Goal: Task Accomplishment & Management: Use online tool/utility

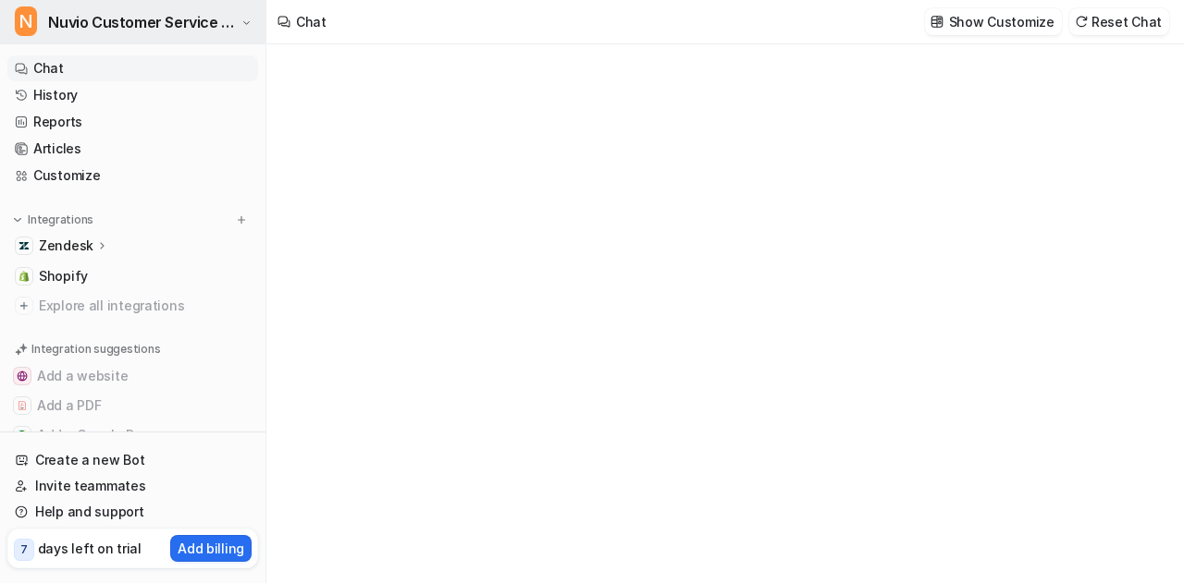
scroll to position [2497, 0]
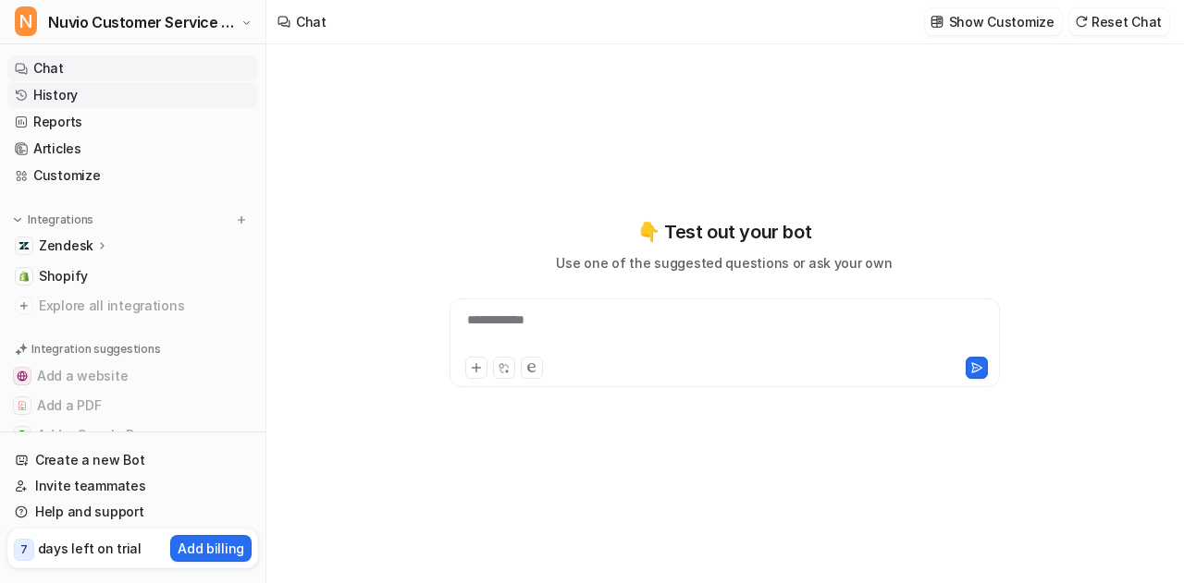
click at [113, 87] on link "History" at bounding box center [132, 95] width 251 height 26
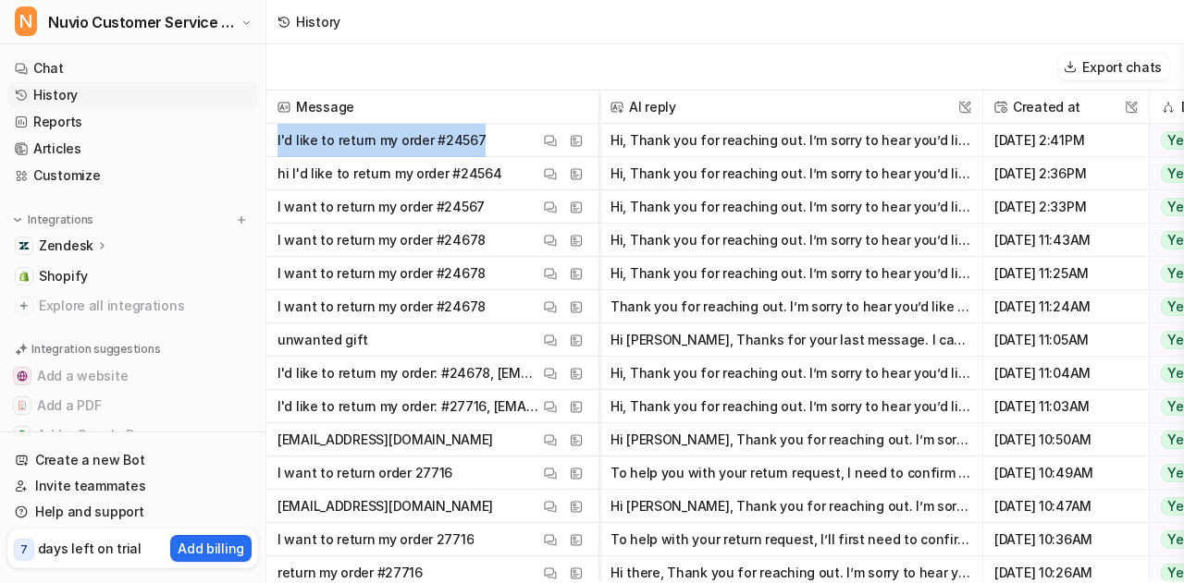
drag, startPoint x: 494, startPoint y: 140, endPoint x: 277, endPoint y: 139, distance: 216.4
click at [277, 139] on span "I'd like to return my order #24567 View Thread View Sources" at bounding box center [432, 140] width 317 height 33
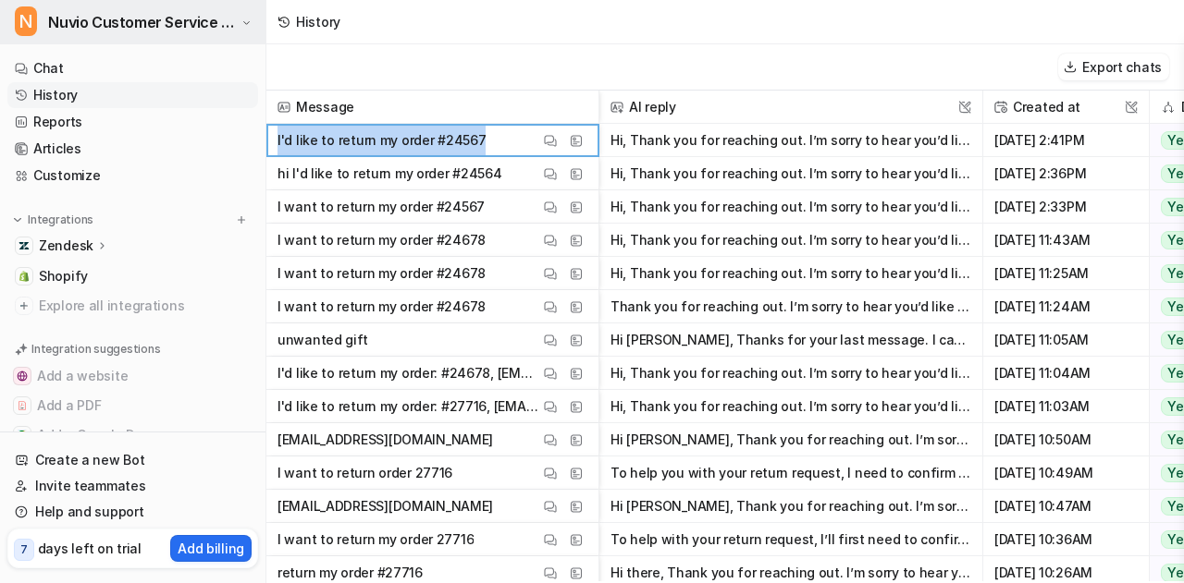
copy p "I'd like to return my order #24567"
click at [71, 63] on link "Chat" at bounding box center [132, 68] width 251 height 26
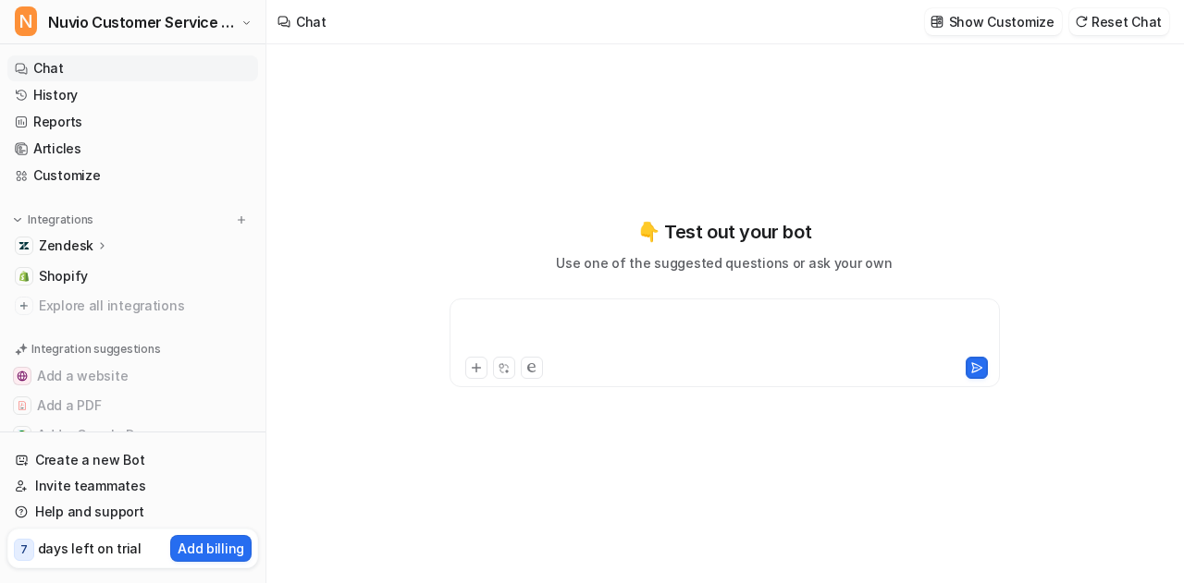
click at [651, 349] on div at bounding box center [725, 332] width 542 height 43
paste div
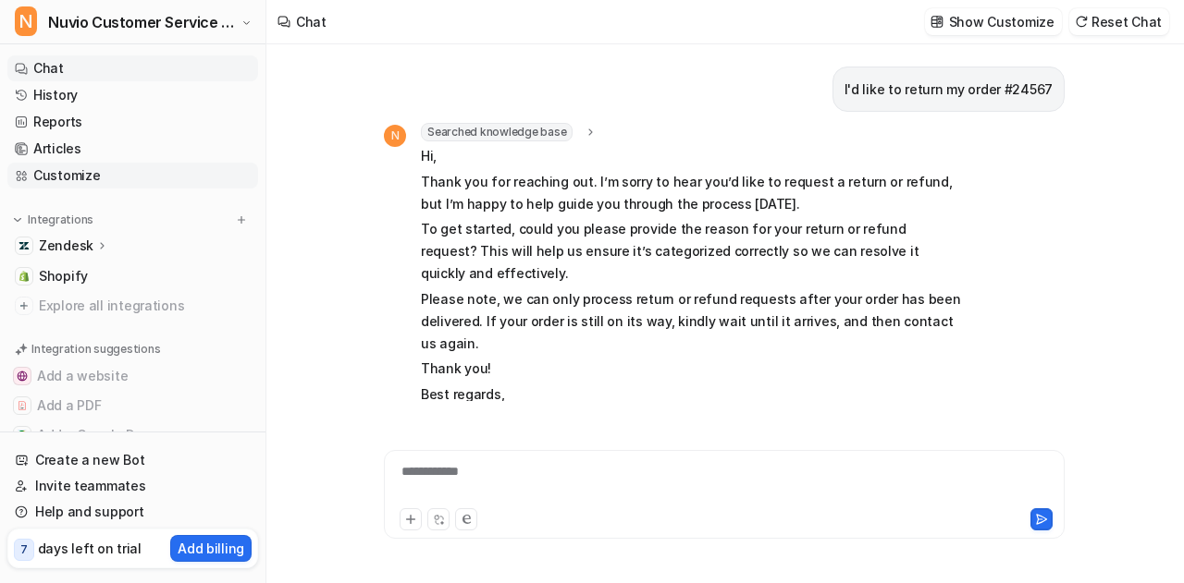
click at [126, 179] on link "Customize" at bounding box center [132, 176] width 251 height 26
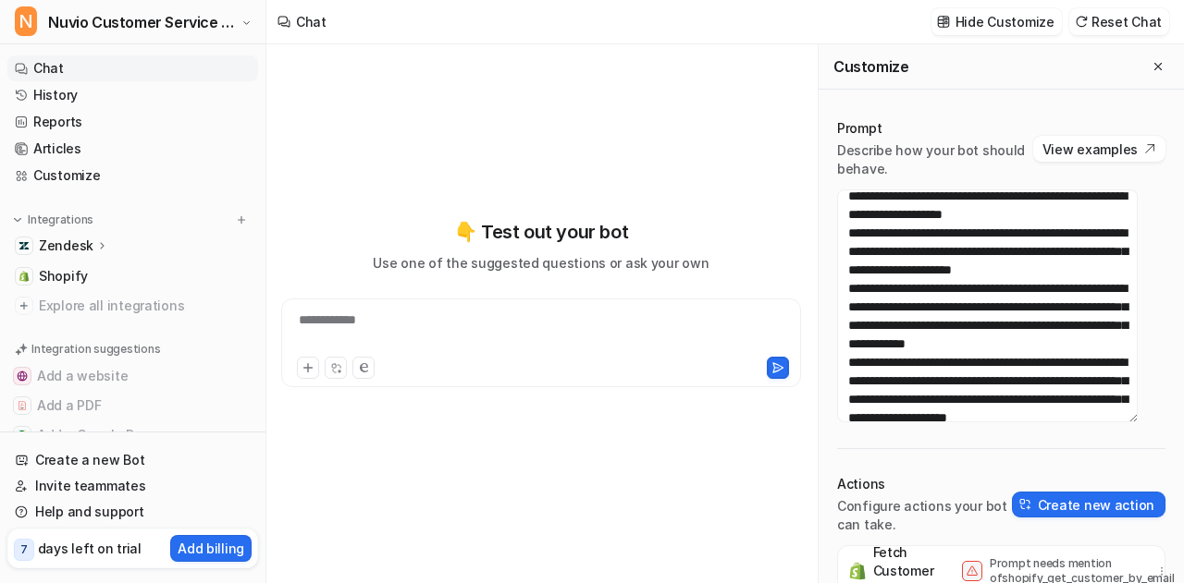
scroll to position [414, 0]
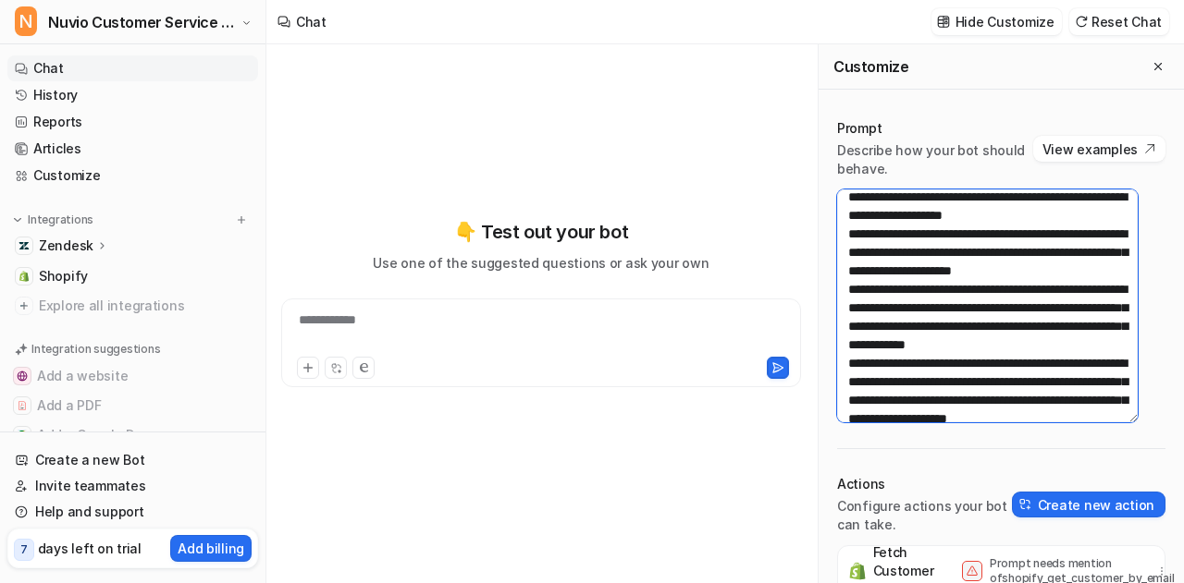
drag, startPoint x: 976, startPoint y: 326, endPoint x: 843, endPoint y: 232, distance: 163.2
click at [843, 232] on textarea at bounding box center [987, 306] width 301 height 233
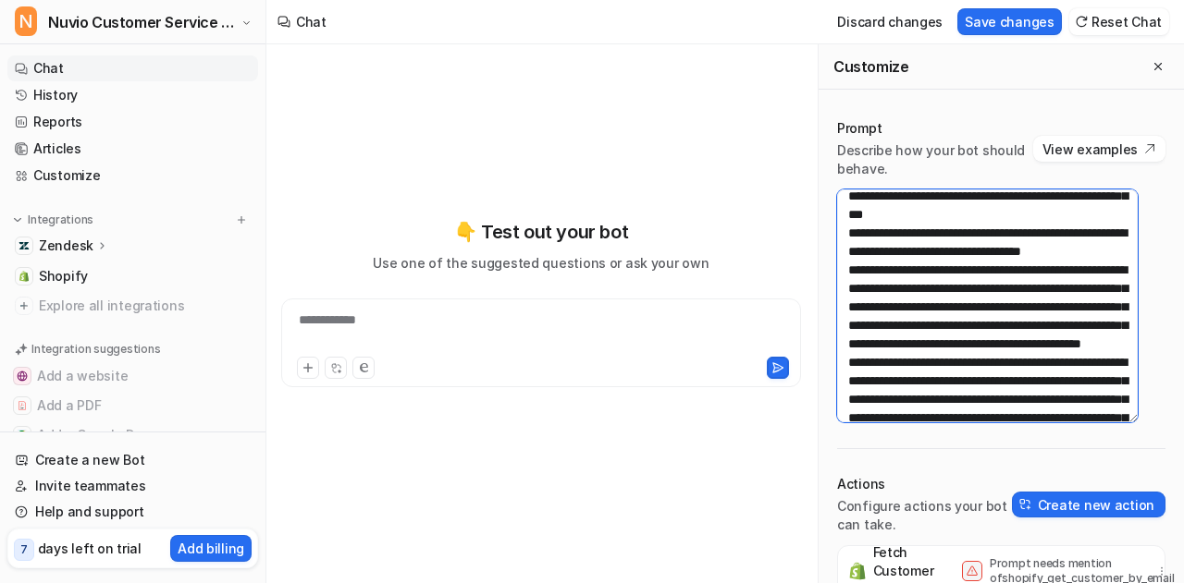
scroll to position [731, 0]
type textarea "**********"
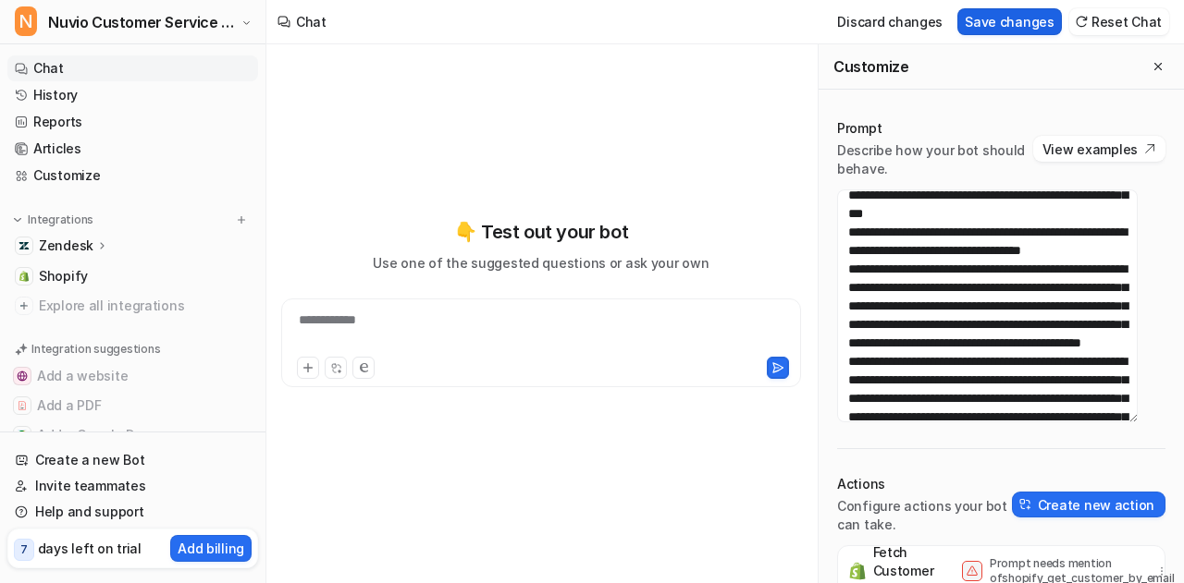
click at [1030, 18] on button "Save changes" at bounding box center [1009, 21] width 104 height 27
click at [1149, 12] on button "Reset Chat" at bounding box center [1119, 21] width 100 height 27
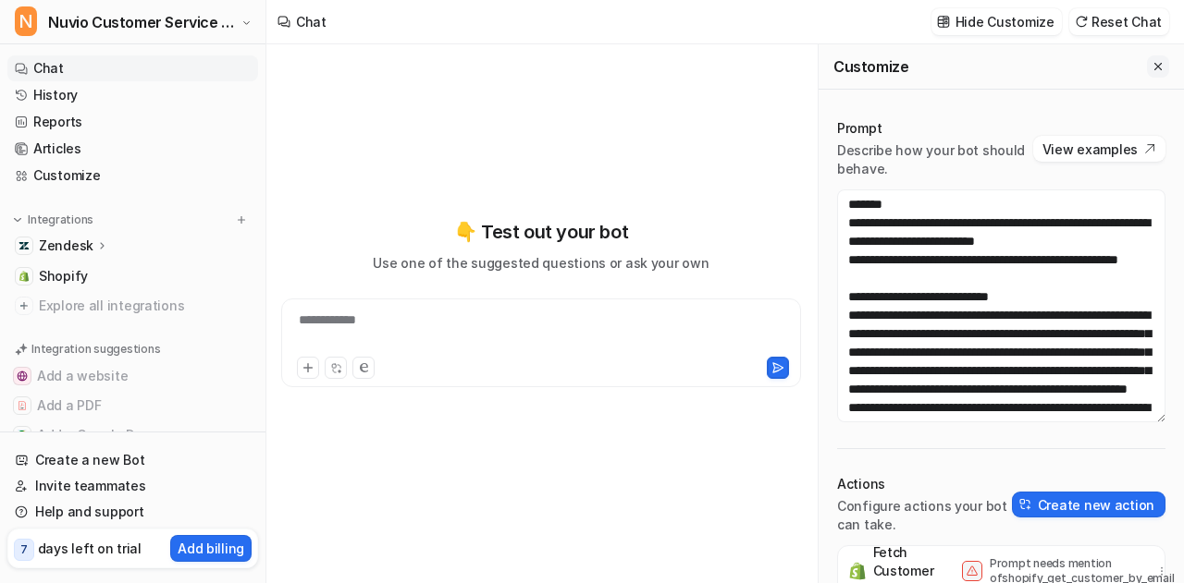
click at [1148, 55] on button "Close flyout" at bounding box center [1158, 66] width 22 height 22
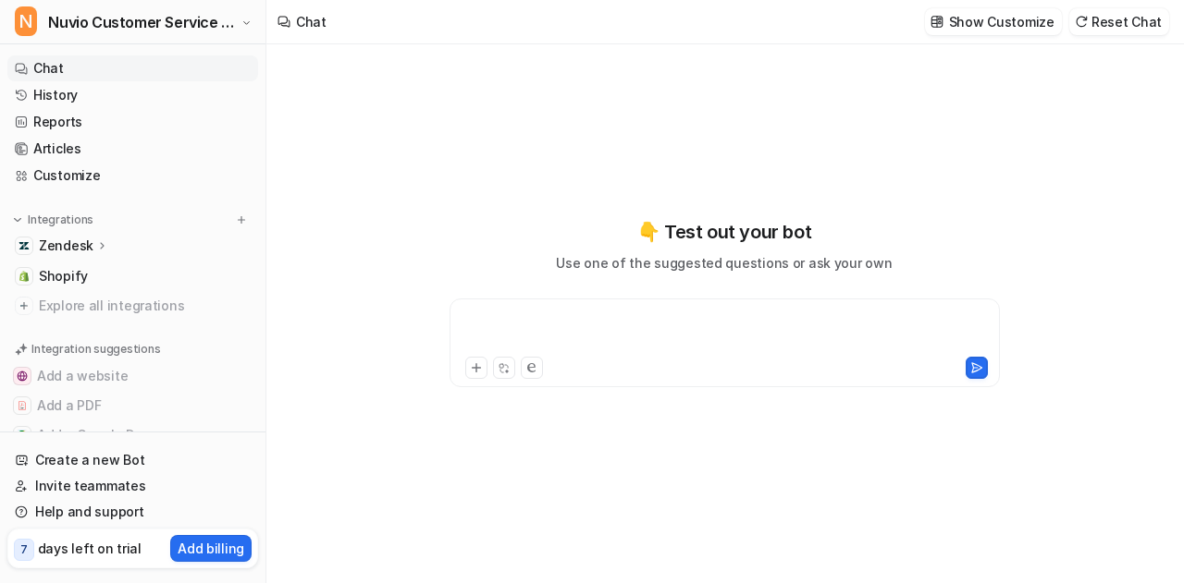
click at [636, 311] on div at bounding box center [725, 332] width 542 height 43
paste div
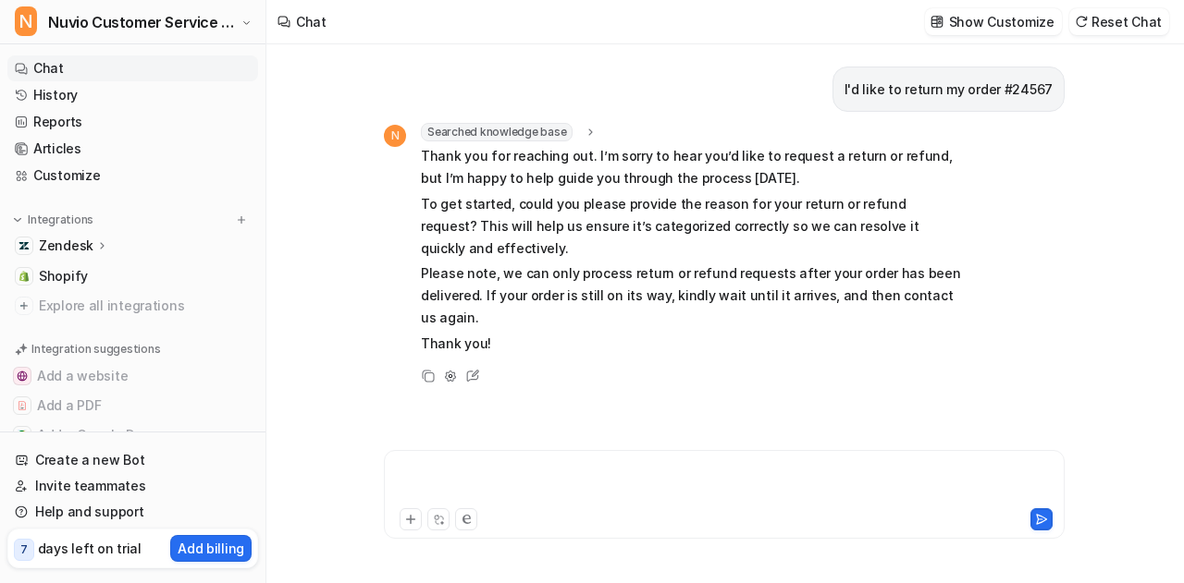
click at [542, 479] on div at bounding box center [724, 483] width 672 height 43
click at [470, 364] on icon at bounding box center [472, 376] width 24 height 24
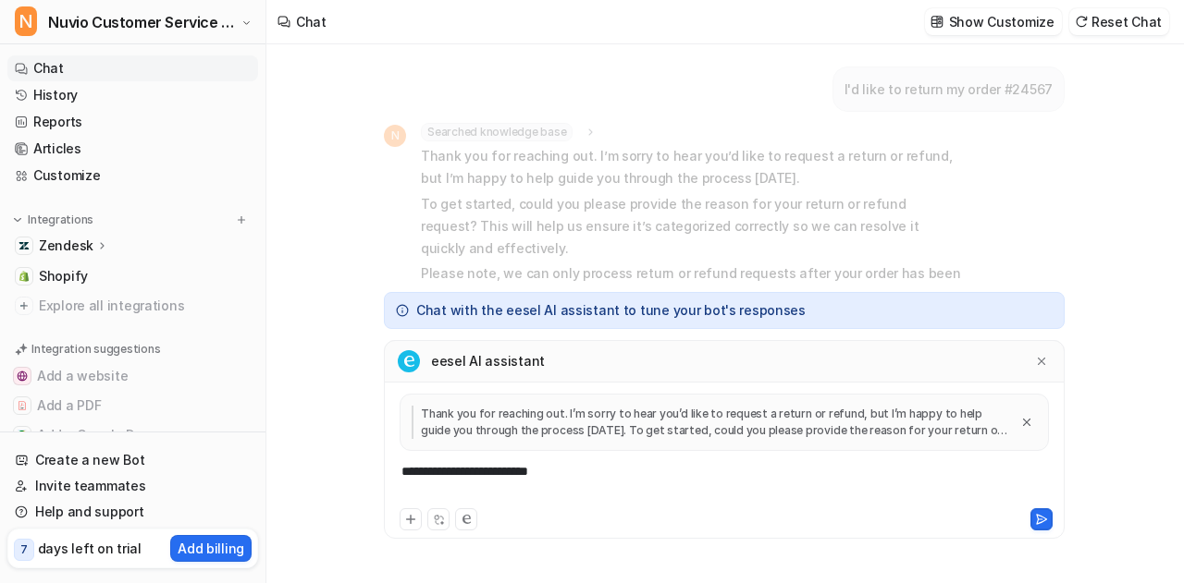
click at [472, 479] on div "**********" at bounding box center [724, 483] width 672 height 43
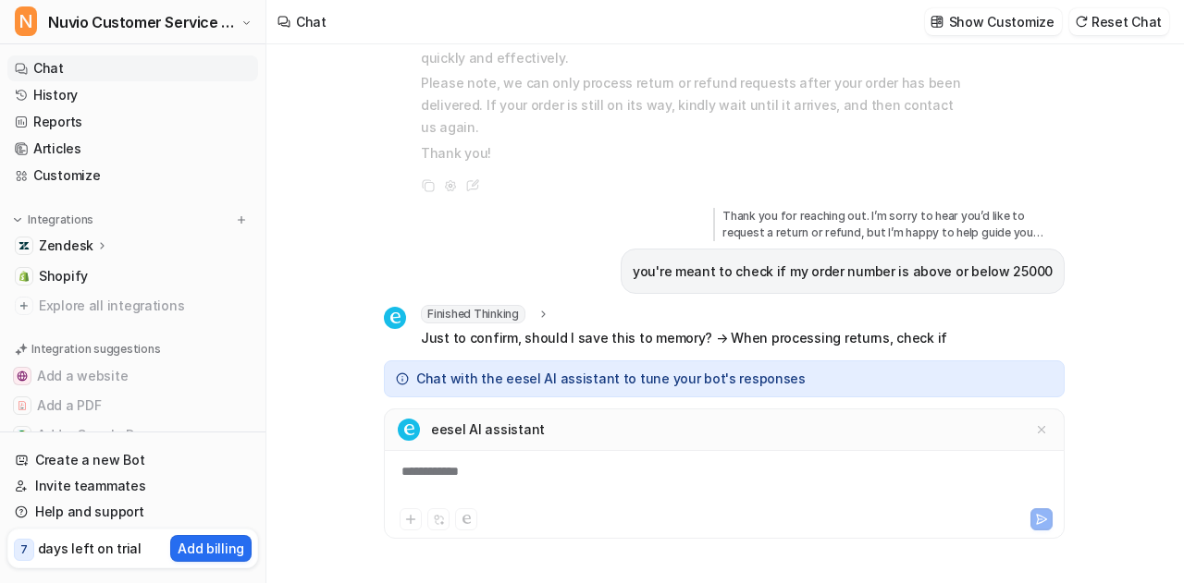
scroll to position [213, 0]
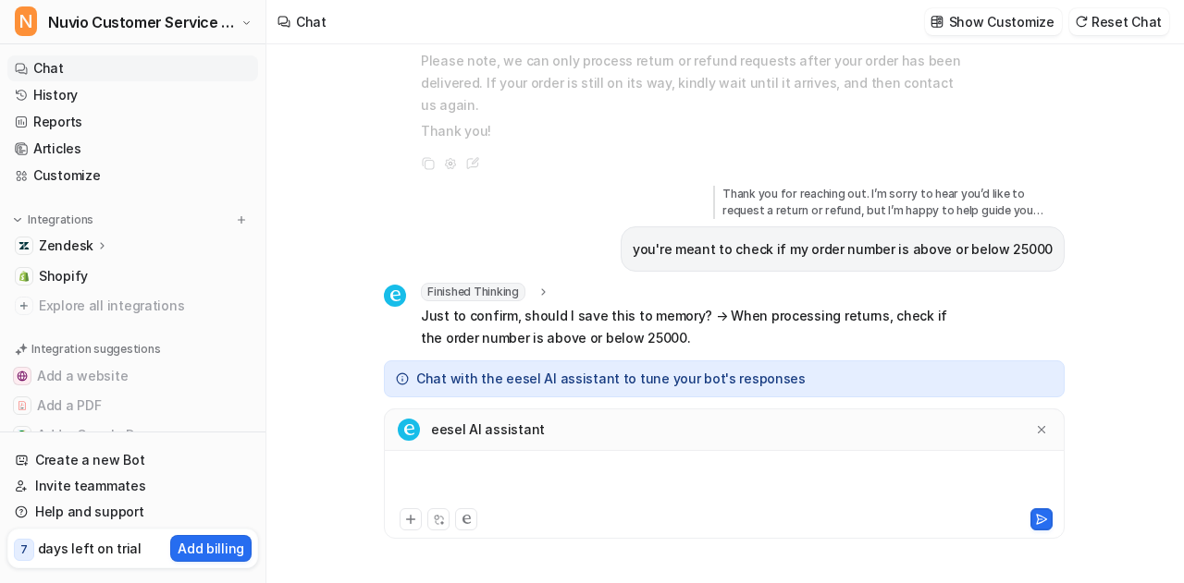
click at [637, 481] on div at bounding box center [724, 483] width 672 height 43
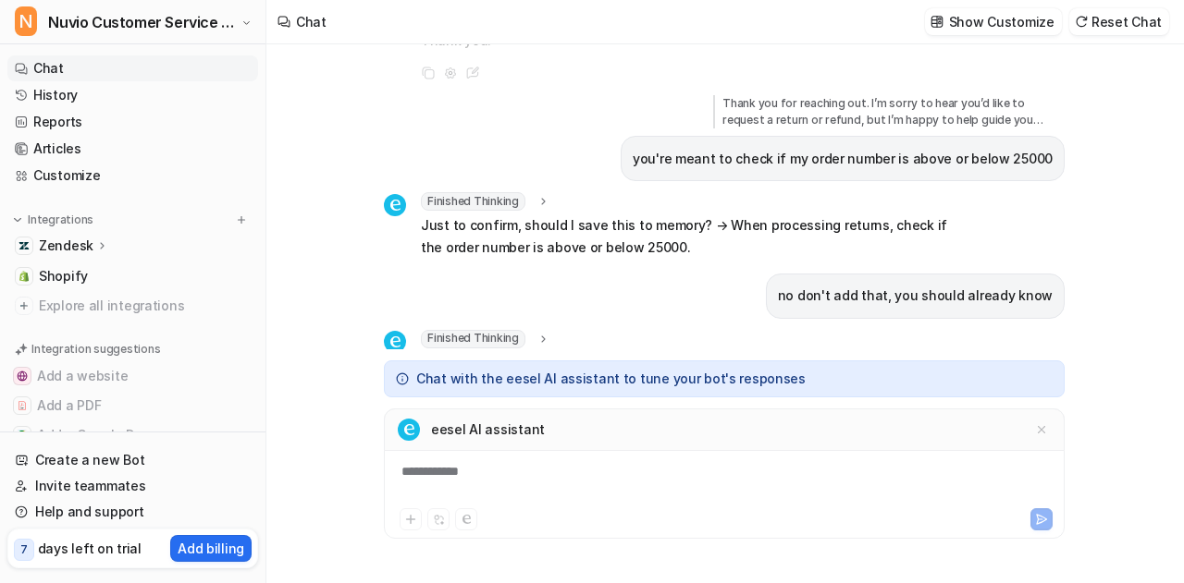
scroll to position [353, 0]
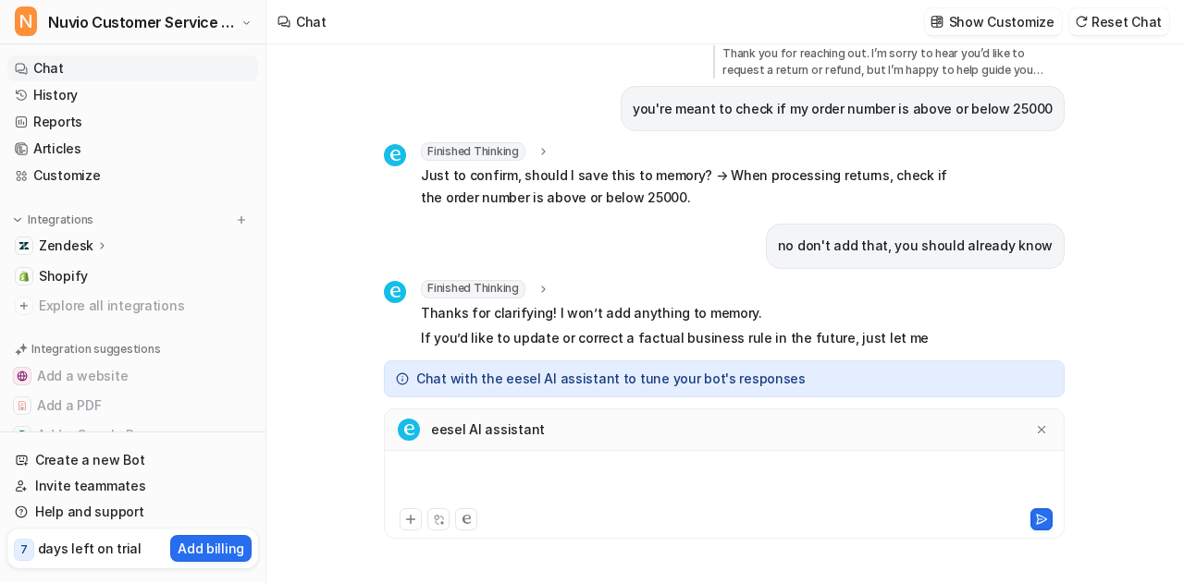
click at [637, 481] on div at bounding box center [724, 483] width 672 height 43
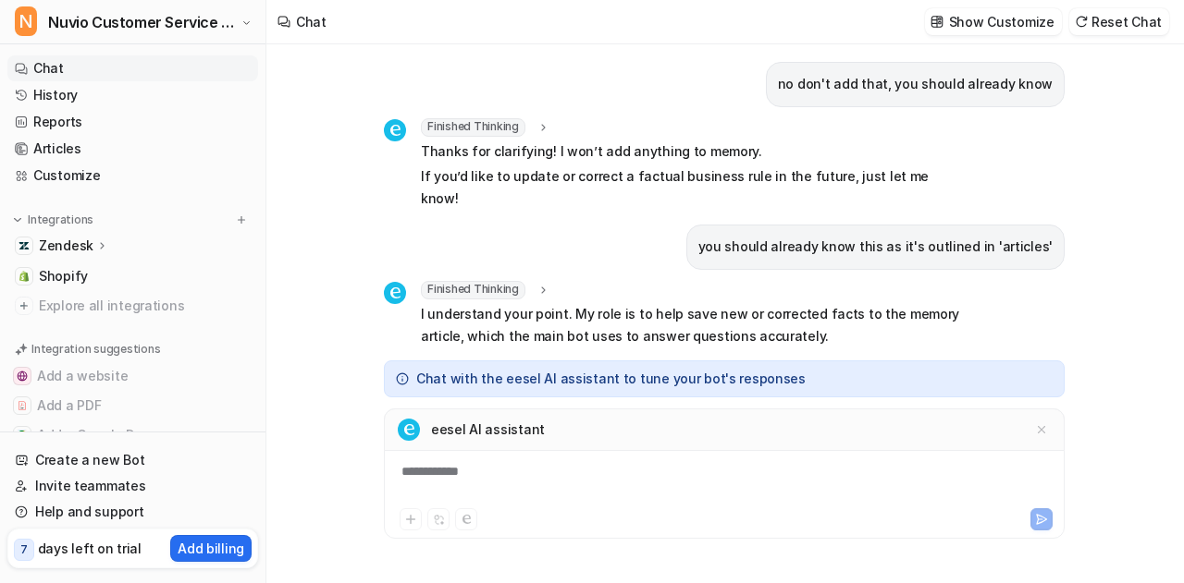
scroll to position [537, 0]
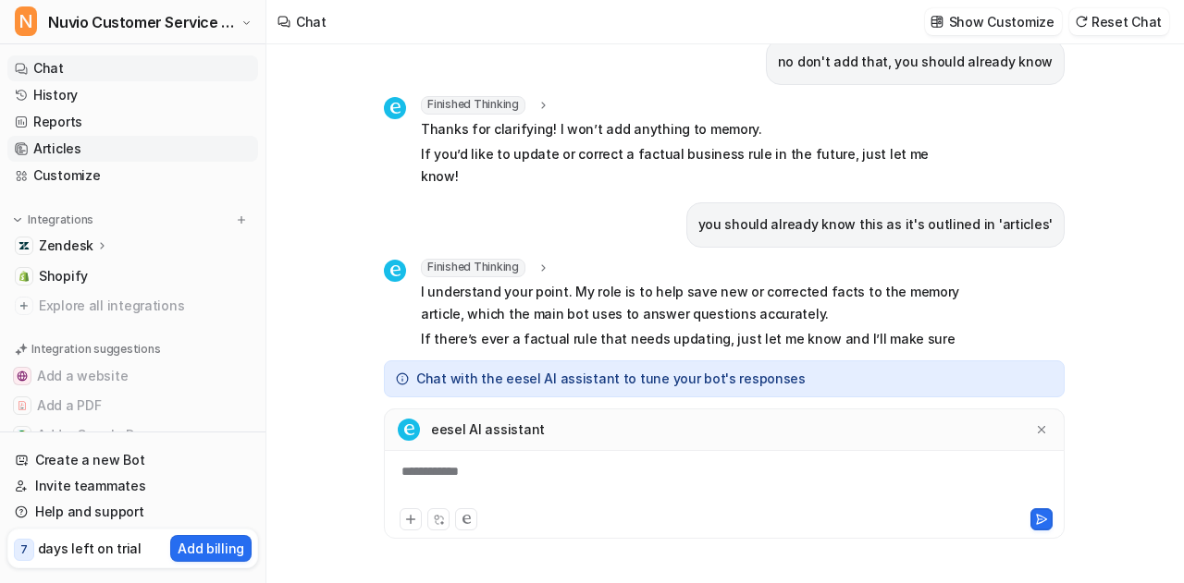
click at [113, 154] on link "Articles" at bounding box center [132, 149] width 251 height 26
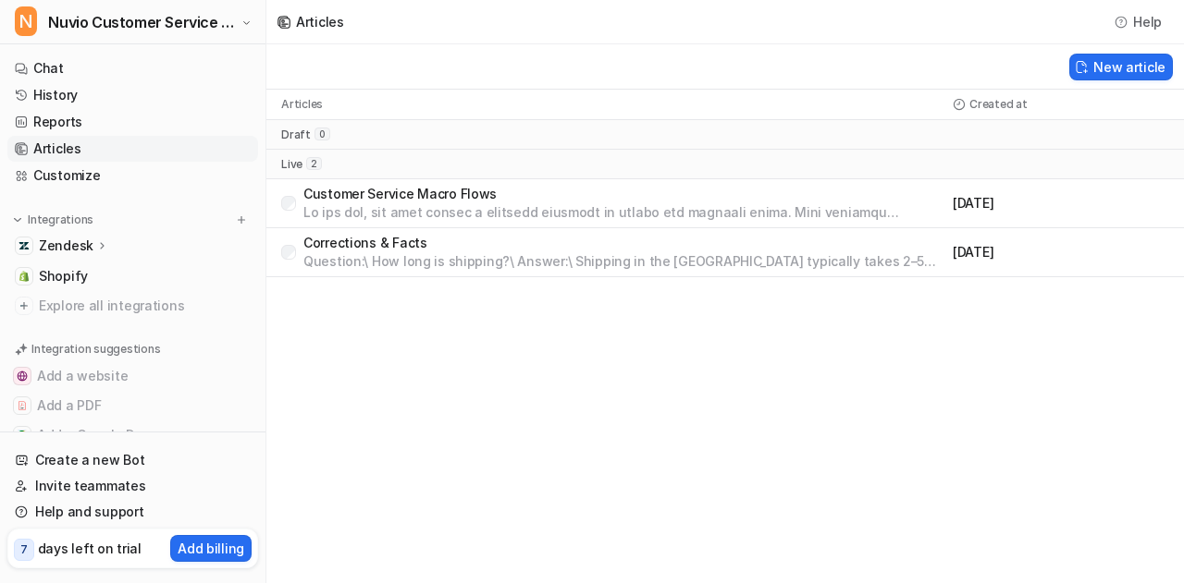
click at [401, 195] on p "Customer Service Macro Flows" at bounding box center [624, 194] width 642 height 18
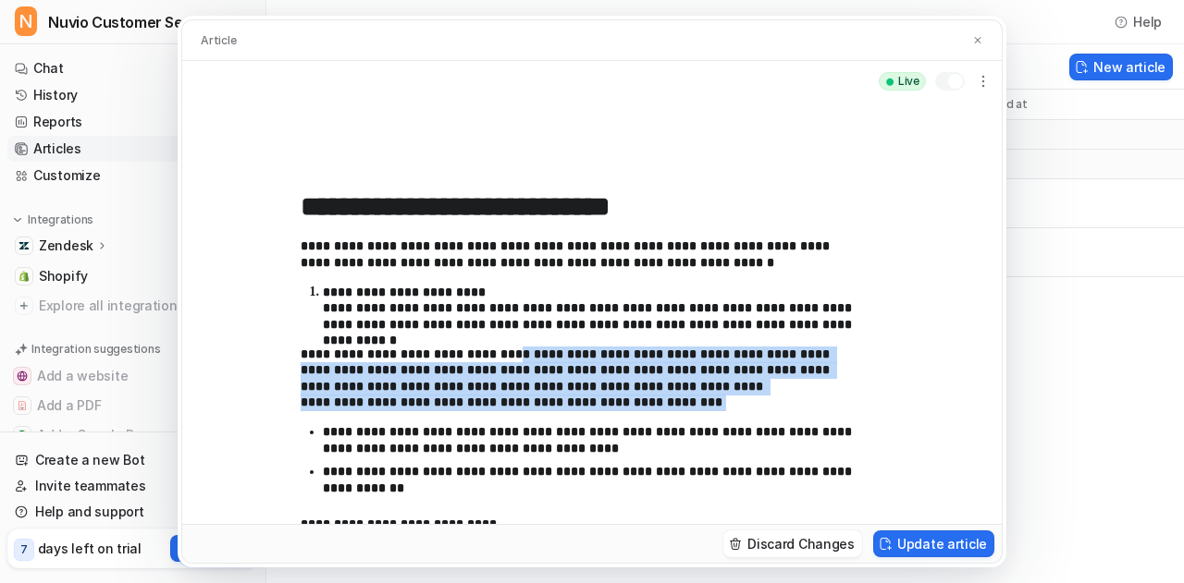
drag, startPoint x: 321, startPoint y: 433, endPoint x: 508, endPoint y: 354, distance: 202.7
click at [508, 354] on div "**********" at bounding box center [592, 409] width 583 height 340
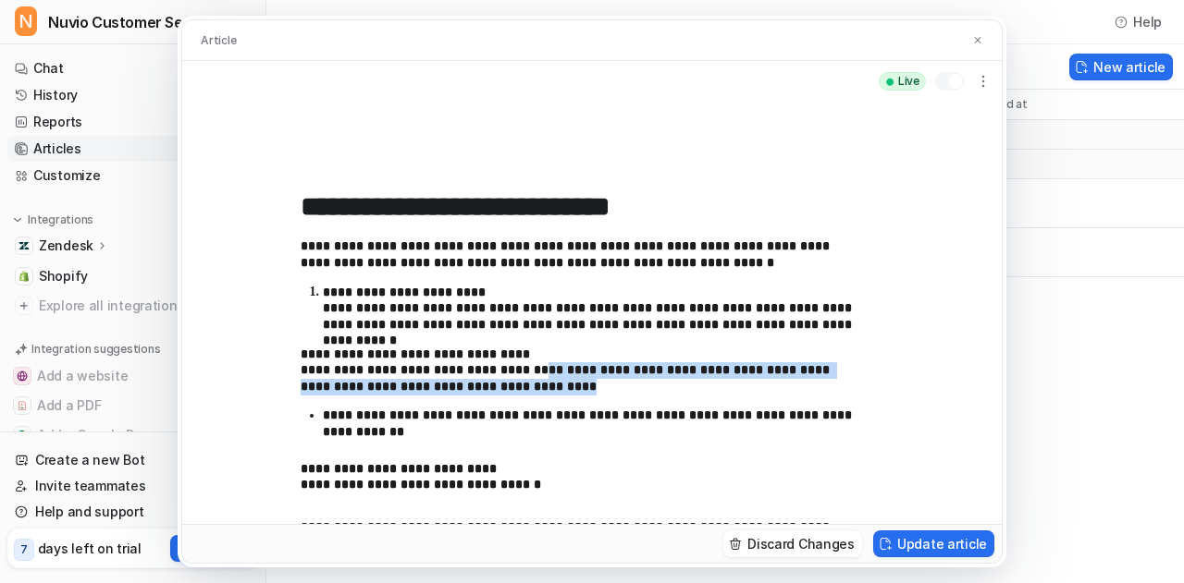
drag, startPoint x: 583, startPoint y: 380, endPoint x: 532, endPoint y: 364, distance: 53.2
click at [532, 364] on p "**********" at bounding box center [578, 371] width 555 height 49
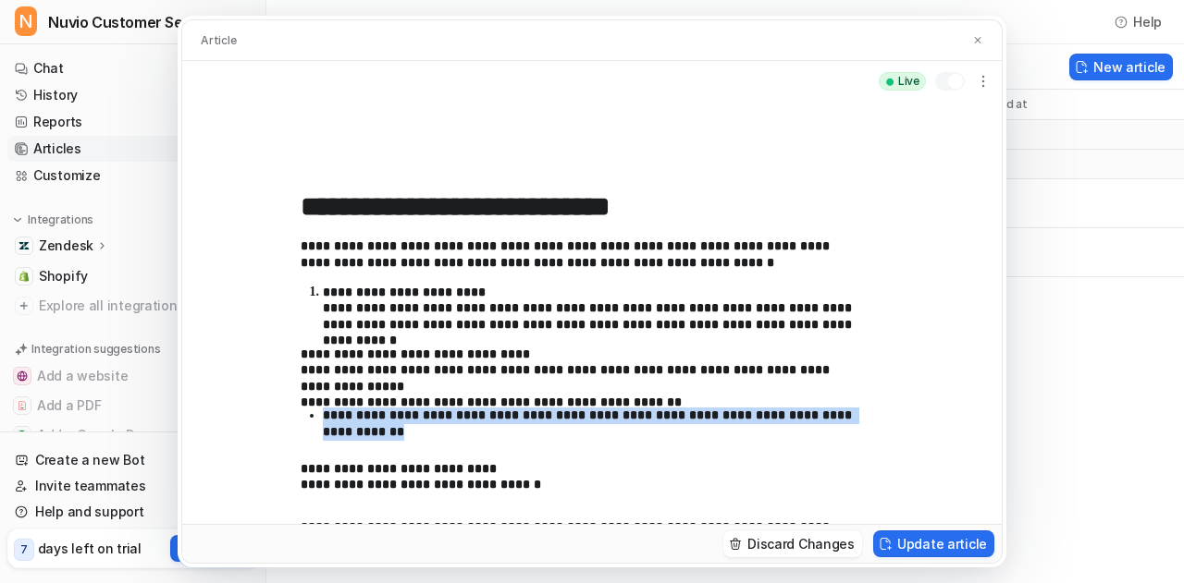
drag, startPoint x: 414, startPoint y: 432, endPoint x: 294, endPoint y: 415, distance: 121.4
click at [294, 415] on div "**********" at bounding box center [591, 313] width 819 height 423
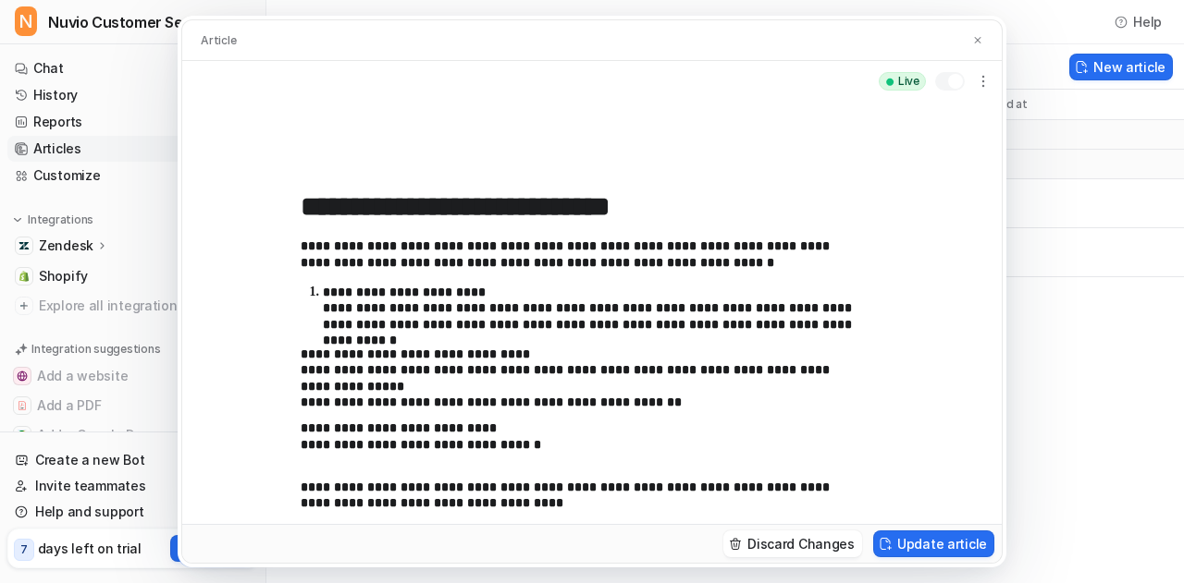
click at [305, 435] on p "**********" at bounding box center [578, 437] width 555 height 32
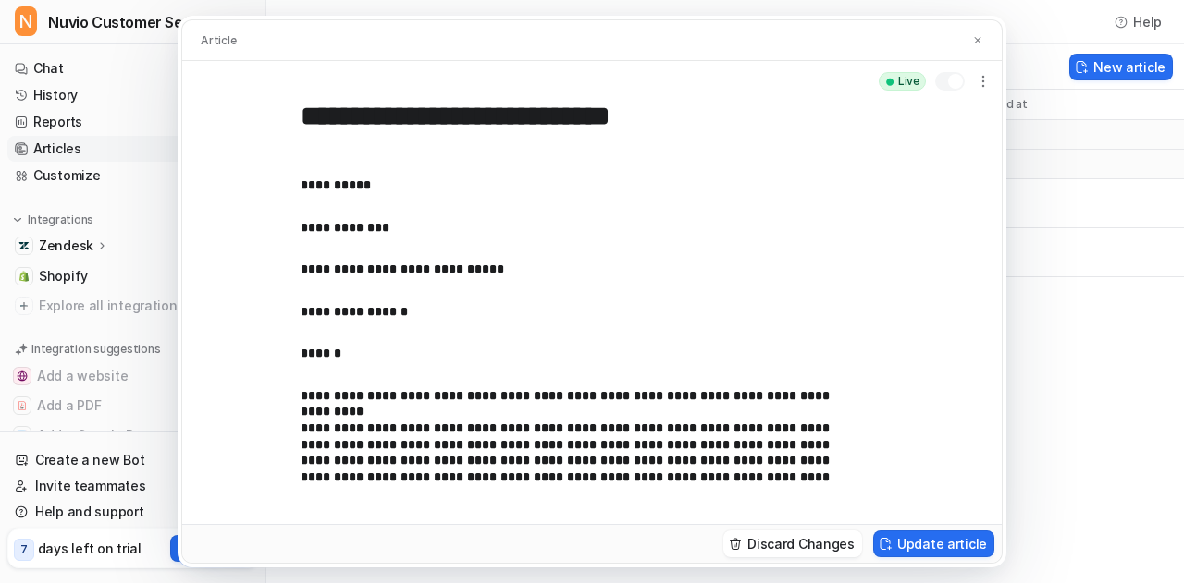
scroll to position [514, 0]
click at [304, 392] on p "**********" at bounding box center [578, 436] width 555 height 98
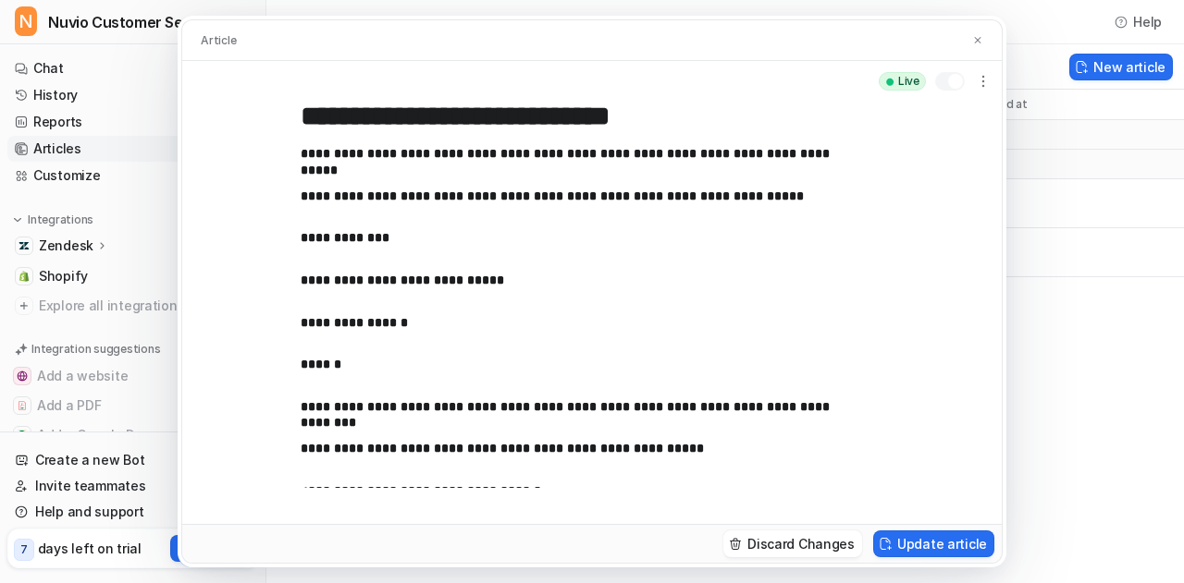
scroll to position [1533, 0]
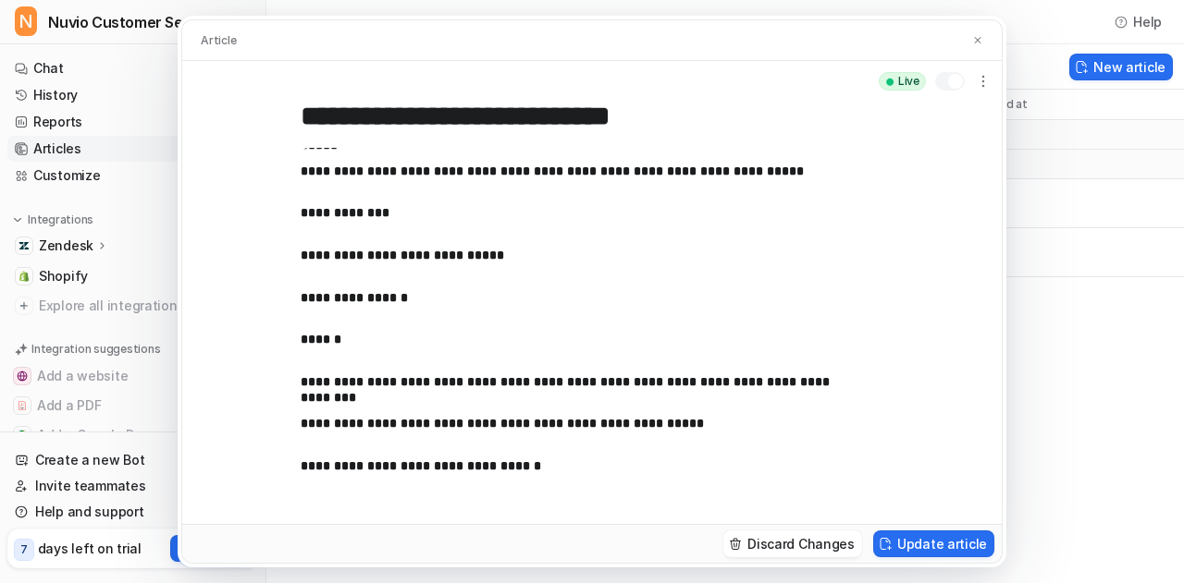
click at [307, 387] on p "**********" at bounding box center [578, 382] width 555 height 17
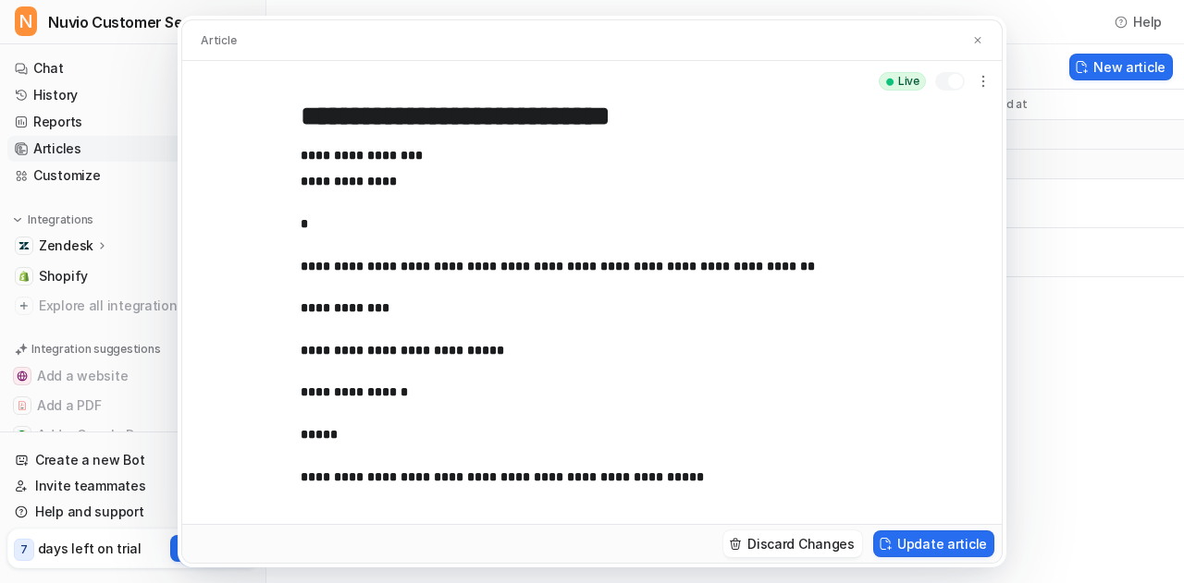
scroll to position [2413, 0]
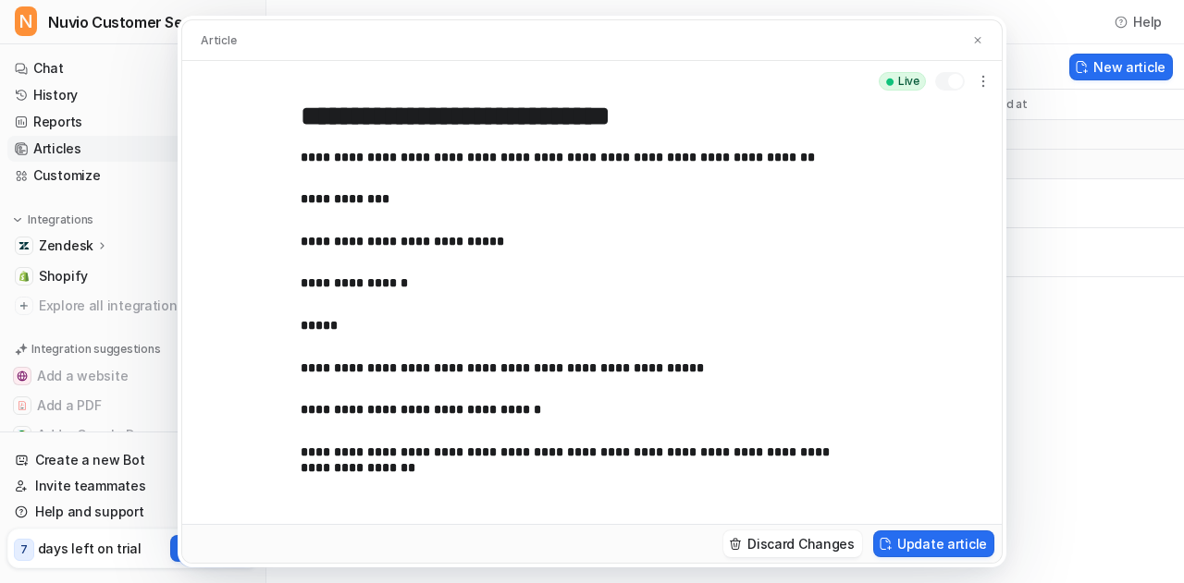
click at [307, 374] on p "**********" at bounding box center [578, 369] width 555 height 17
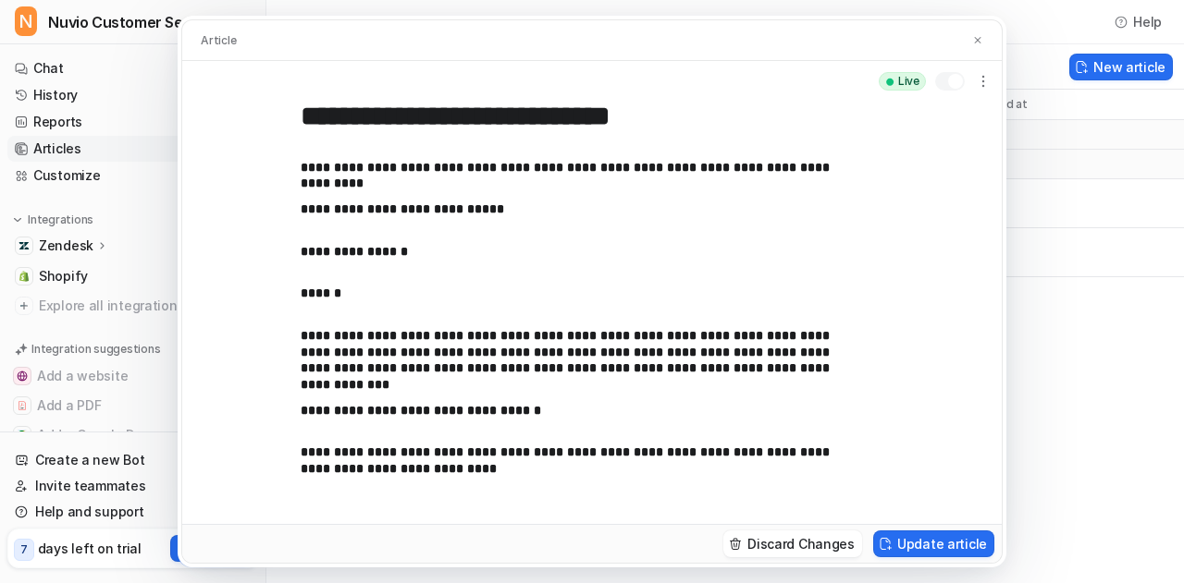
scroll to position [2961, 0]
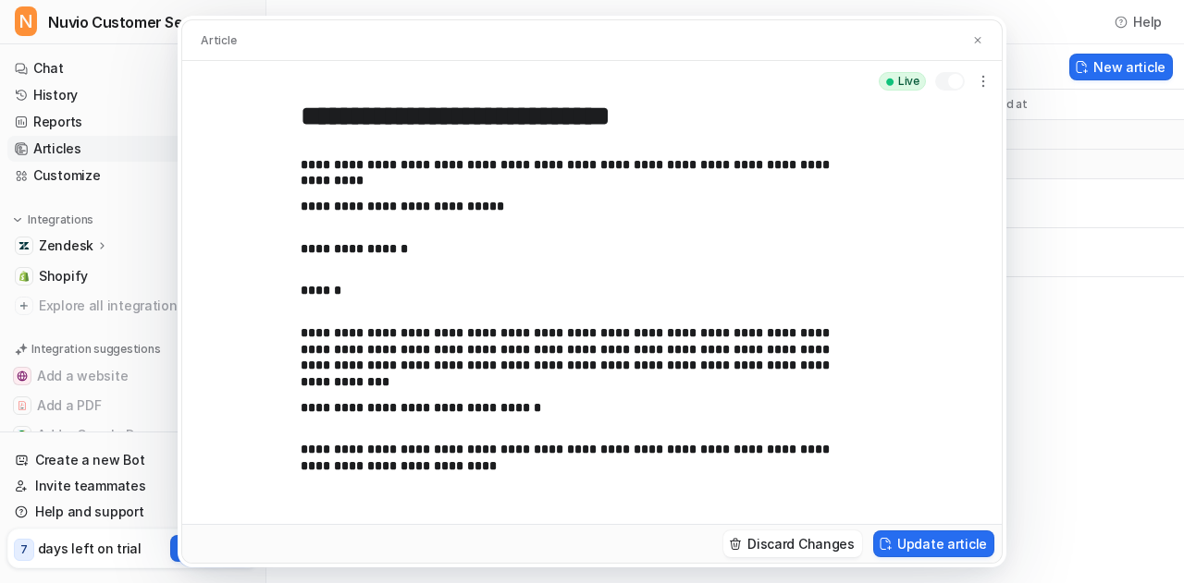
click at [304, 331] on p "**********" at bounding box center [578, 349] width 555 height 49
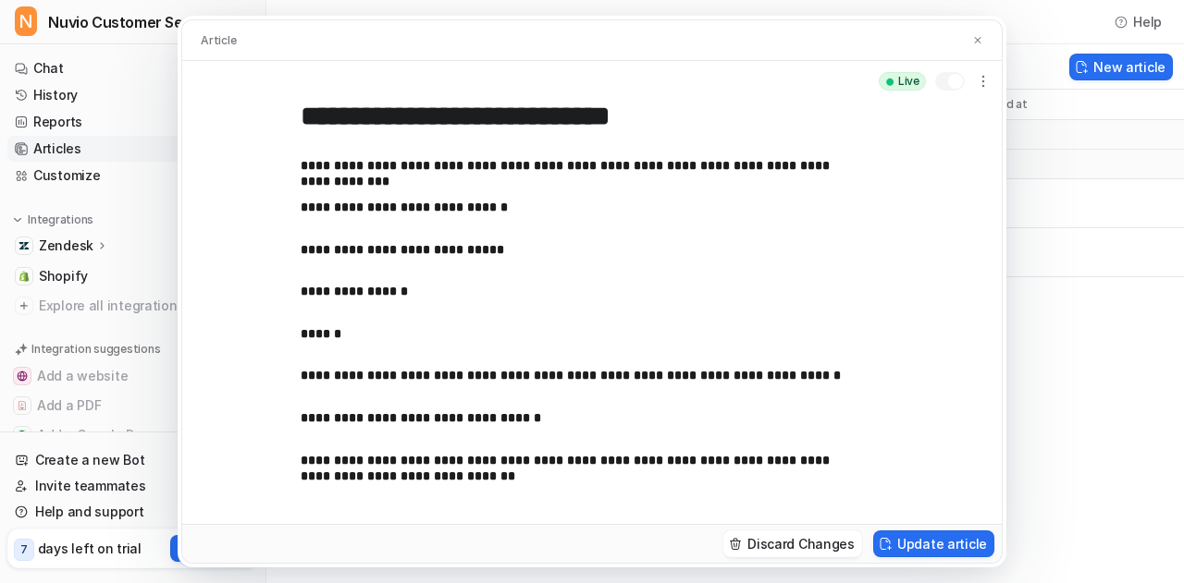
scroll to position [3464, 0]
click at [304, 376] on p "**********" at bounding box center [578, 375] width 555 height 17
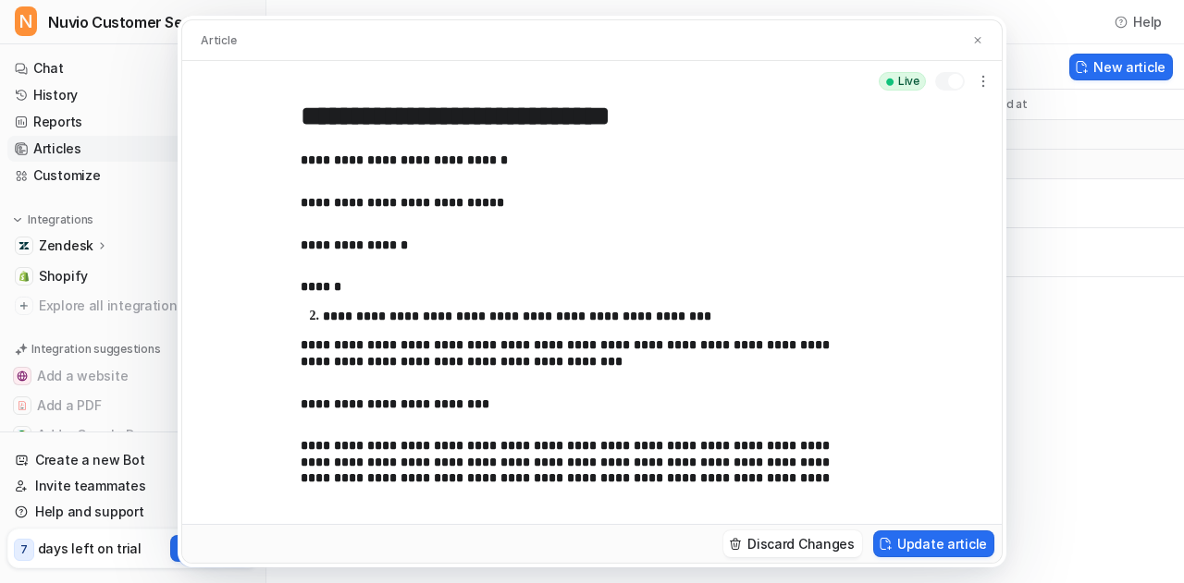
scroll to position [4023, 0]
click at [945, 539] on button "Update article" at bounding box center [933, 544] width 121 height 27
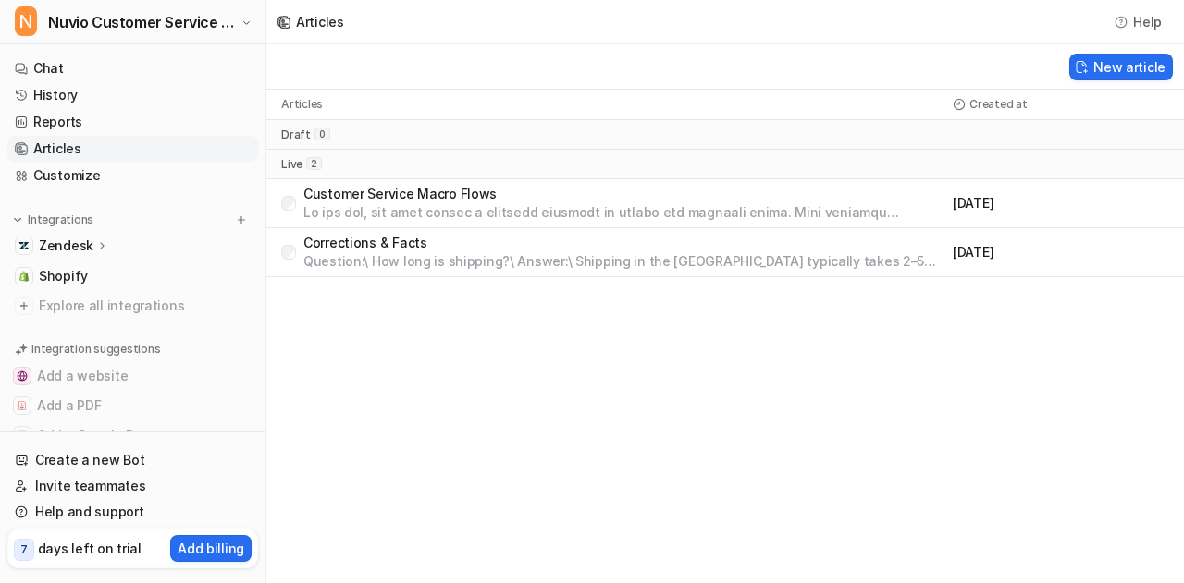
click at [518, 196] on p "Customer Service Macro Flows" at bounding box center [624, 194] width 642 height 18
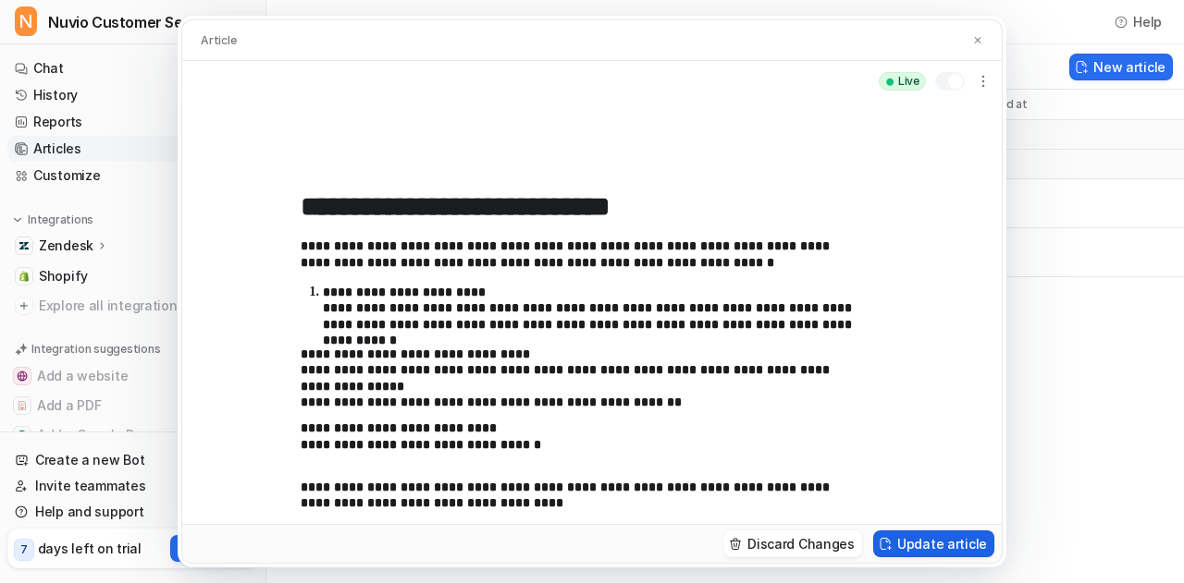
click at [927, 543] on button "Update article" at bounding box center [933, 544] width 121 height 27
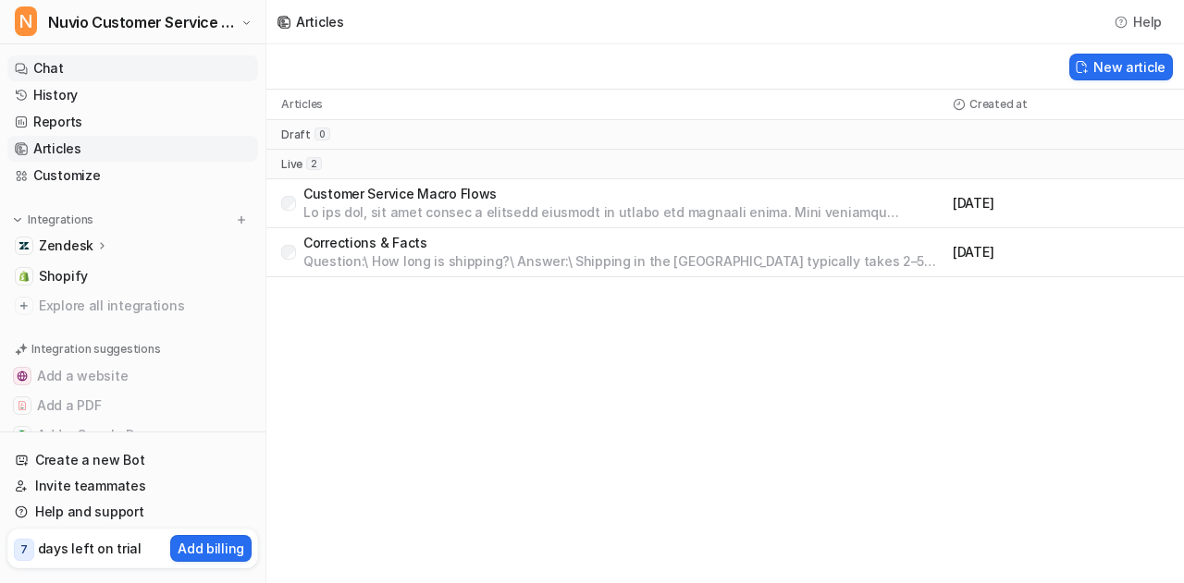
click at [83, 77] on link "Chat" at bounding box center [132, 68] width 251 height 26
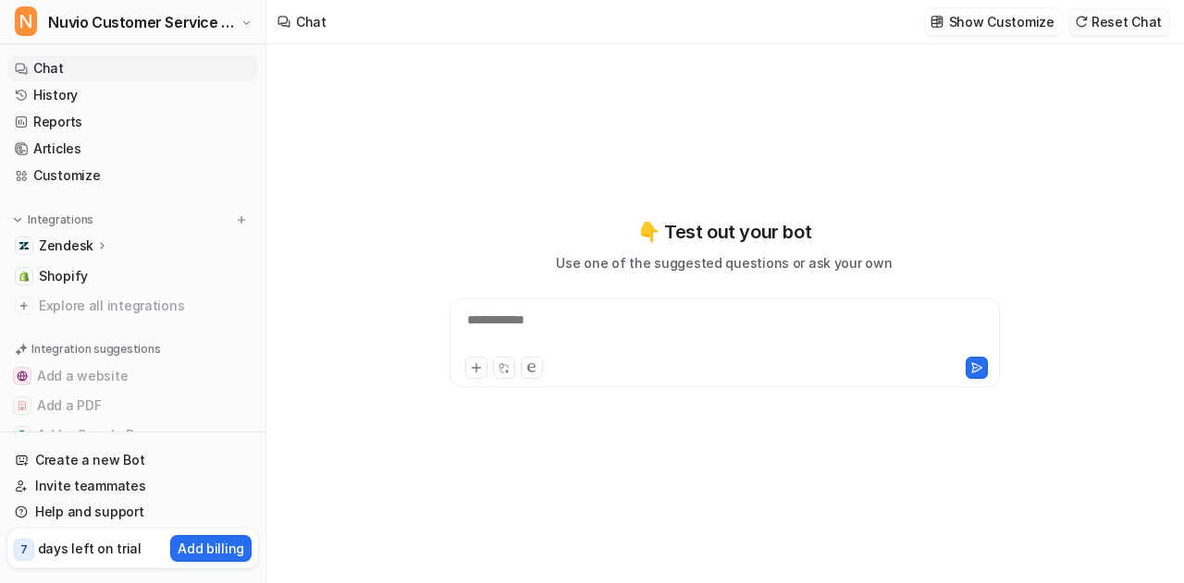
click at [1138, 29] on button "Reset Chat" at bounding box center [1119, 21] width 100 height 27
click at [111, 101] on link "History" at bounding box center [132, 95] width 251 height 26
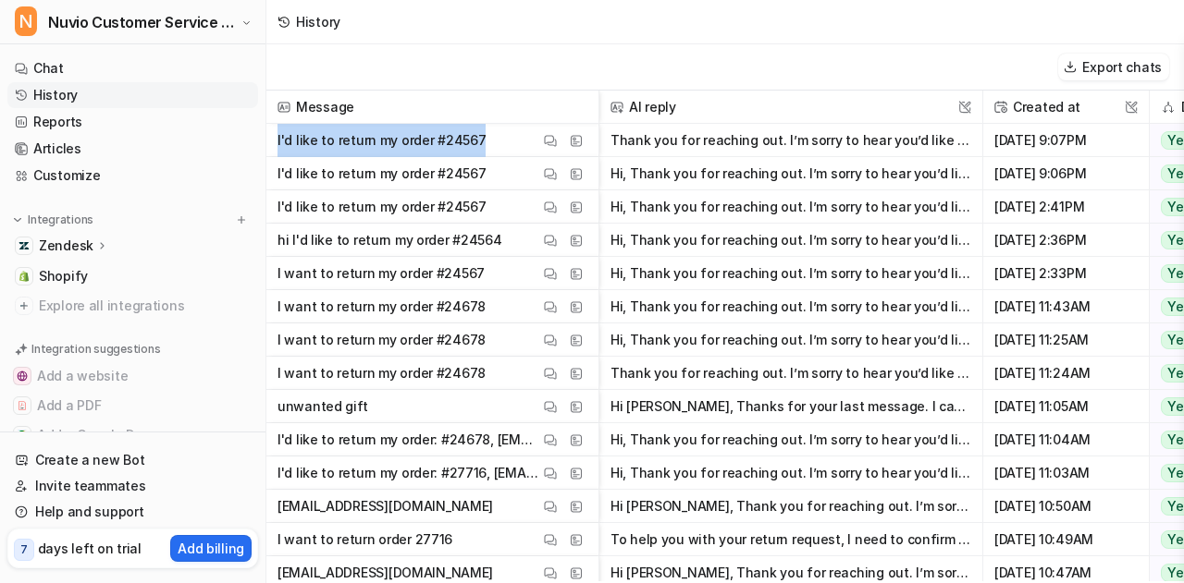
drag, startPoint x: 483, startPoint y: 138, endPoint x: 273, endPoint y: 148, distance: 210.2
click at [273, 148] on div "I'd like to return my order #24567 View Thread View Sources" at bounding box center [432, 140] width 333 height 33
copy p "I'd like to return my order #24567"
click at [111, 62] on link "Chat" at bounding box center [132, 68] width 251 height 26
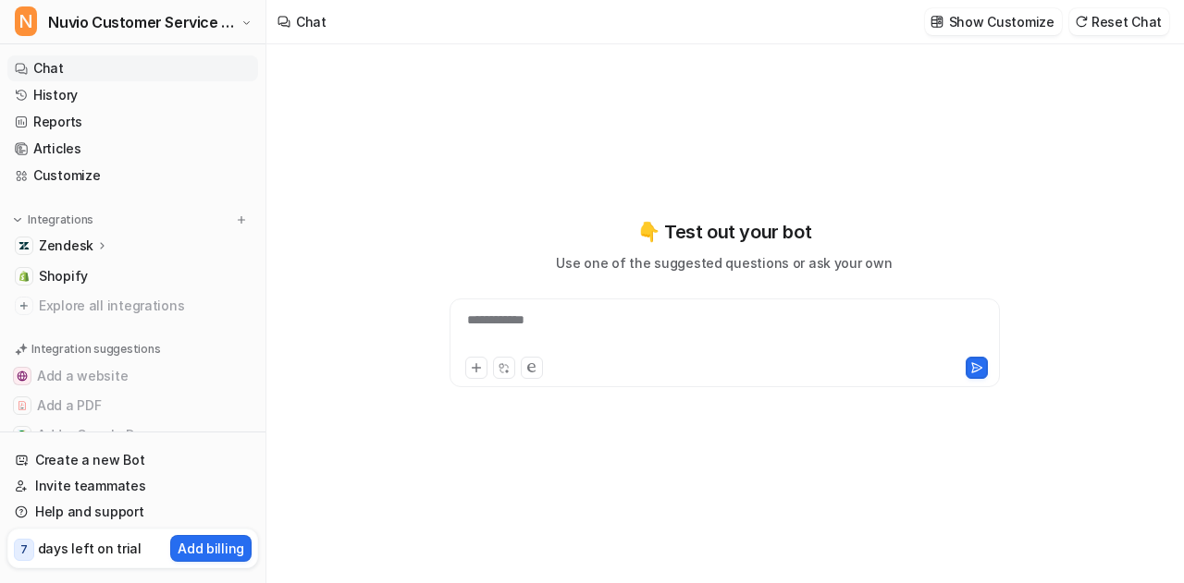
click at [541, 325] on div "**********" at bounding box center [725, 332] width 542 height 43
paste div
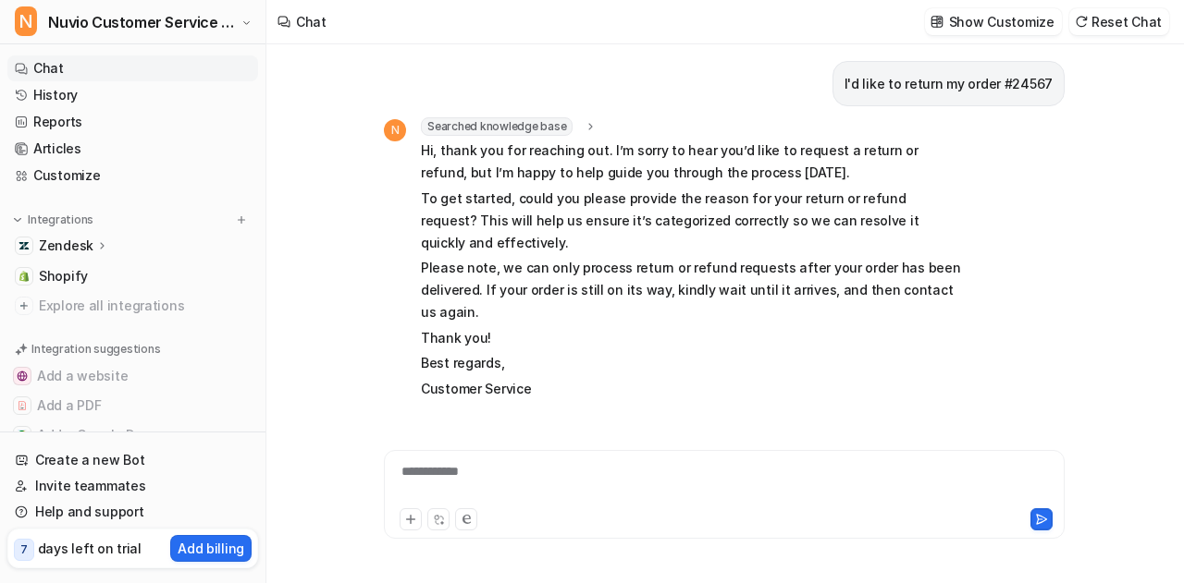
scroll to position [57, 0]
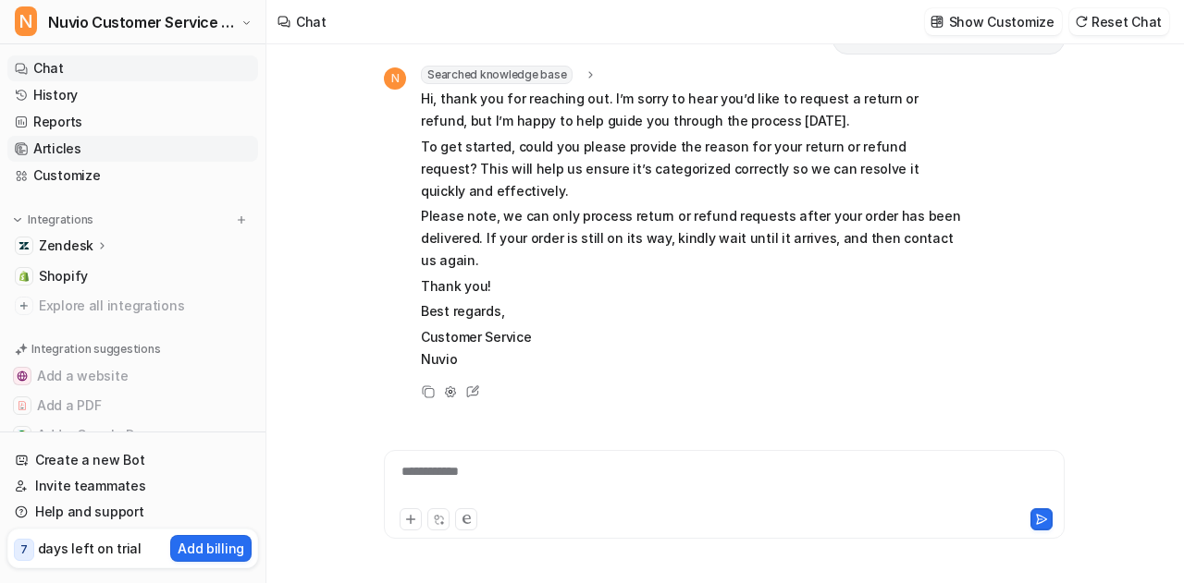
click at [57, 153] on link "Articles" at bounding box center [132, 149] width 251 height 26
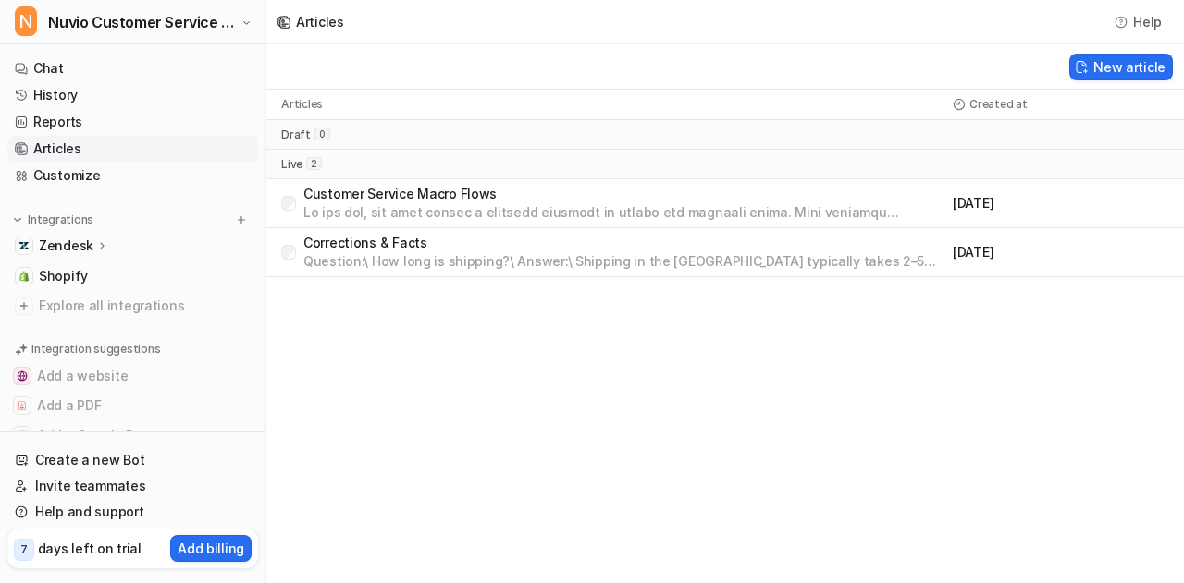
click at [383, 199] on p "Customer Service Macro Flows" at bounding box center [624, 194] width 642 height 18
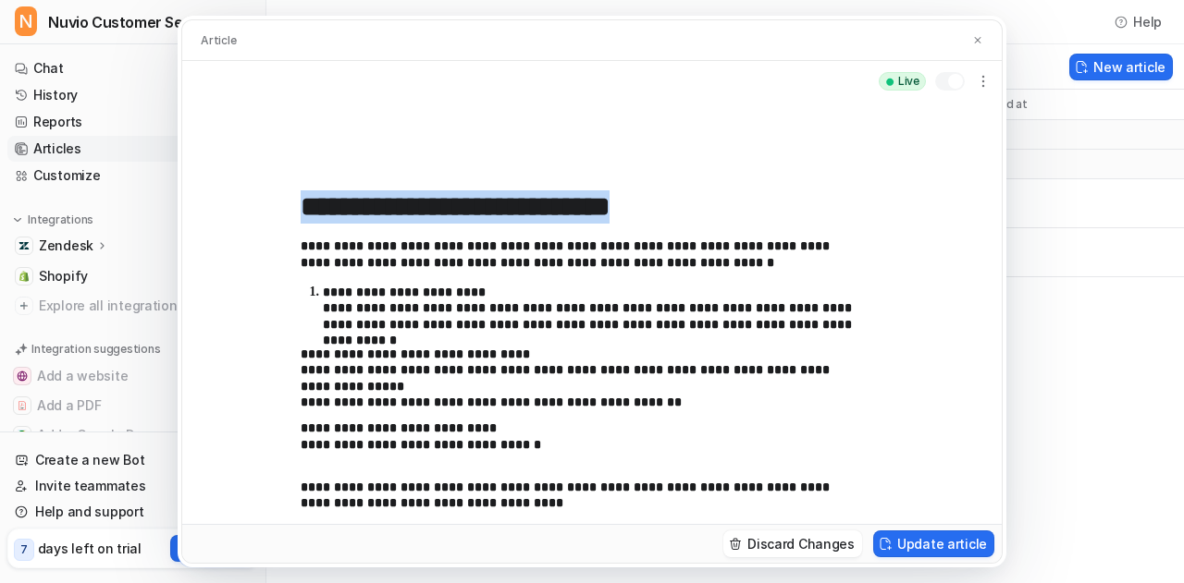
drag, startPoint x: 296, startPoint y: 244, endPoint x: 381, endPoint y: 252, distance: 85.5
click at [381, 252] on div "**********" at bounding box center [591, 313] width 819 height 423
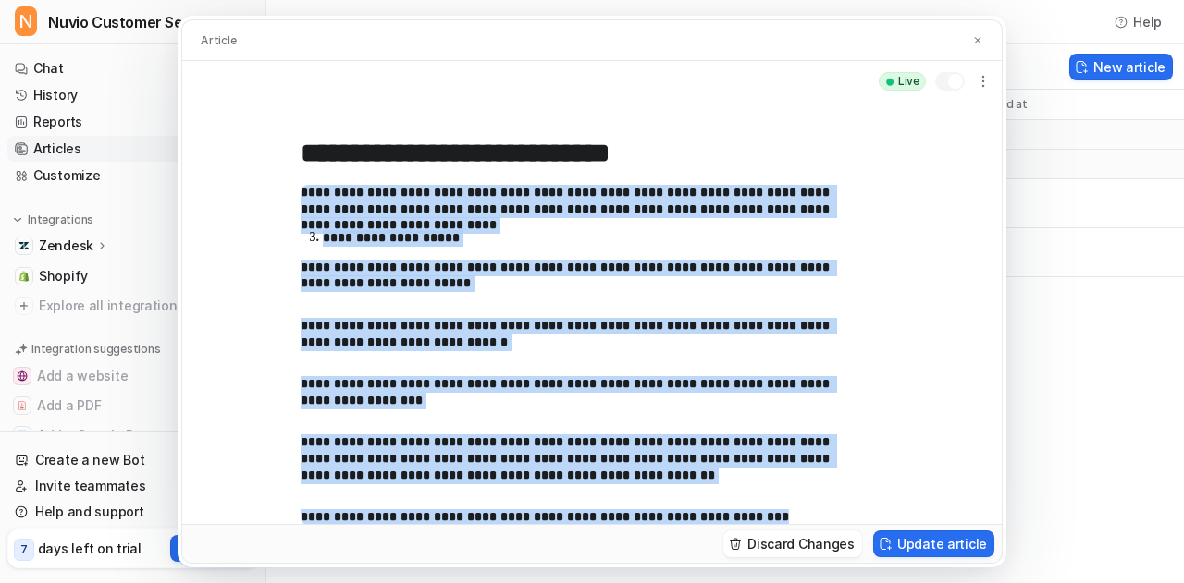
scroll to position [91, 0]
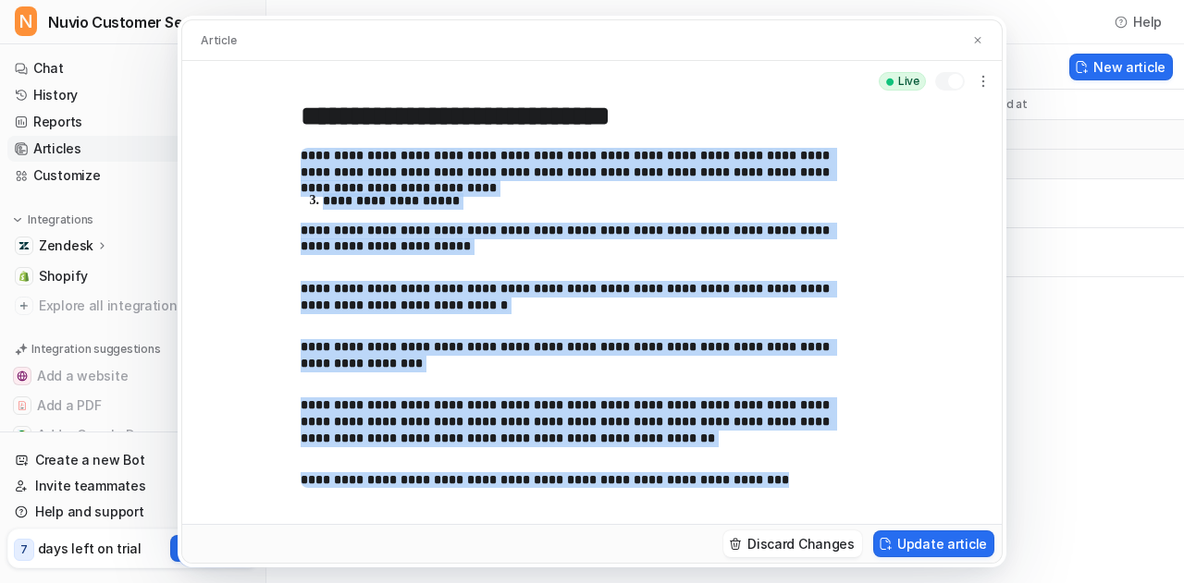
drag, startPoint x: 301, startPoint y: 247, endPoint x: 853, endPoint y: 502, distance: 607.3
click at [853, 502] on div "**********" at bounding box center [591, 313] width 819 height 423
copy div "**********"
click at [981, 41] on img at bounding box center [977, 40] width 11 height 12
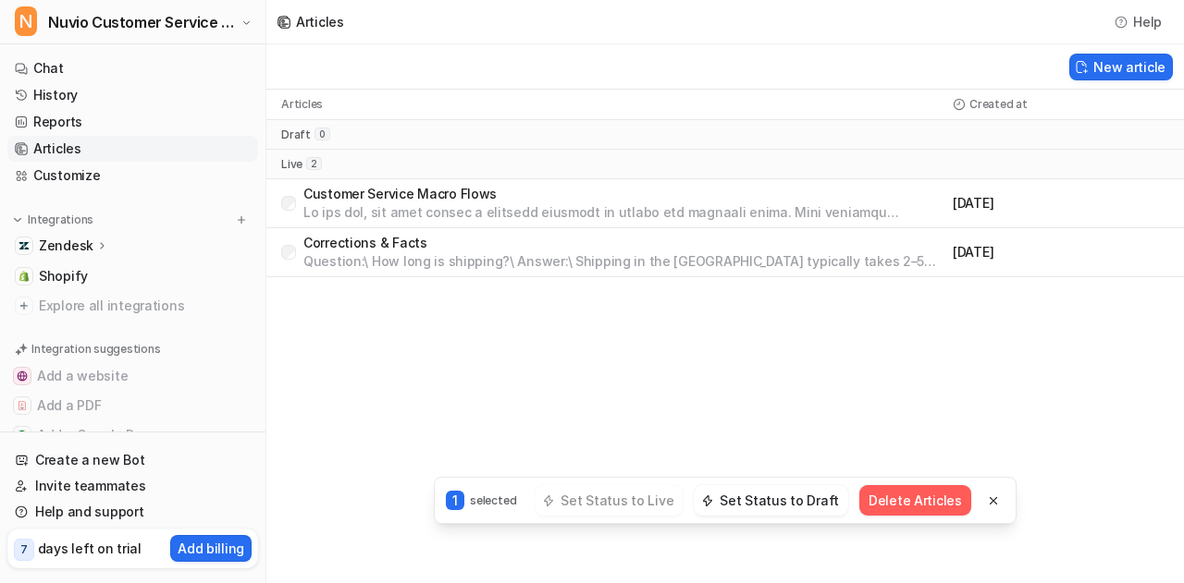
click at [928, 505] on button "Delete Articles" at bounding box center [915, 500] width 112 height 31
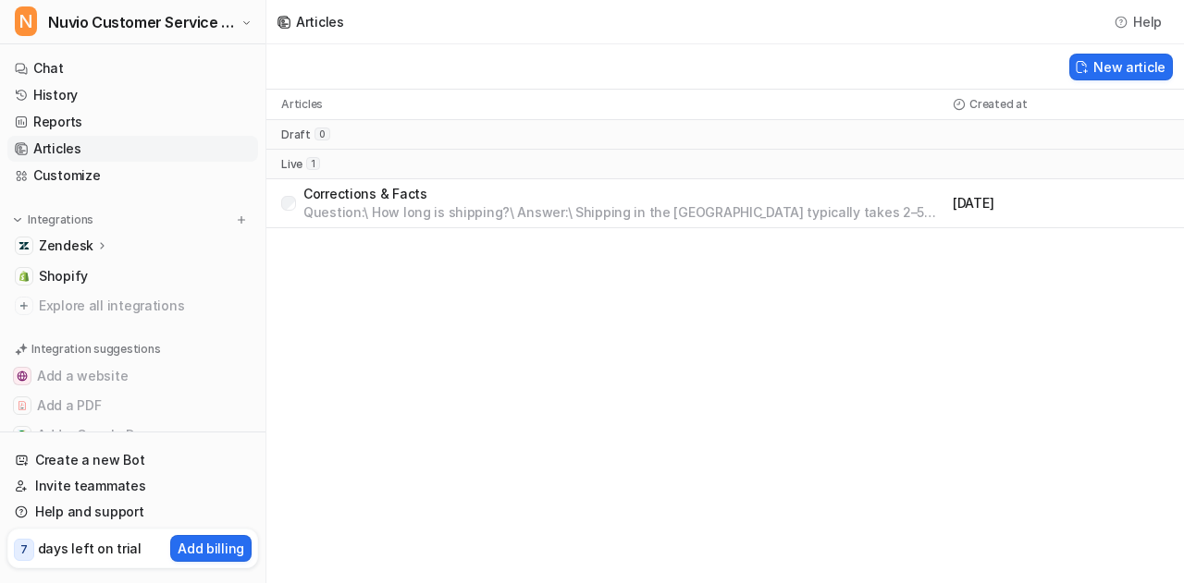
scroll to position [76, 0]
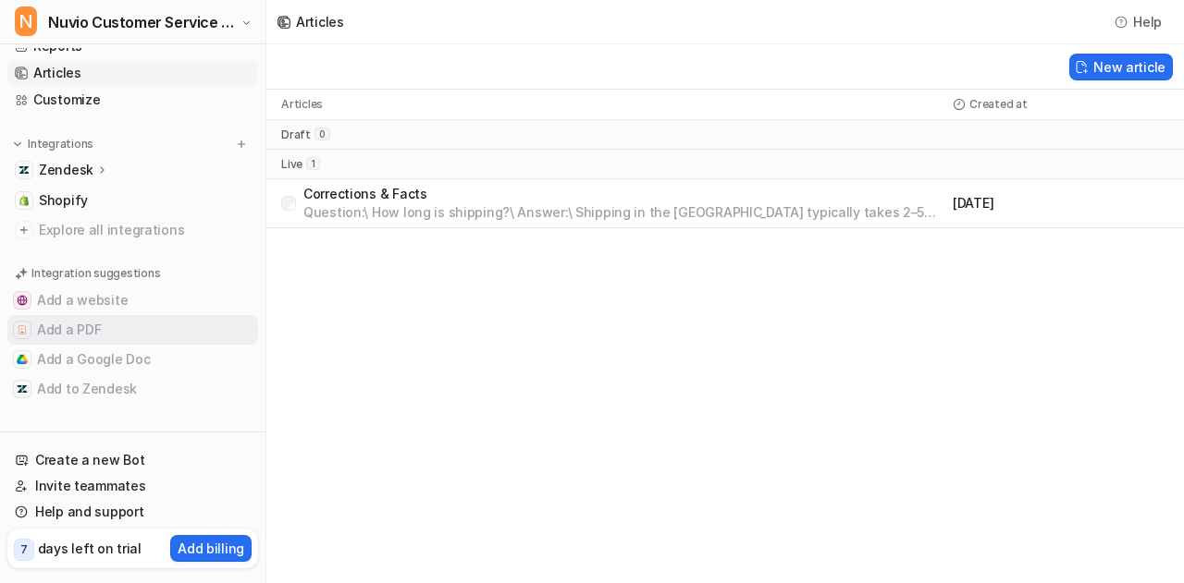
click at [78, 329] on button "Add a PDF" at bounding box center [132, 330] width 251 height 30
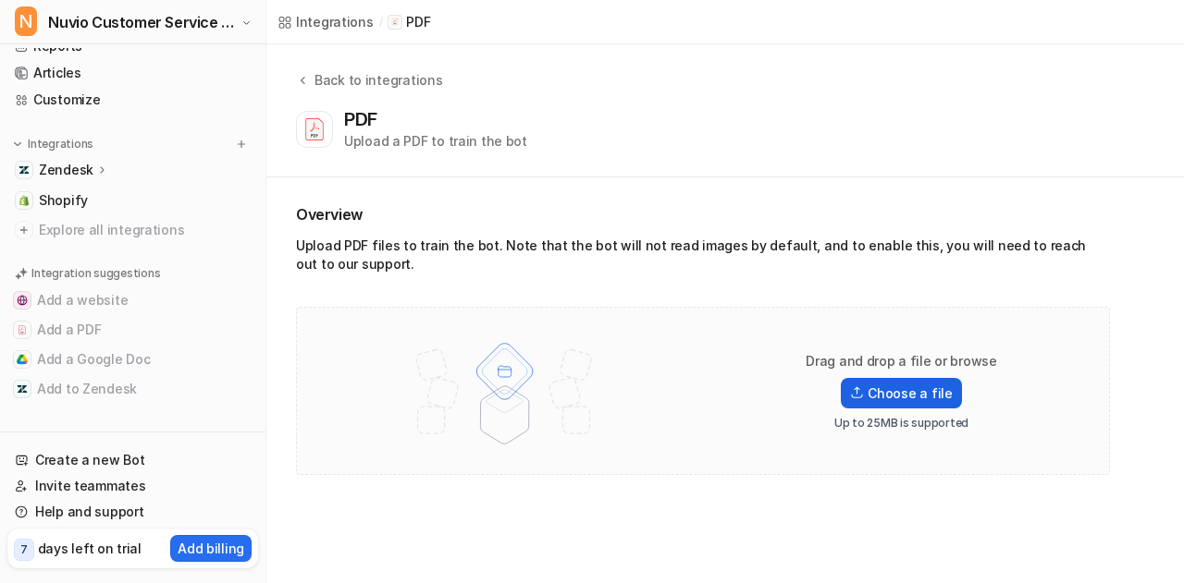
click at [899, 393] on label "Choose a file" at bounding box center [901, 393] width 120 height 31
click at [0, 0] on input "Choose a file" at bounding box center [0, 0] width 0 height 0
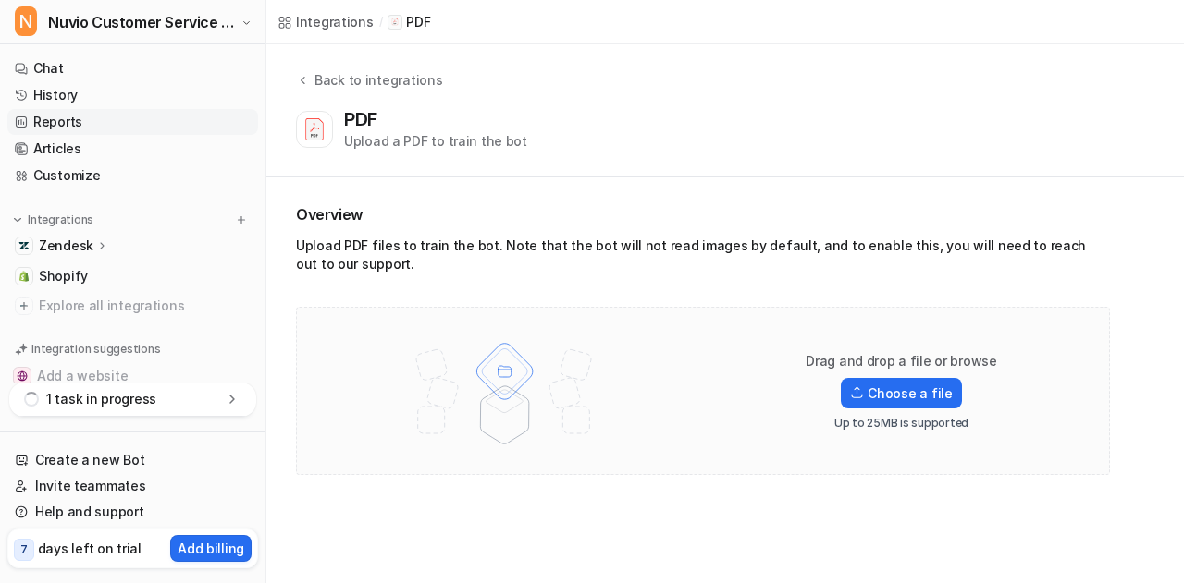
click at [61, 114] on link "Reports" at bounding box center [132, 122] width 251 height 26
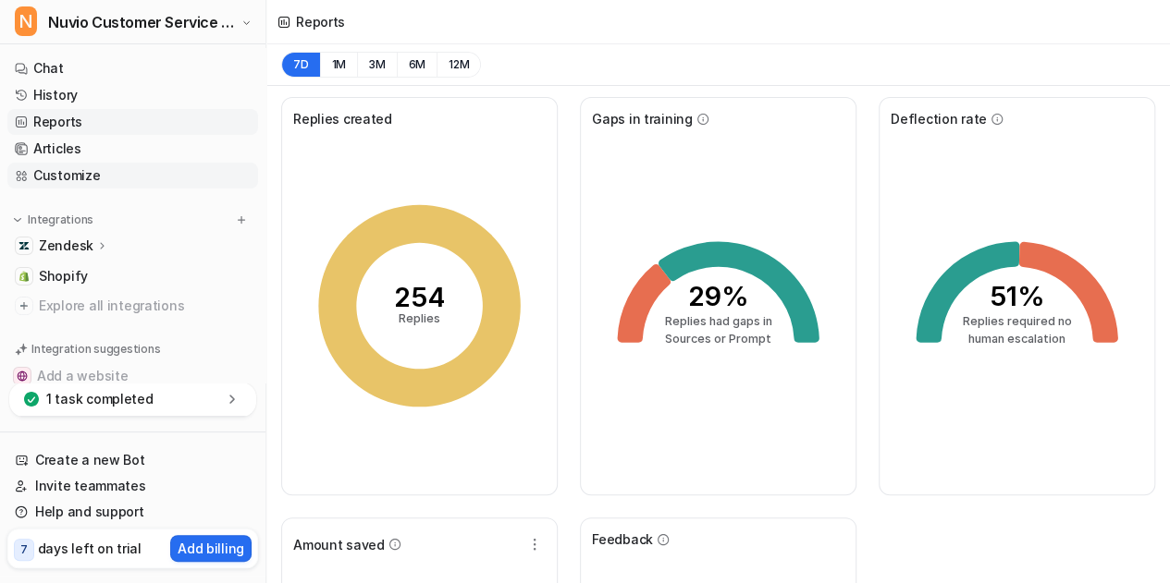
click at [128, 180] on link "Customize" at bounding box center [132, 176] width 251 height 26
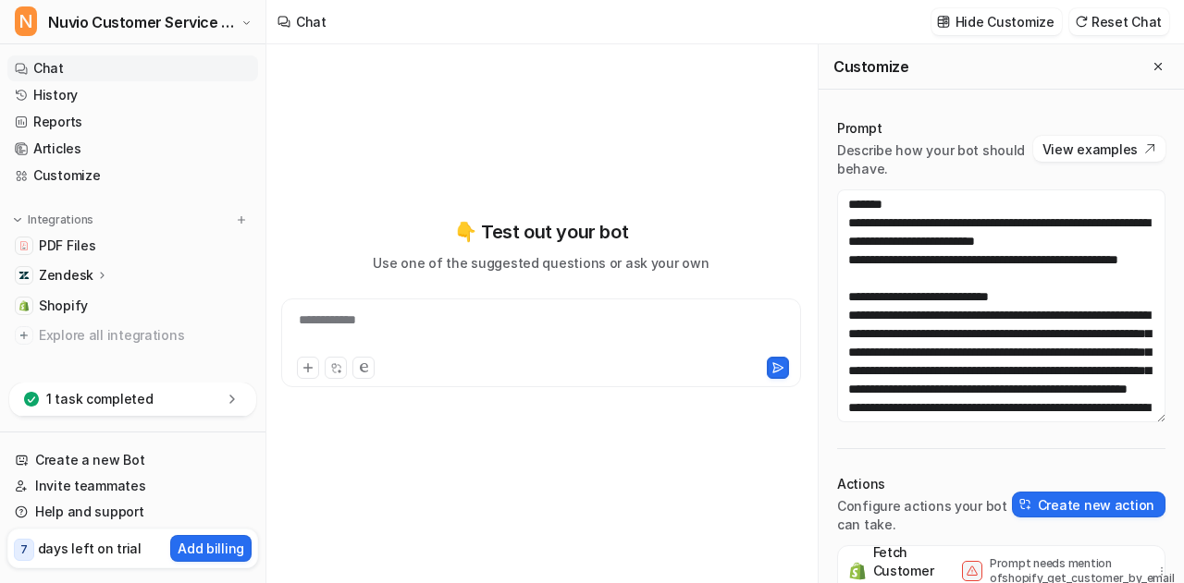
scroll to position [16, 0]
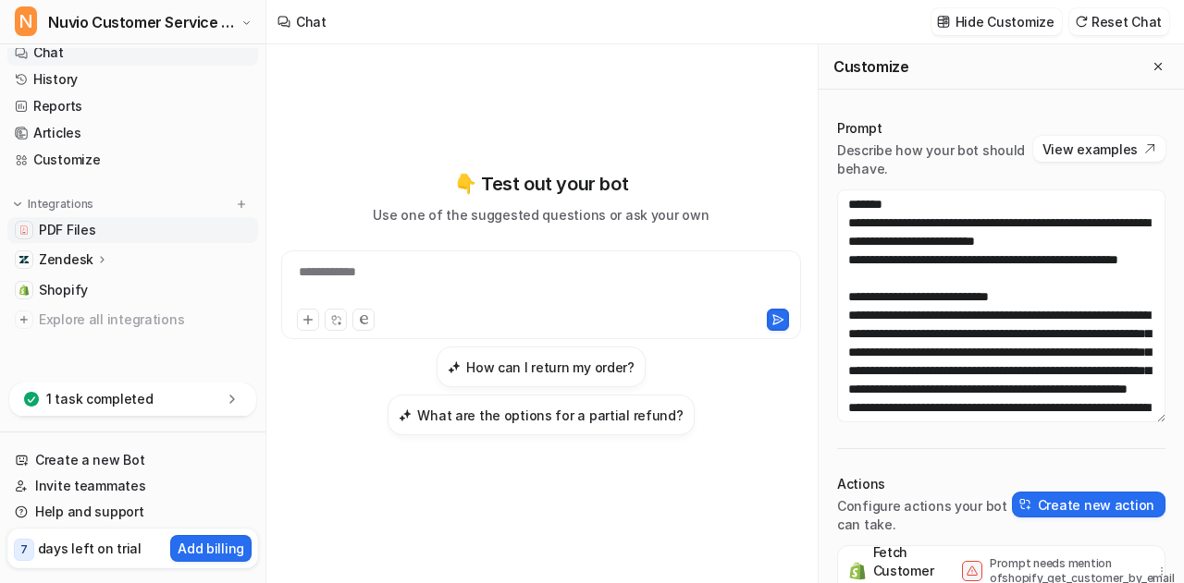
click at [61, 223] on span "PDF Files" at bounding box center [67, 230] width 56 height 18
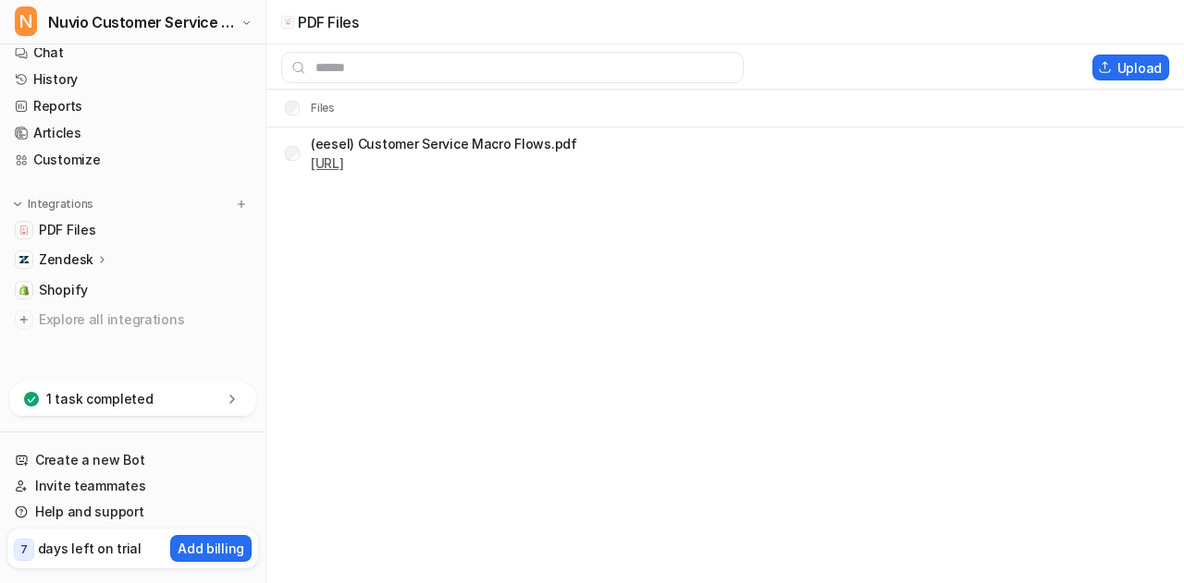
click at [344, 164] on link "[URL]" at bounding box center [327, 163] width 33 height 16
click at [176, 151] on link "Customize" at bounding box center [132, 160] width 251 height 26
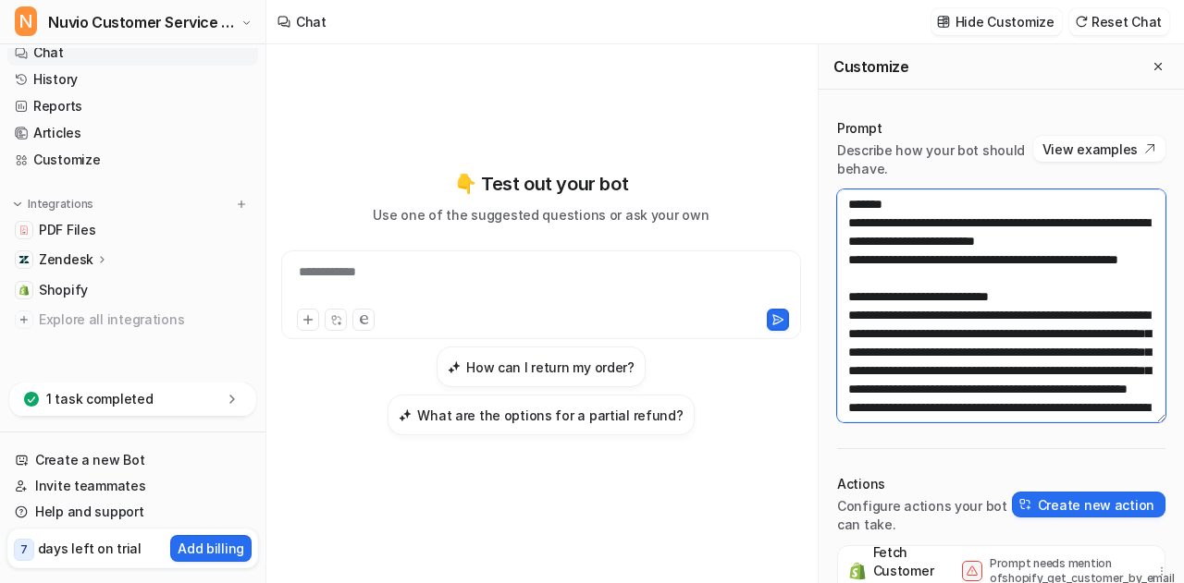
click at [890, 230] on textarea at bounding box center [1001, 306] width 328 height 233
paste textarea
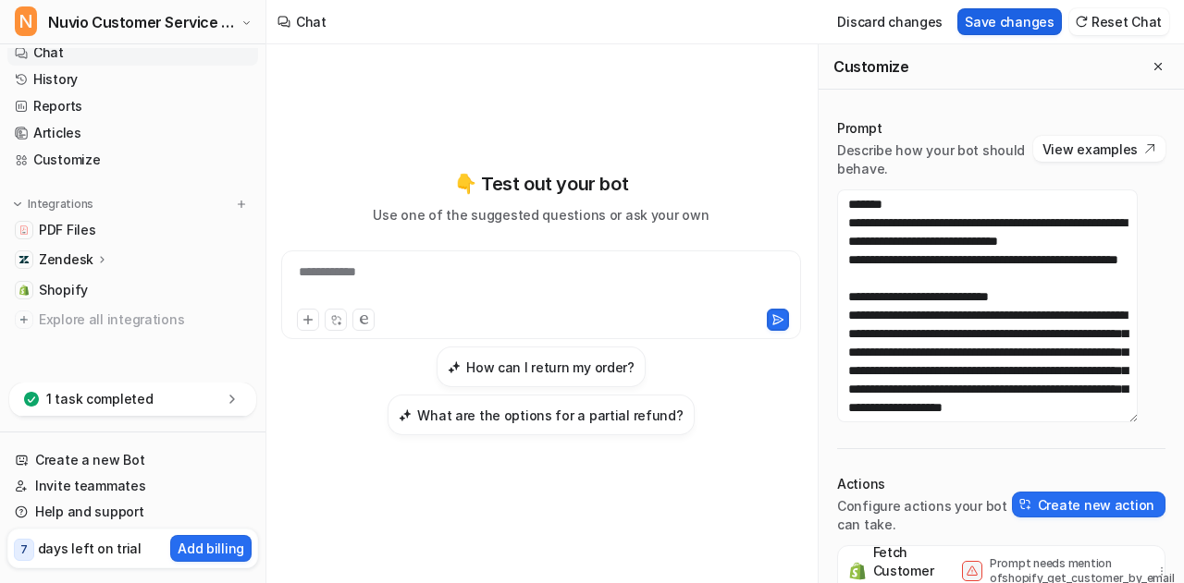
click at [1054, 25] on button "Save changes" at bounding box center [1009, 21] width 104 height 27
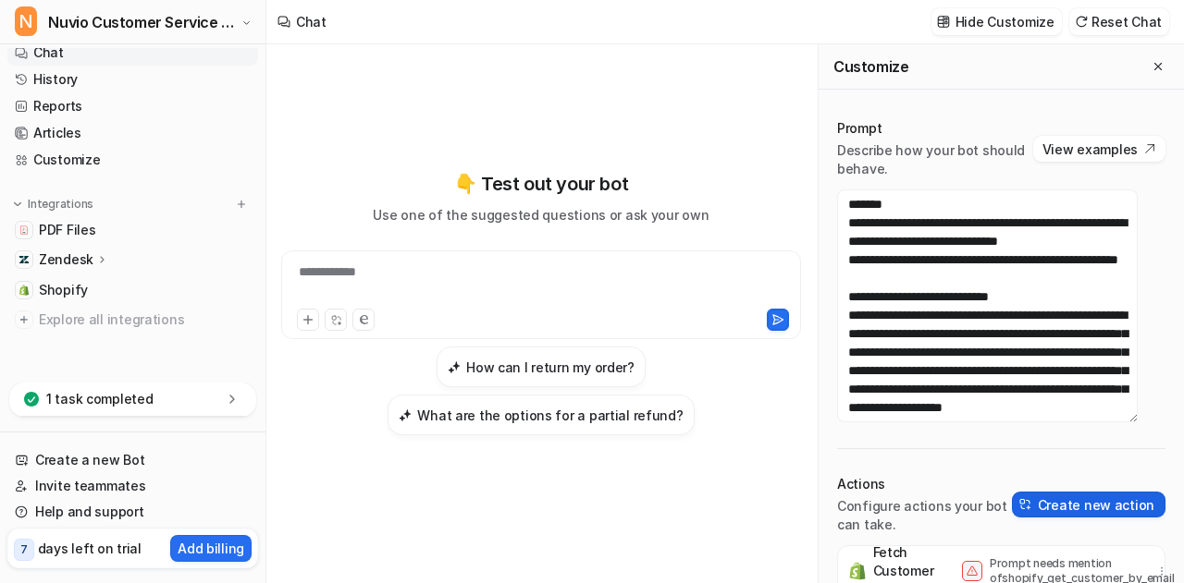
click at [1086, 507] on button "Create new action" at bounding box center [1088, 505] width 153 height 26
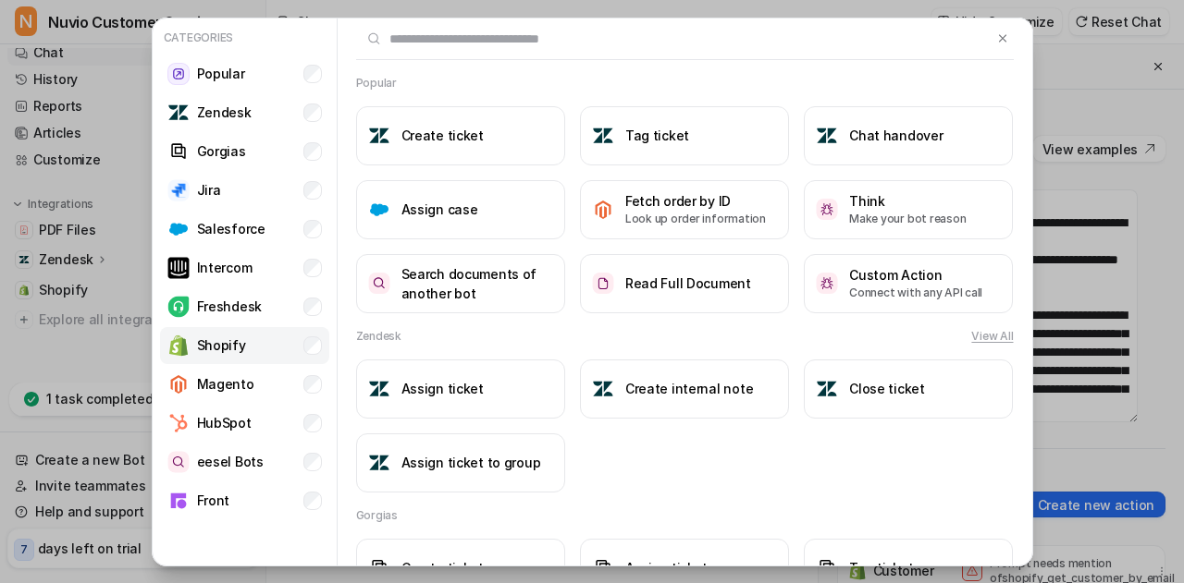
click at [194, 353] on div "Shopify" at bounding box center [206, 346] width 79 height 22
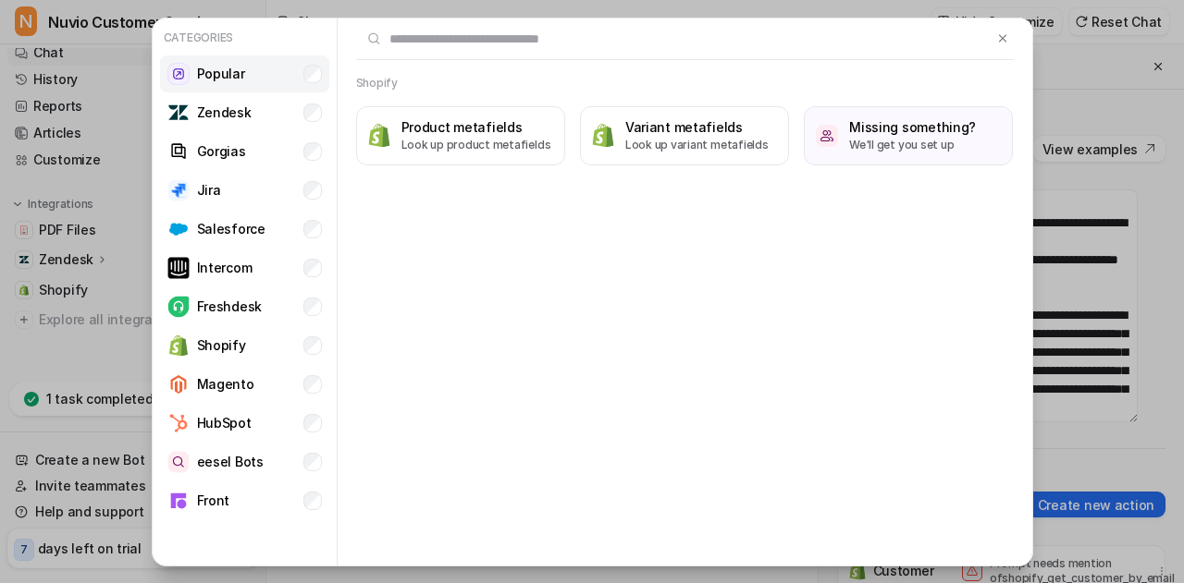
click at [248, 68] on li "Popular" at bounding box center [244, 73] width 169 height 37
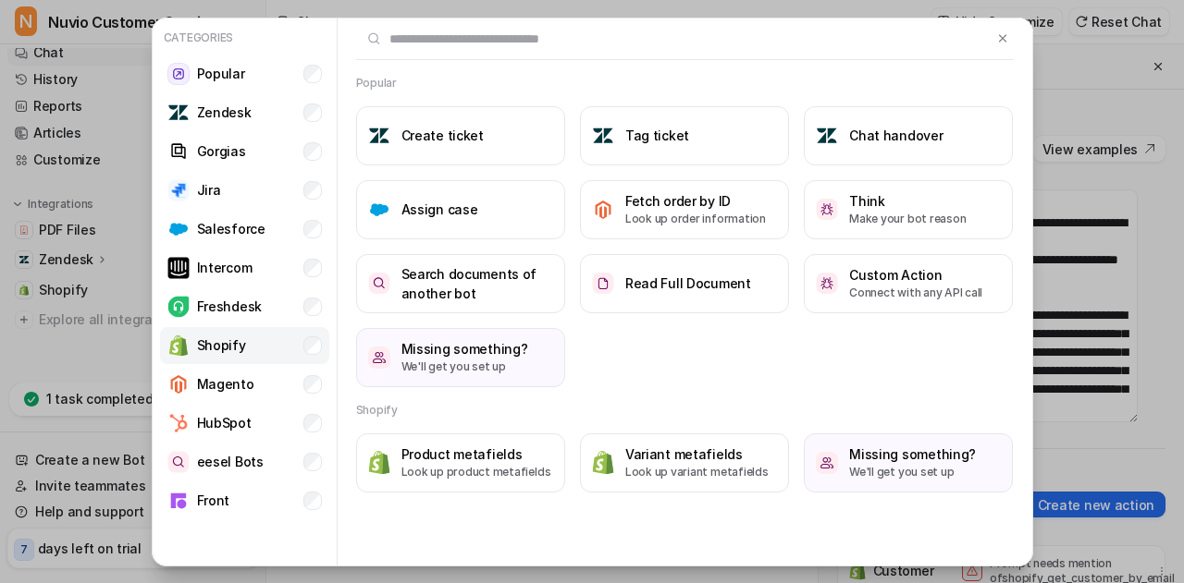
click at [283, 344] on li "Shopify" at bounding box center [244, 345] width 169 height 37
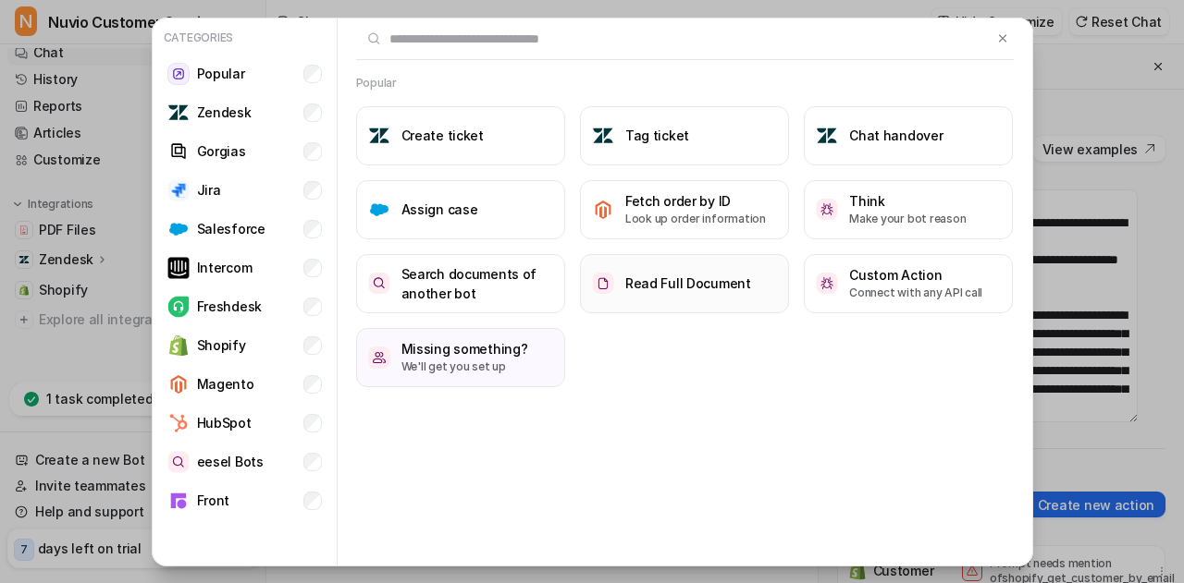
click at [705, 274] on h3 "Read Full Document" at bounding box center [688, 283] width 126 height 19
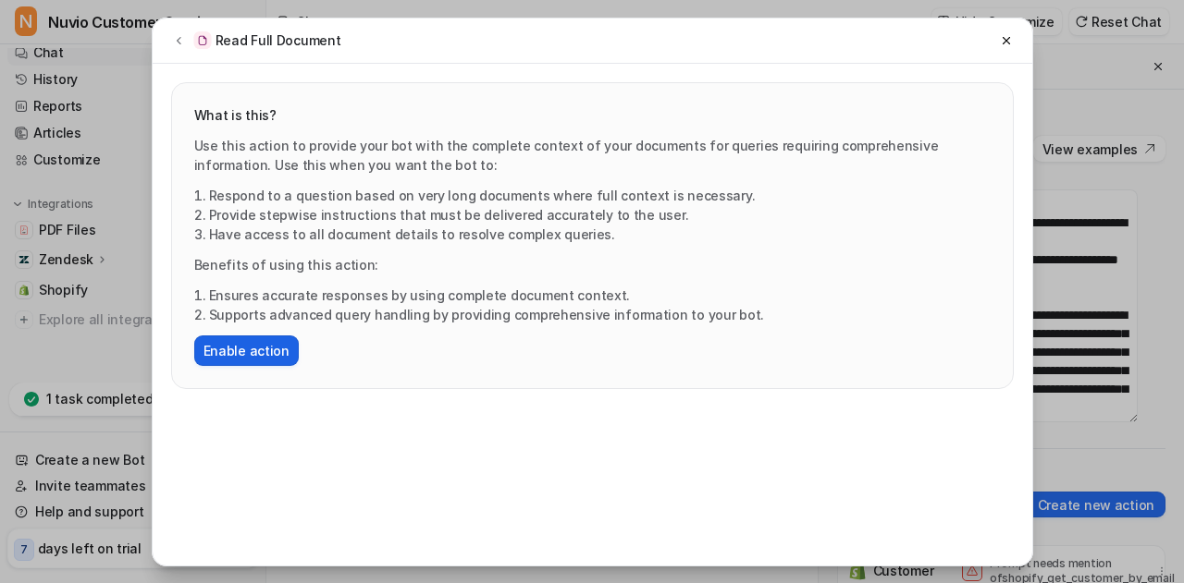
click at [264, 353] on button "Enable action" at bounding box center [246, 351] width 104 height 31
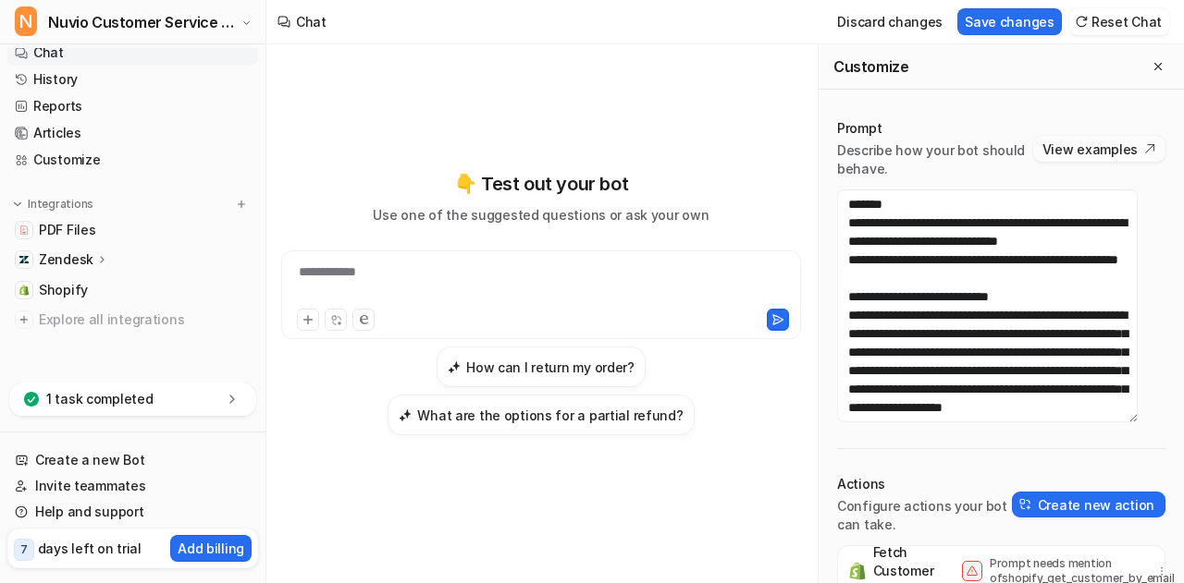
click at [1060, 153] on button "View examples" at bounding box center [1099, 149] width 132 height 26
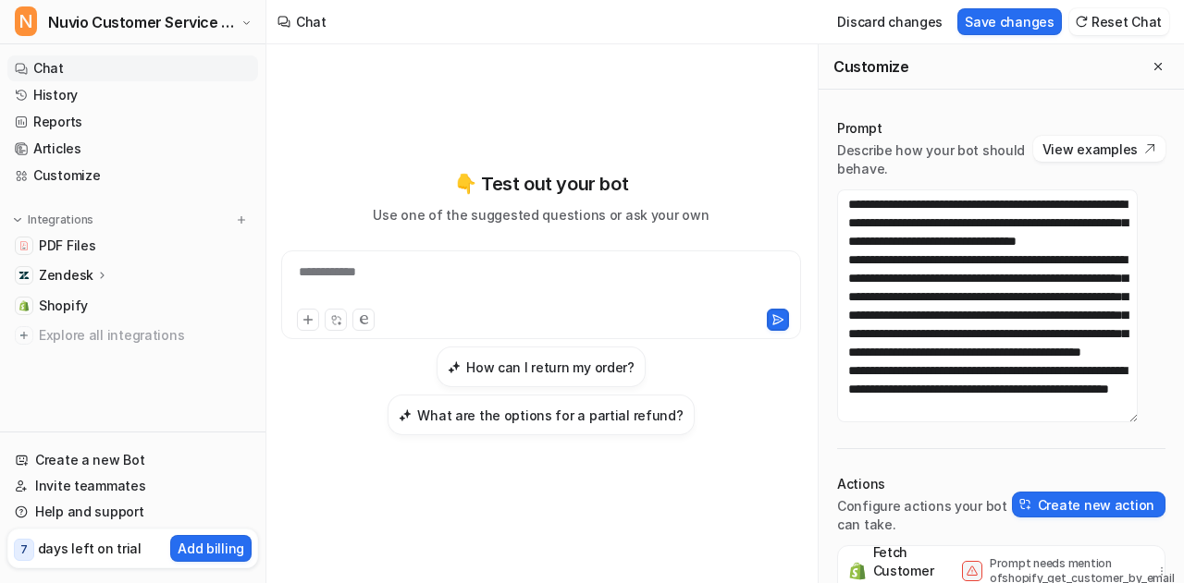
scroll to position [240, 0]
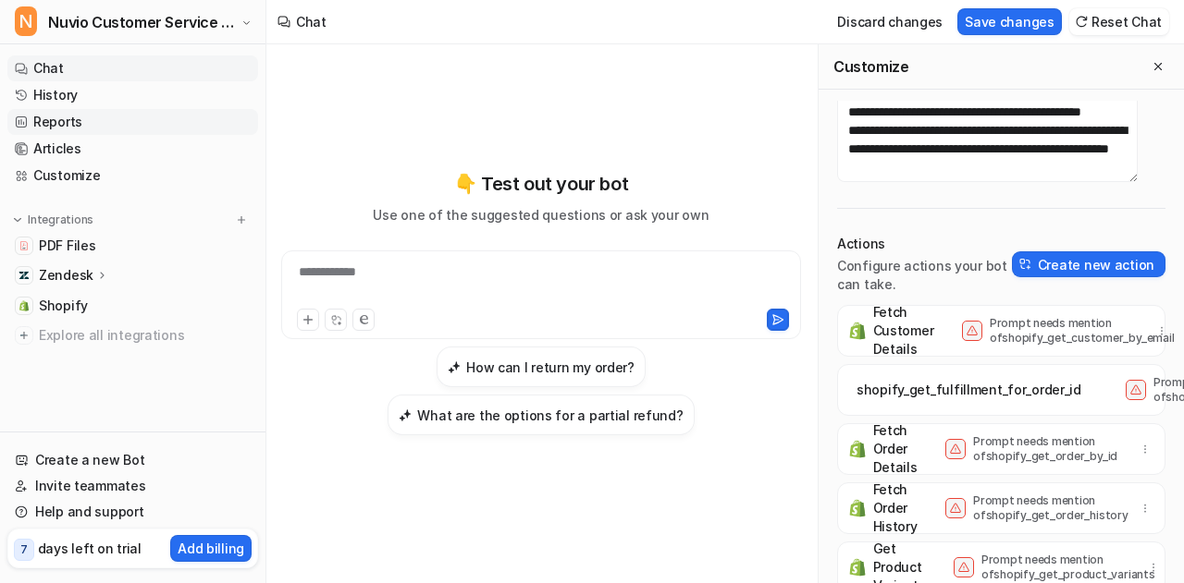
click at [93, 128] on link "Reports" at bounding box center [132, 122] width 251 height 26
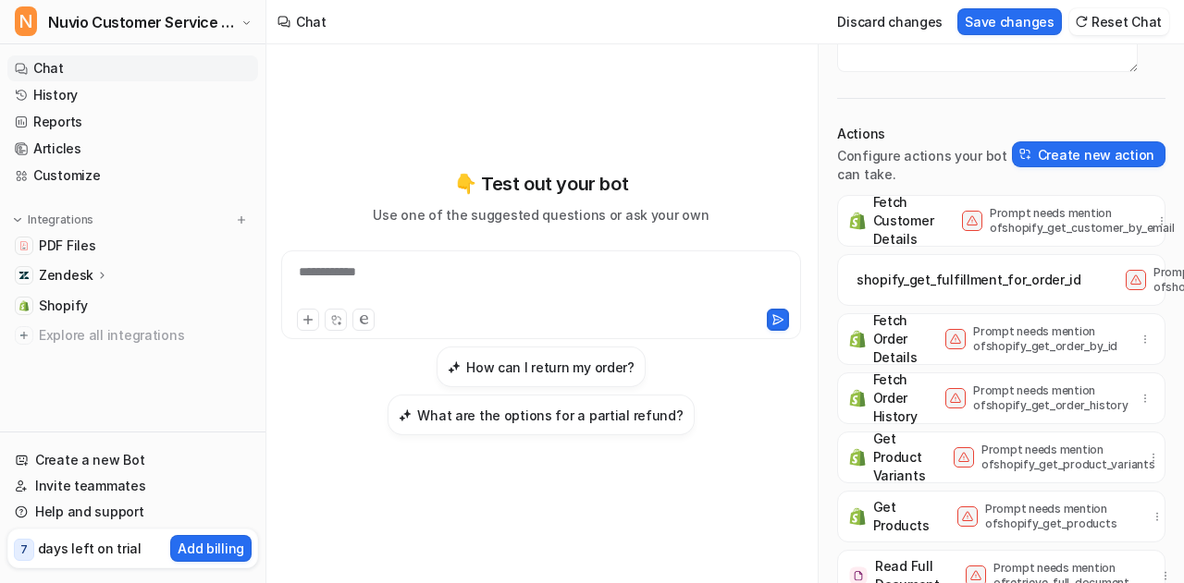
scroll to position [0, 0]
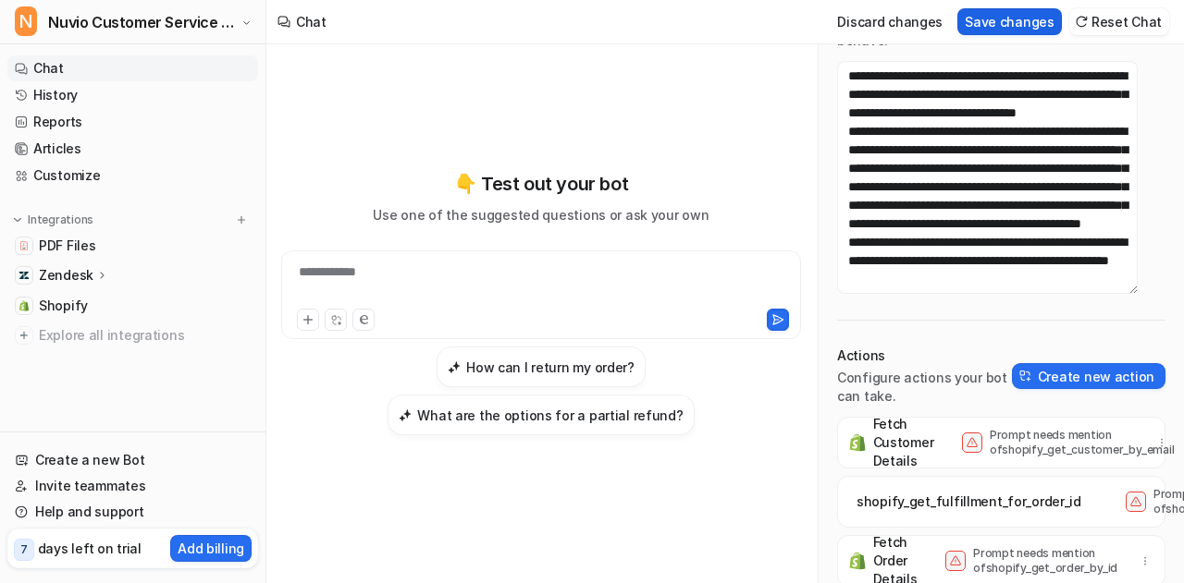
click at [1025, 19] on button "Save changes" at bounding box center [1009, 21] width 104 height 27
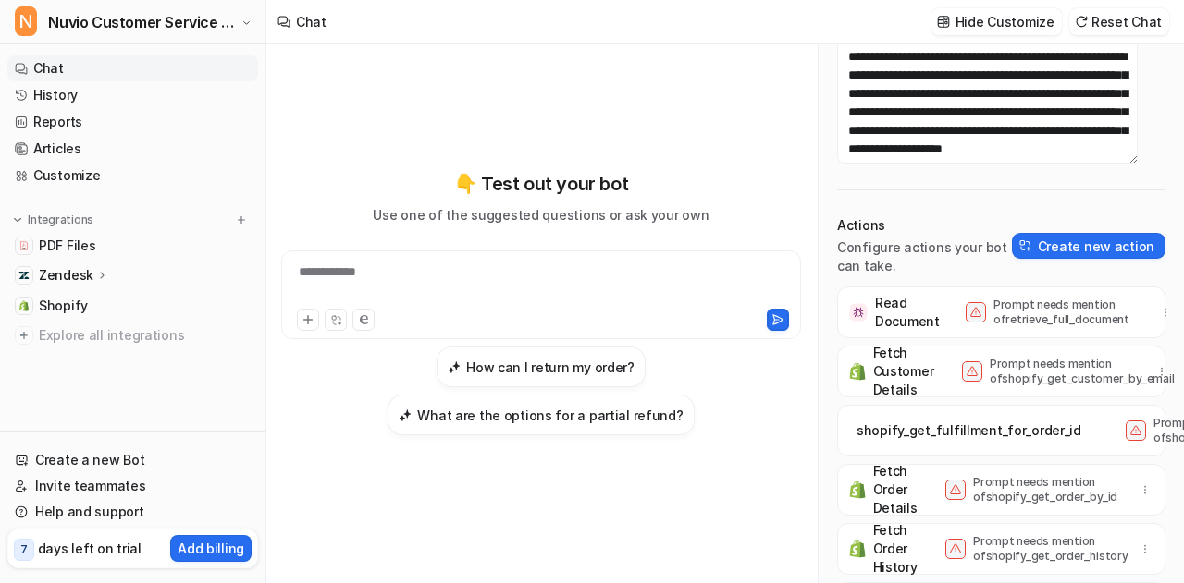
scroll to position [117, 0]
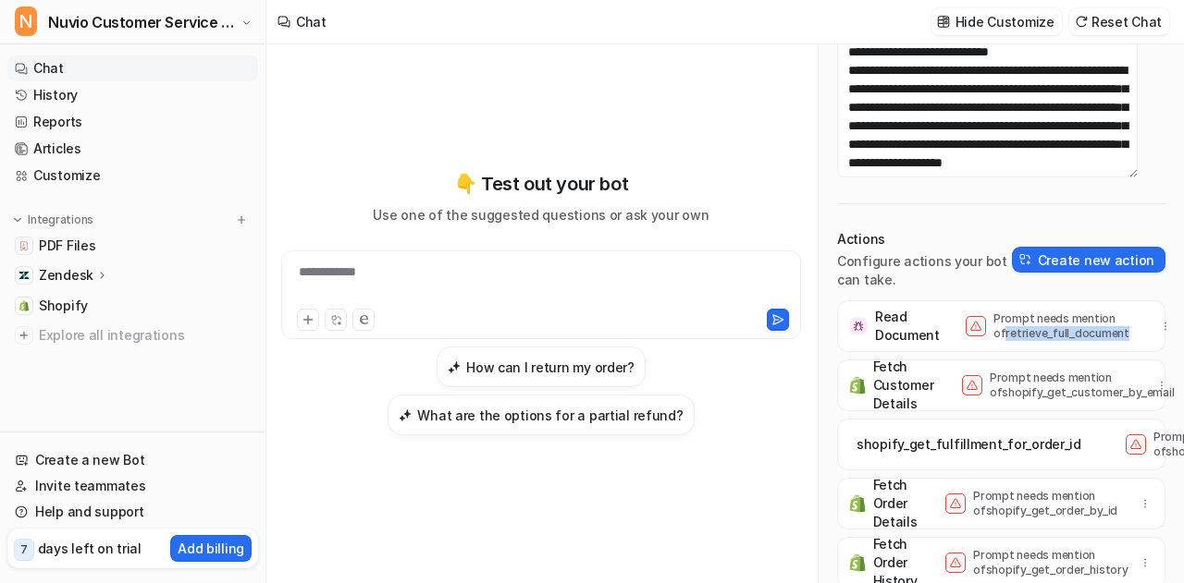
drag, startPoint x: 1115, startPoint y: 324, endPoint x: 986, endPoint y: 325, distance: 129.5
click at [986, 325] on div "Prompt needs mention of retrieve_full_document" at bounding box center [1053, 327] width 176 height 30
copy p "retrieve_full_document"
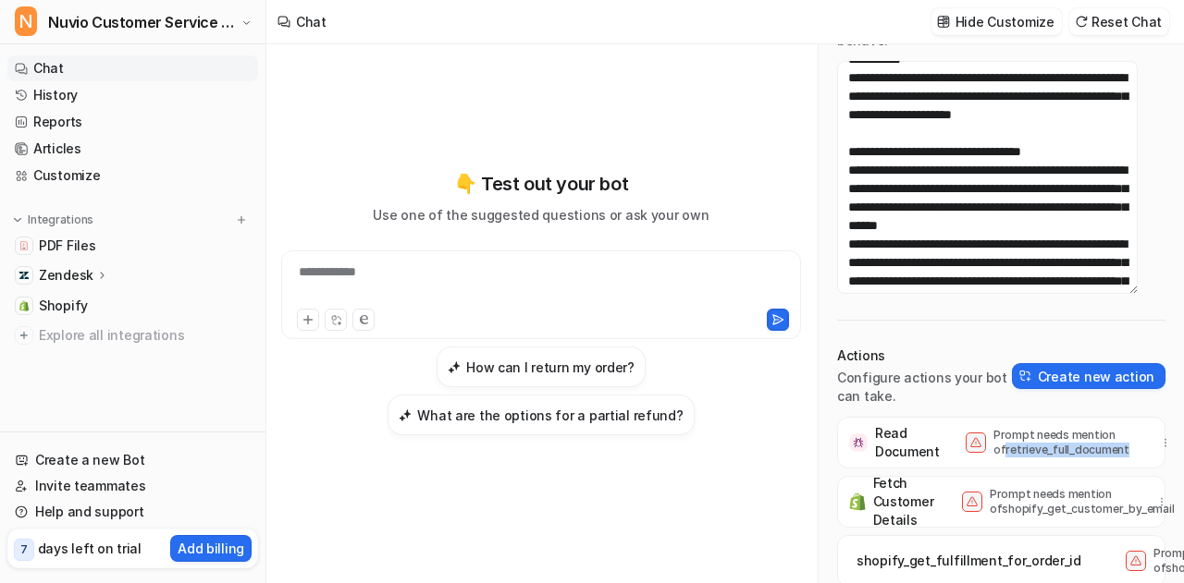
scroll to position [332, 0]
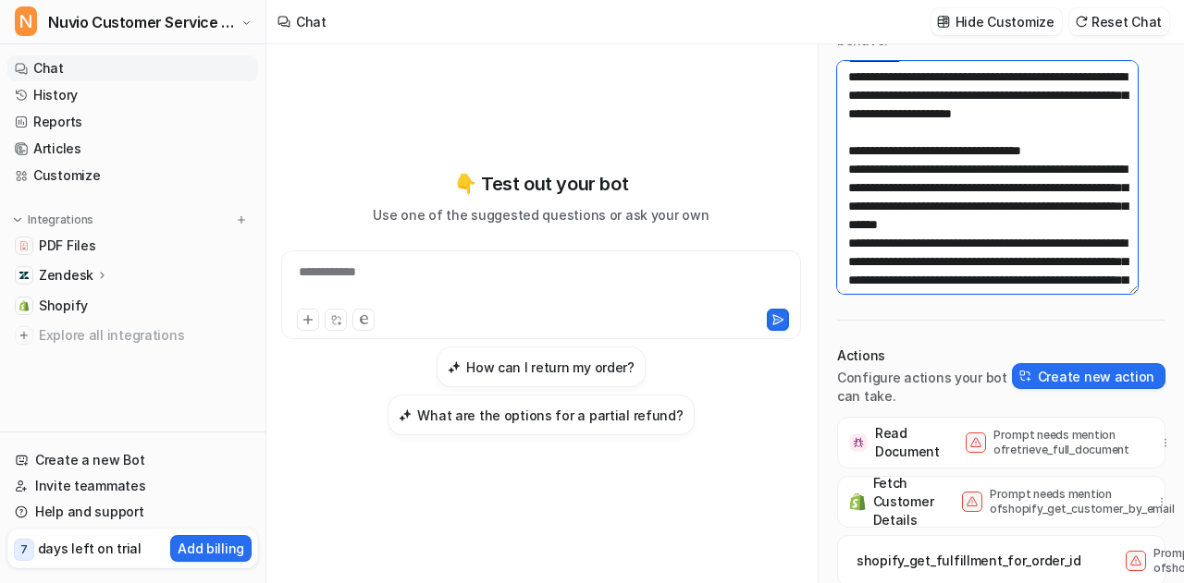
click at [854, 169] on textarea at bounding box center [987, 177] width 301 height 233
paste textarea "**********"
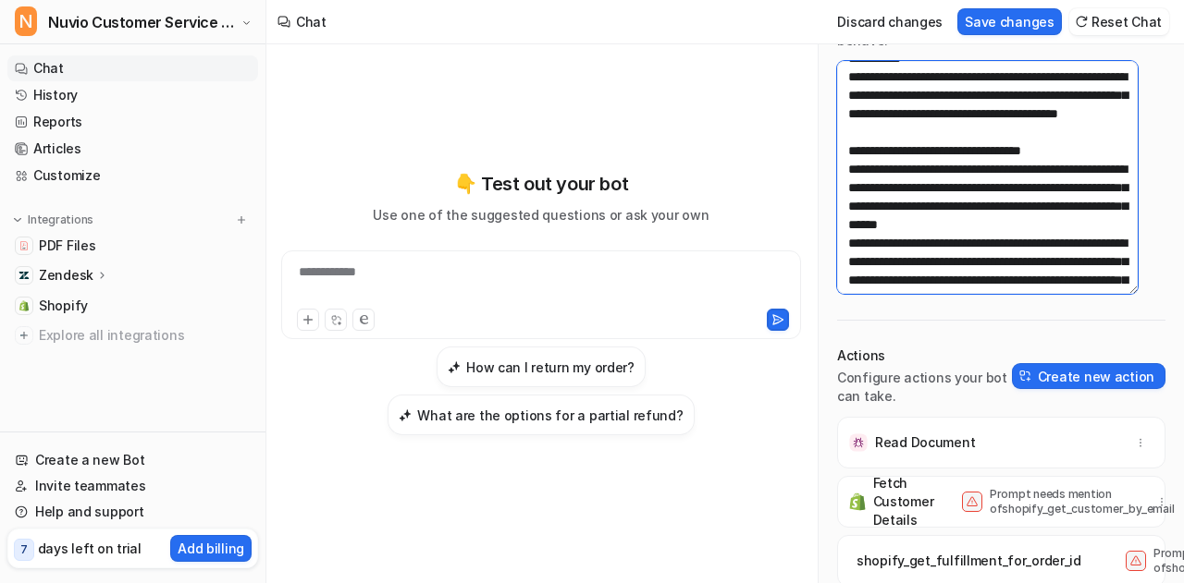
click at [1020, 234] on textarea at bounding box center [987, 177] width 301 height 233
type textarea "**********"
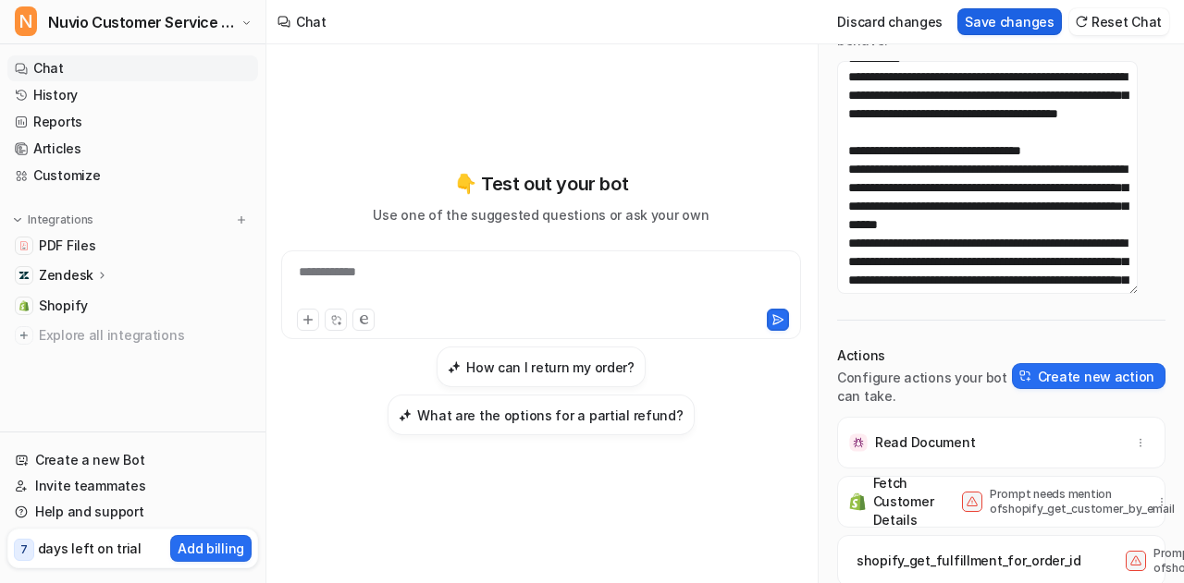
click at [1026, 18] on button "Save changes" at bounding box center [1009, 21] width 104 height 27
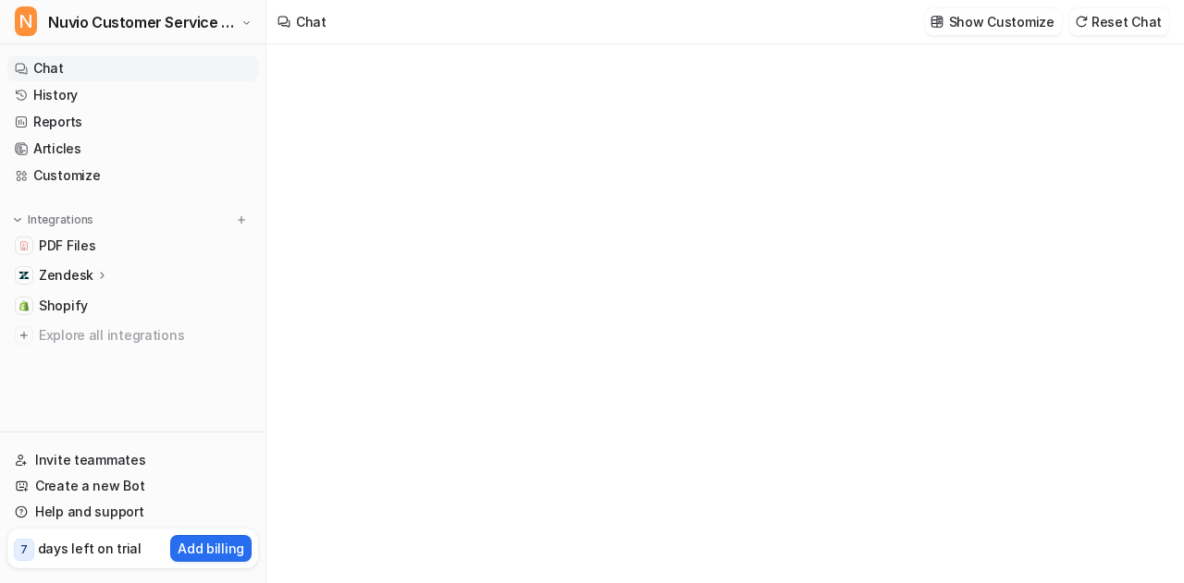
type textarea "**********"
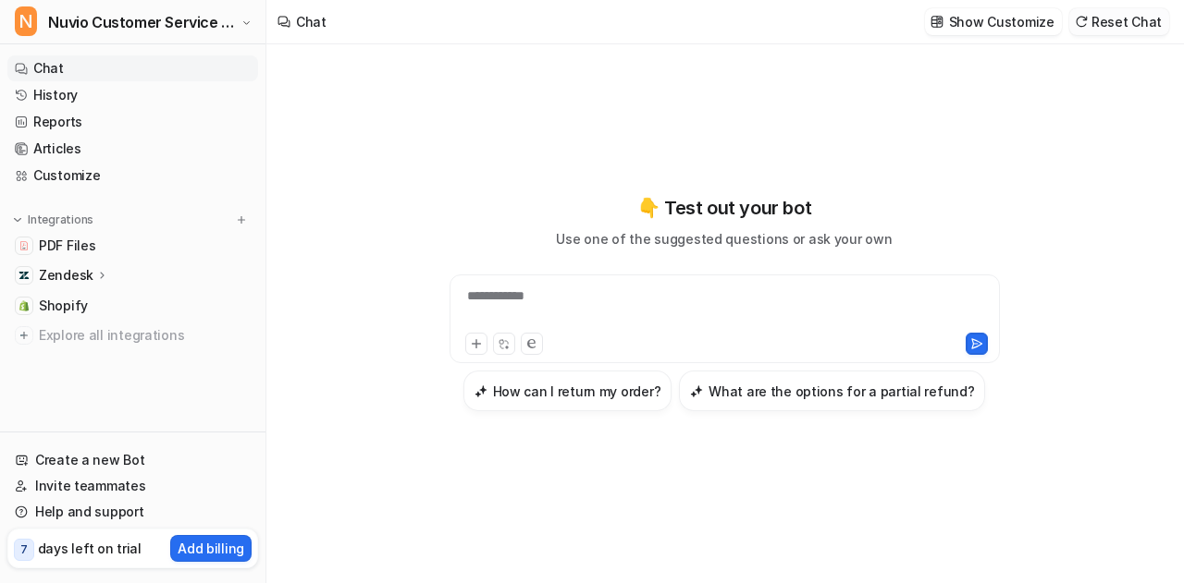
click at [1143, 20] on button "Reset Chat" at bounding box center [1119, 21] width 100 height 27
click at [115, 97] on link "History" at bounding box center [132, 95] width 251 height 26
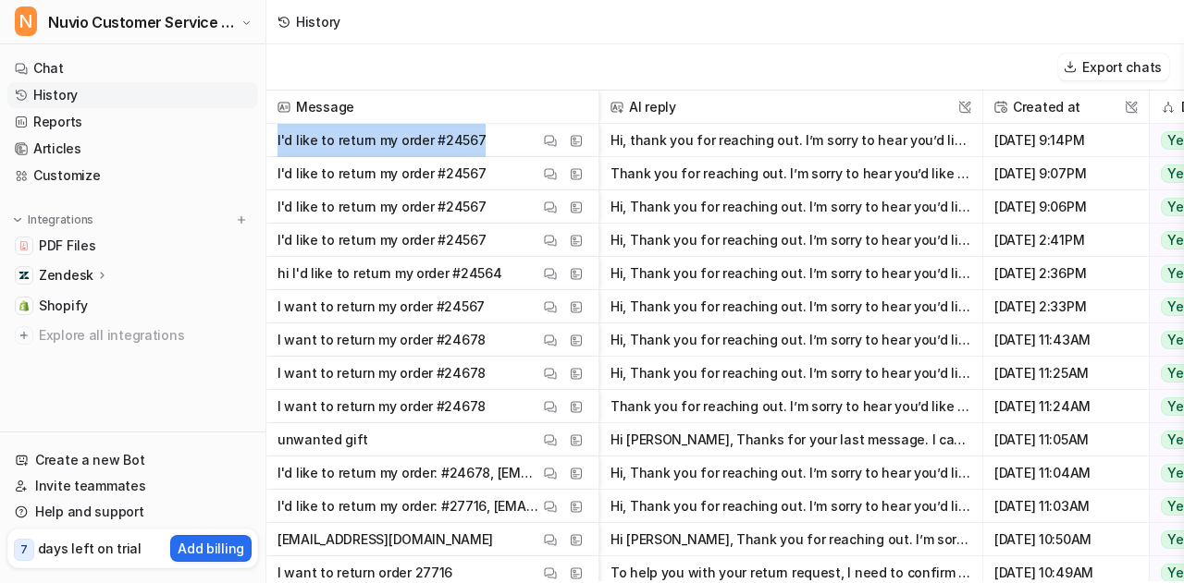
drag, startPoint x: 488, startPoint y: 133, endPoint x: 274, endPoint y: 143, distance: 214.8
click at [274, 143] on span "I'd like to return my order #24567 View Thread View Sources" at bounding box center [432, 140] width 317 height 33
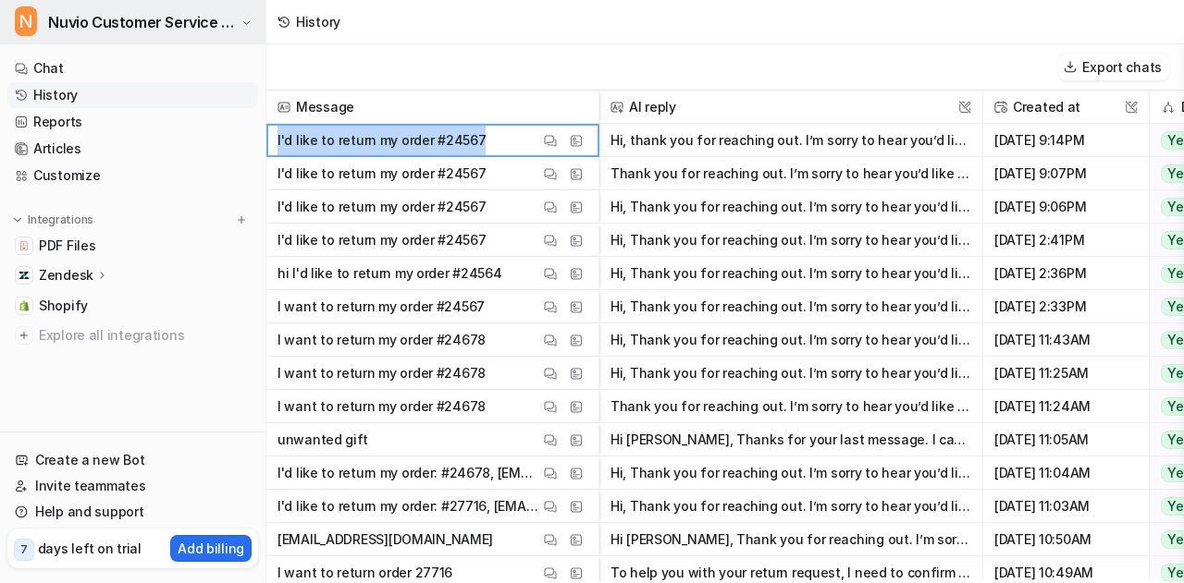
copy p "I'd like to return my order #24567"
click at [85, 64] on link "Chat" at bounding box center [132, 68] width 251 height 26
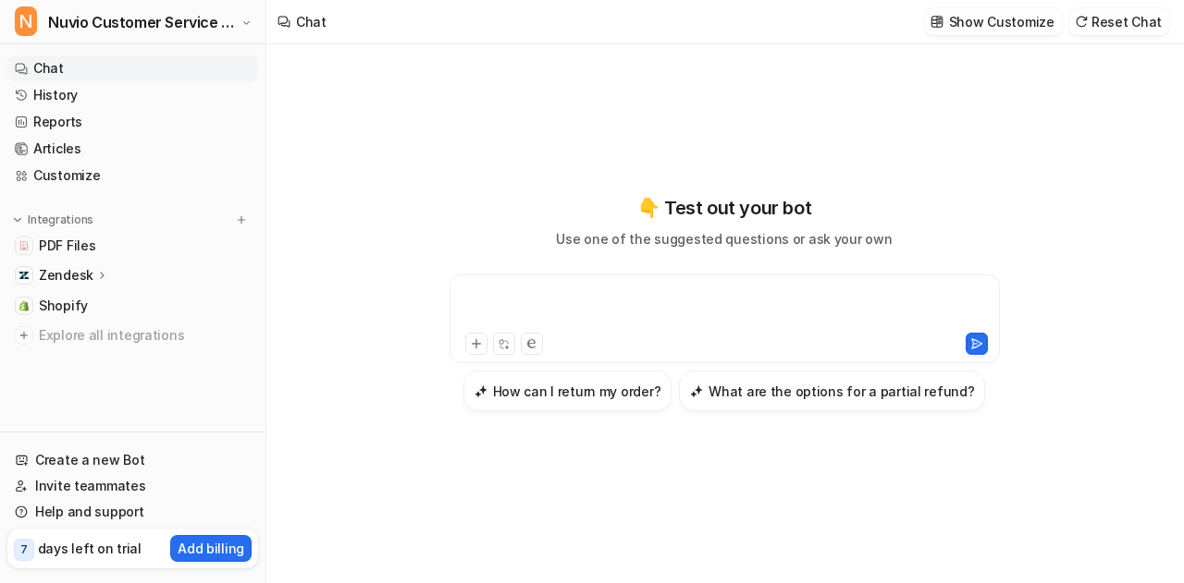
paste div
click at [564, 302] on div at bounding box center [725, 308] width 542 height 43
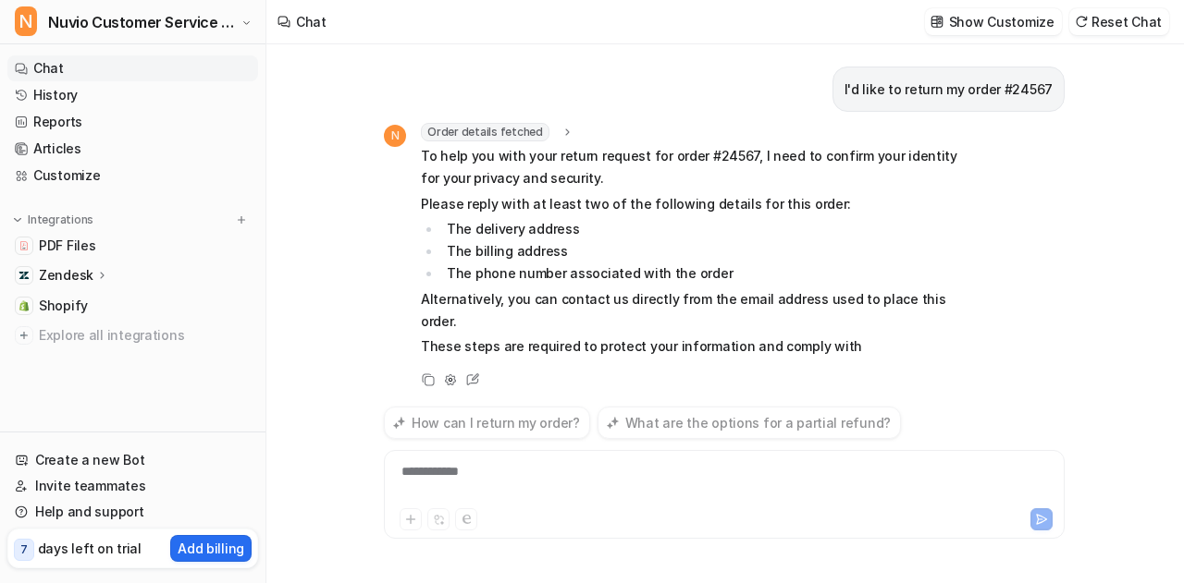
scroll to position [10, 0]
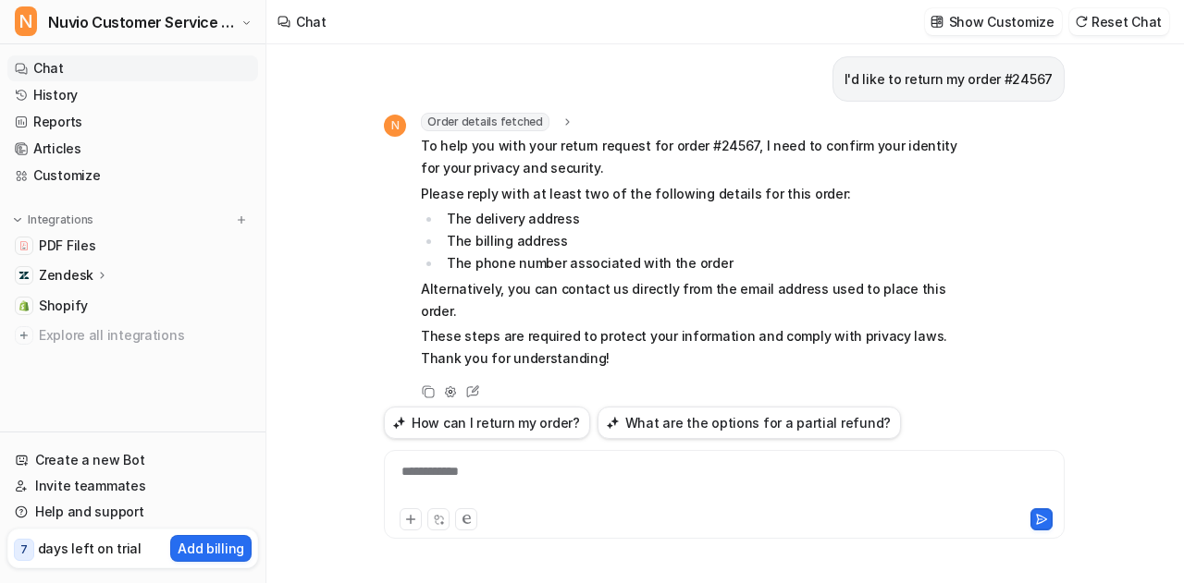
paste div
click at [479, 466] on div "**********" at bounding box center [724, 483] width 672 height 43
click at [558, 464] on div "**********" at bounding box center [724, 483] width 672 height 43
drag, startPoint x: 553, startPoint y: 476, endPoint x: 388, endPoint y: 474, distance: 164.6
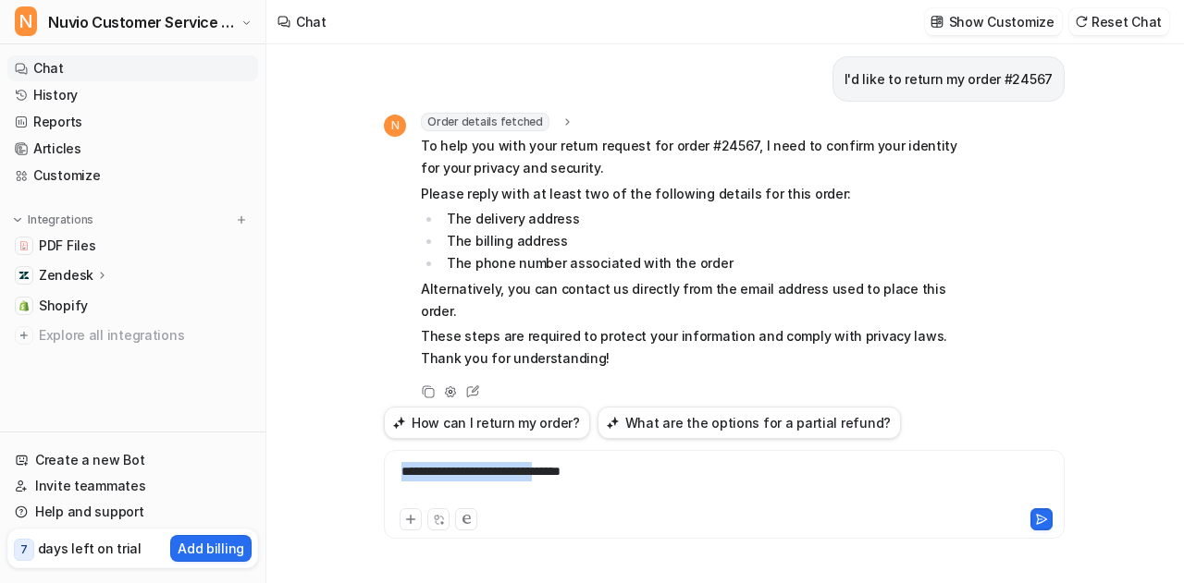
click at [388, 474] on div "**********" at bounding box center [724, 483] width 672 height 43
click at [472, 467] on div "******" at bounding box center [724, 483] width 672 height 43
copy div "*****"
click at [463, 473] on div "******" at bounding box center [724, 483] width 672 height 43
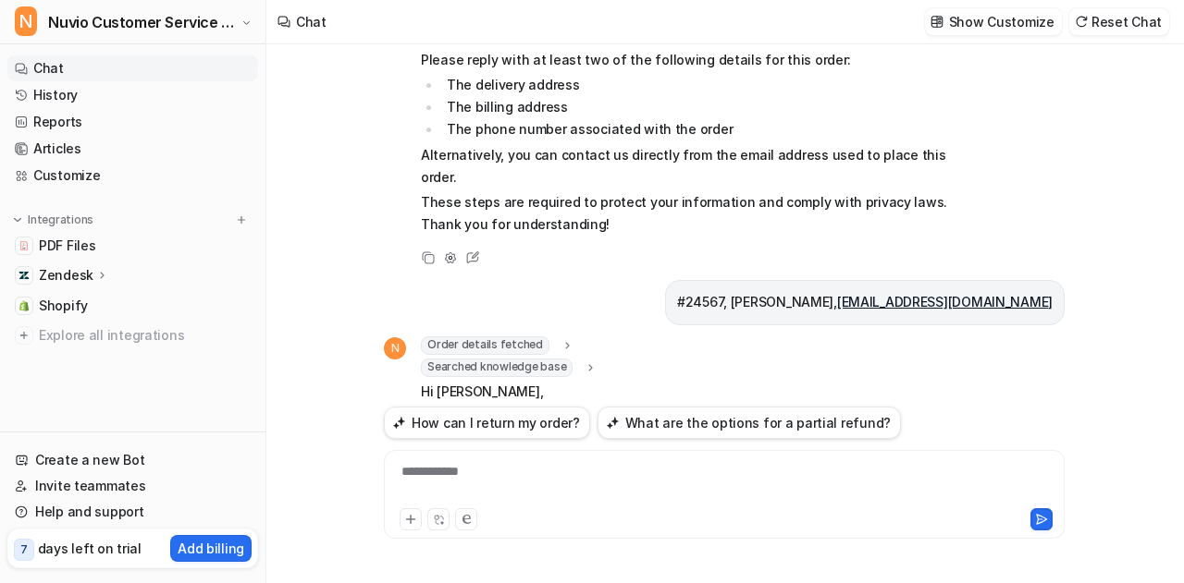
scroll to position [143, 0]
click at [462, 338] on span "Order details fetched" at bounding box center [485, 347] width 129 height 18
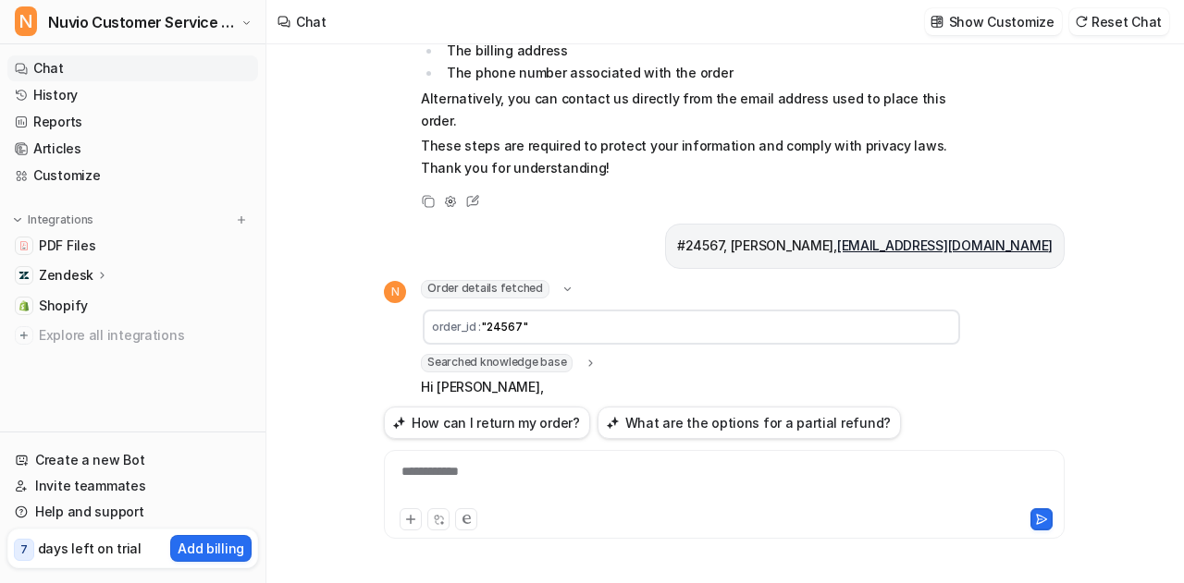
scroll to position [206, 0]
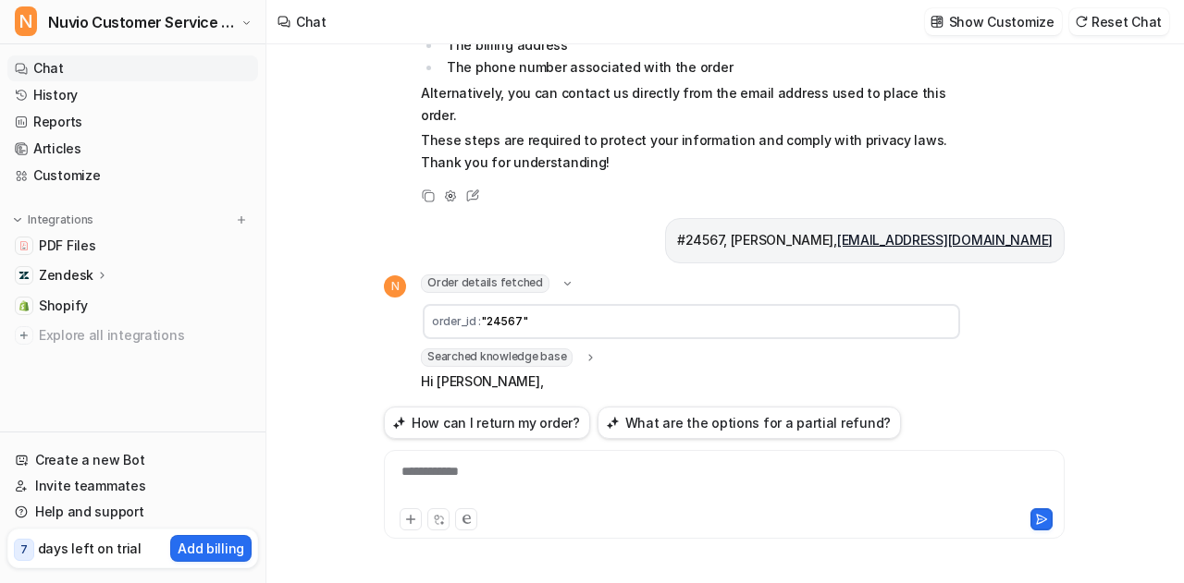
click at [543, 349] on span "Searched knowledge base" at bounding box center [497, 358] width 152 height 18
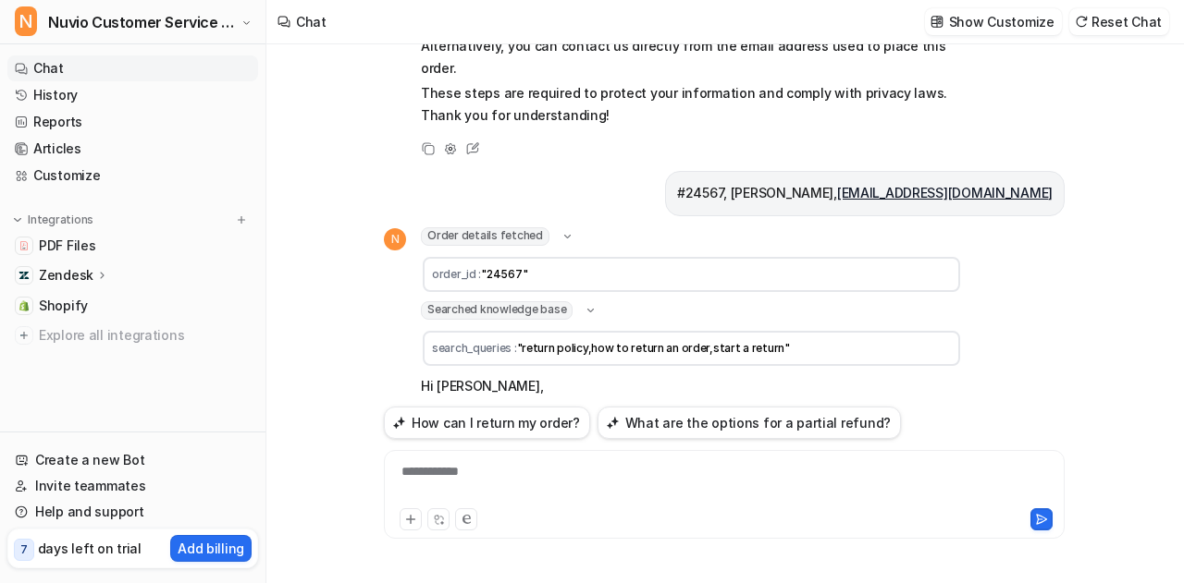
scroll to position [254, 0]
click at [81, 238] on span "PDF Files" at bounding box center [67, 246] width 56 height 18
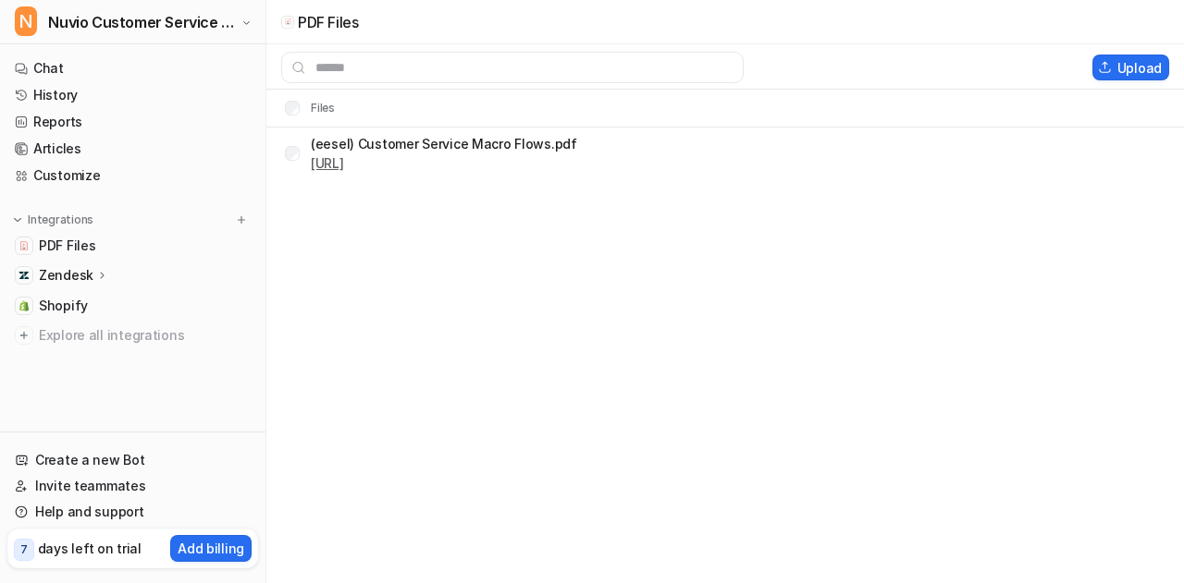
click at [344, 160] on link "[URL]" at bounding box center [327, 163] width 33 height 16
click at [158, 167] on link "Customize" at bounding box center [132, 176] width 251 height 26
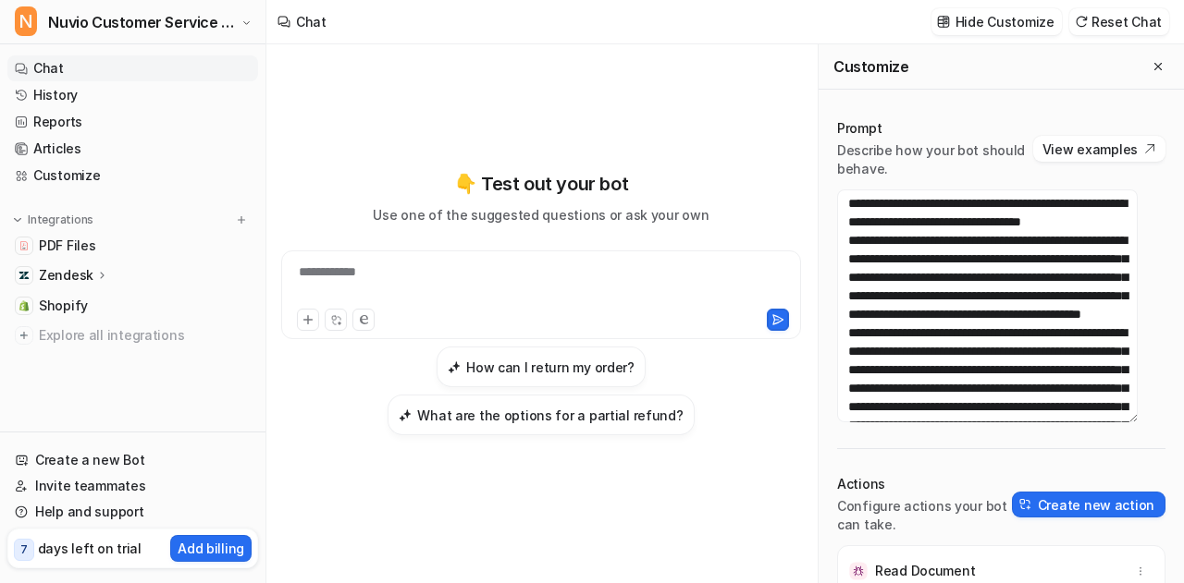
scroll to position [677, 0]
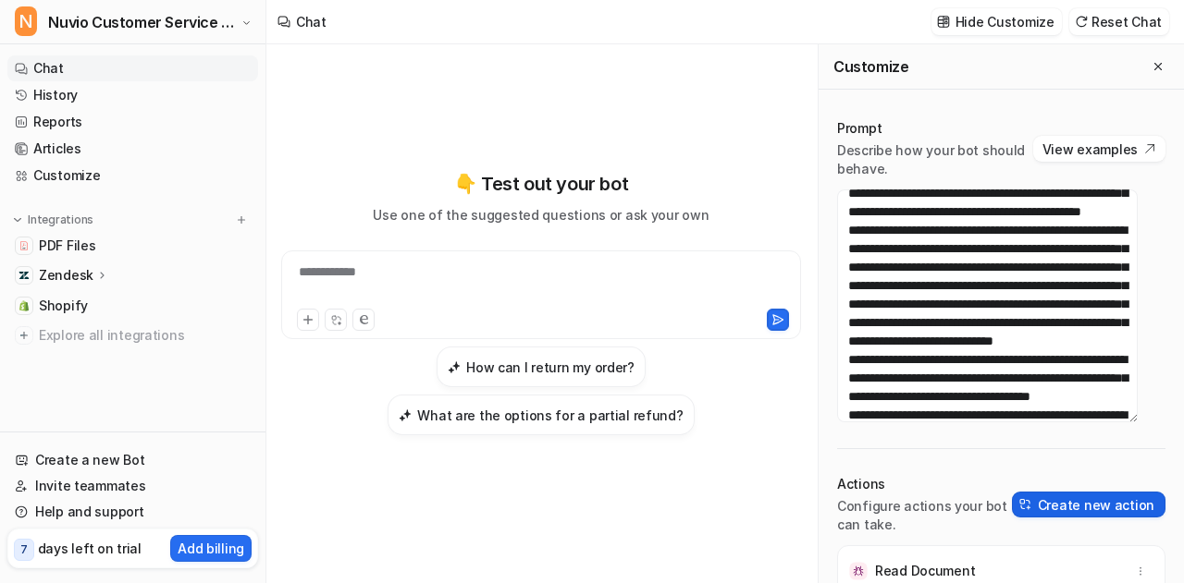
click at [1050, 495] on button "Create new action" at bounding box center [1088, 505] width 153 height 26
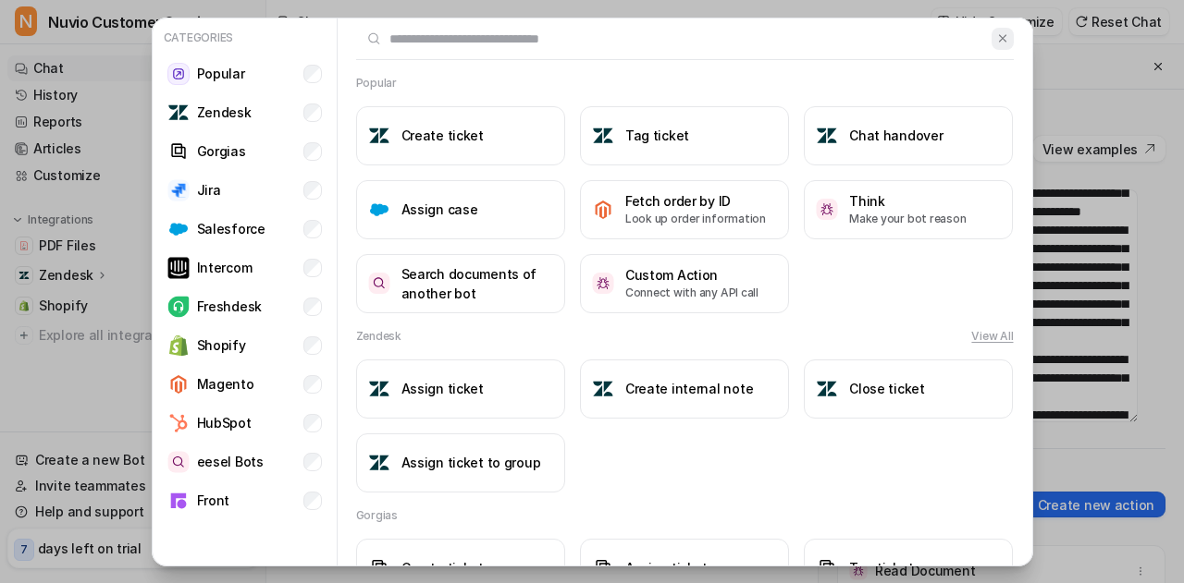
click at [996, 42] on img at bounding box center [1002, 38] width 13 height 14
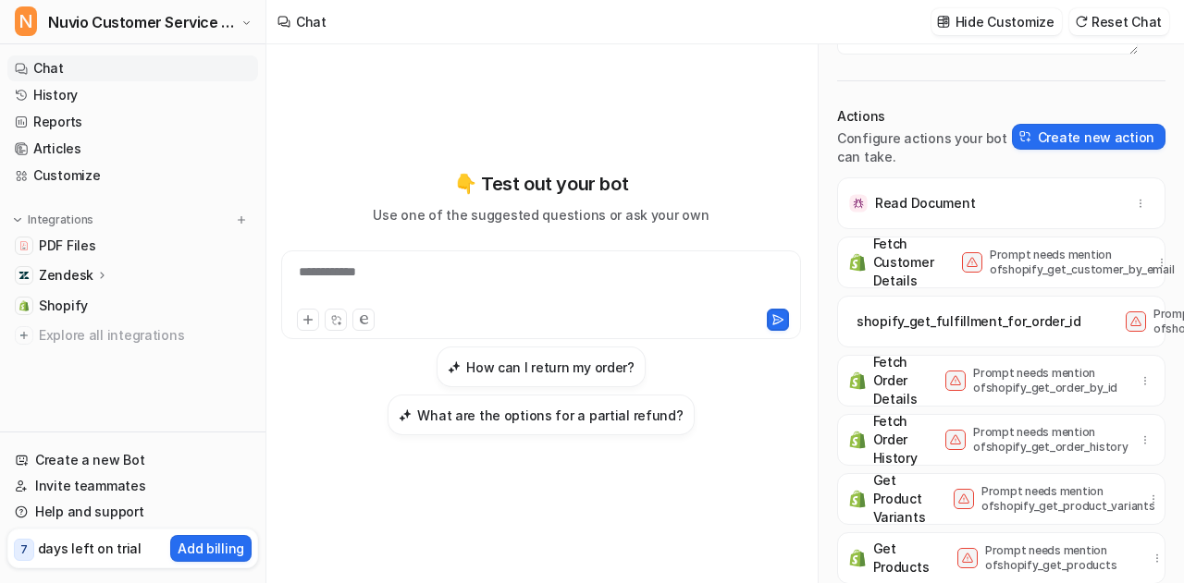
scroll to position [142, 0]
click at [1104, 439] on div "Fetch Order History Prompt needs mention of shopify_get_order_history" at bounding box center [1001, 439] width 312 height 52
click at [1147, 433] on icon "button" at bounding box center [1144, 439] width 13 height 13
click at [928, 413] on div "Fetch Order History Prompt needs mention of shopify_get_order_history Delete" at bounding box center [1001, 439] width 312 height 52
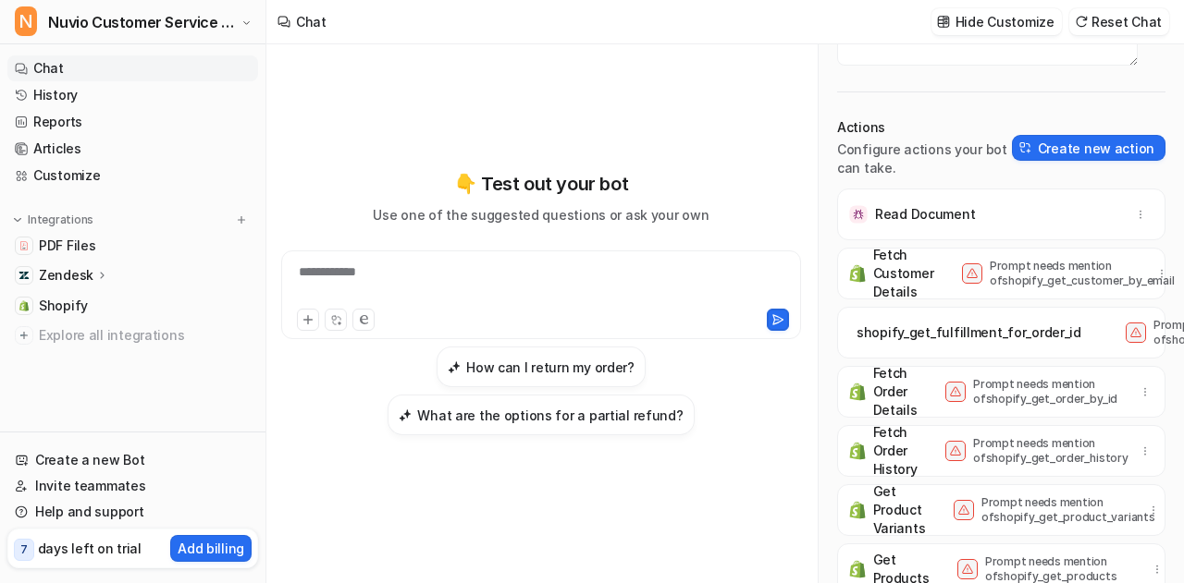
scroll to position [235, 0]
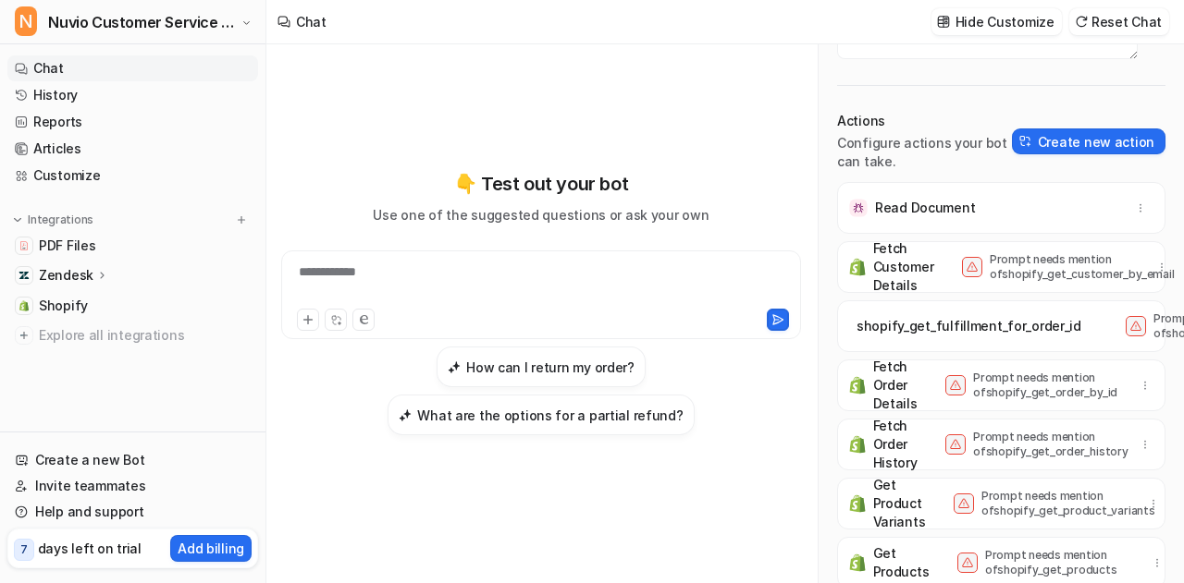
click at [1071, 191] on div "Read Document" at bounding box center [1001, 208] width 312 height 52
click at [1105, 438] on p "Prompt needs mention of shopify_get_order_history" at bounding box center [1047, 445] width 148 height 30
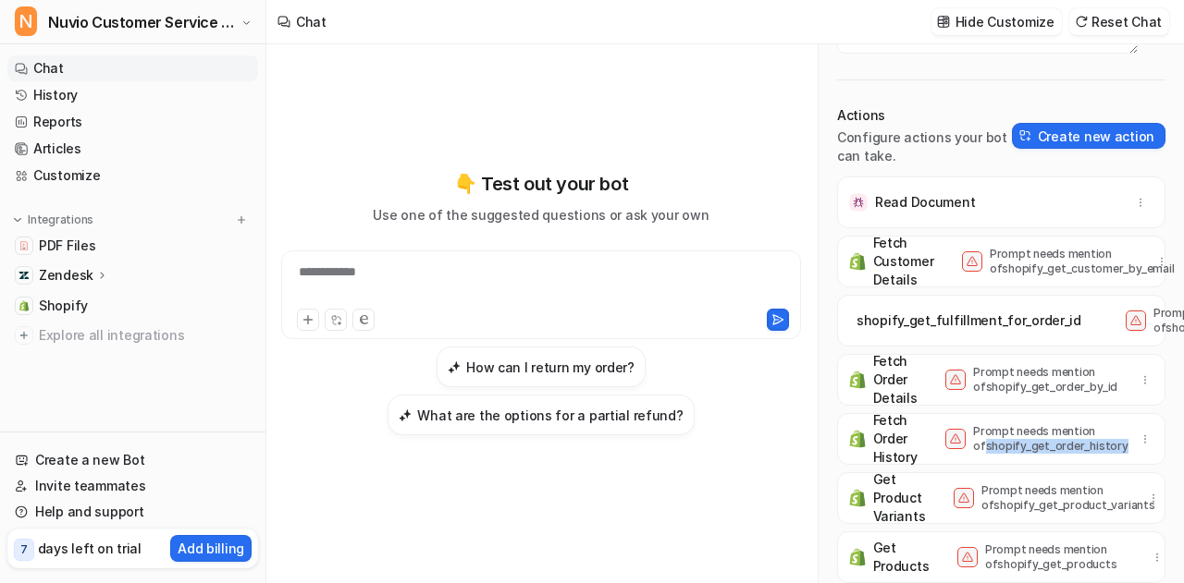
drag, startPoint x: 1106, startPoint y: 432, endPoint x: 967, endPoint y: 444, distance: 139.2
click at [967, 444] on div "Fetch Order History Prompt needs mention of shopify_get_order_history" at bounding box center [1001, 439] width 312 height 52
copy p "shopify_get_order_history"
click at [95, 251] on link "PDF Files" at bounding box center [132, 246] width 251 height 26
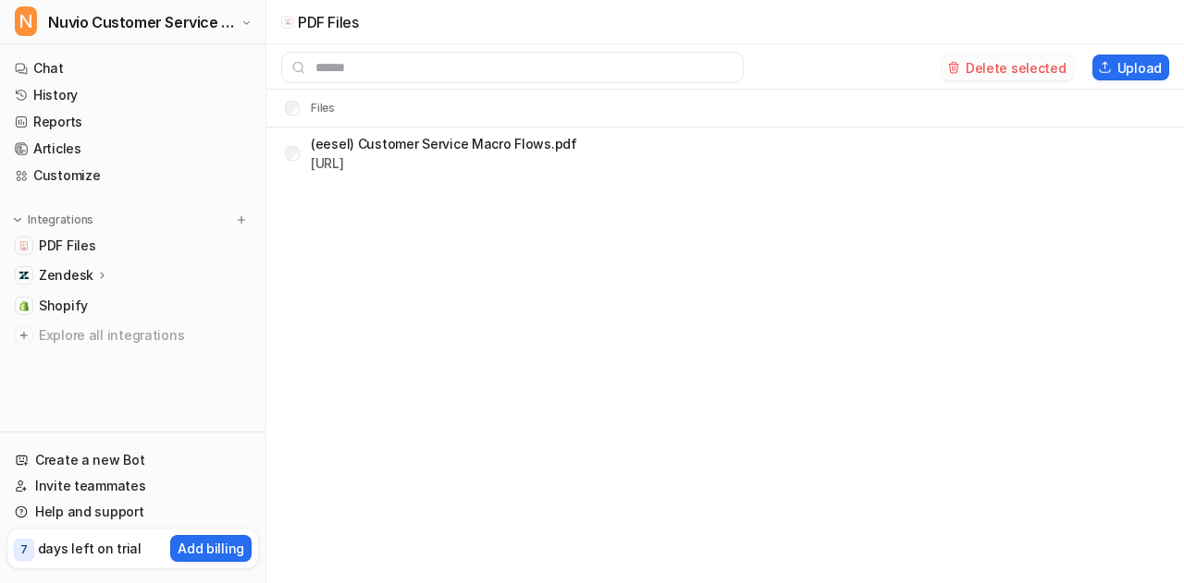
click at [987, 66] on button "Delete selected" at bounding box center [1007, 68] width 132 height 26
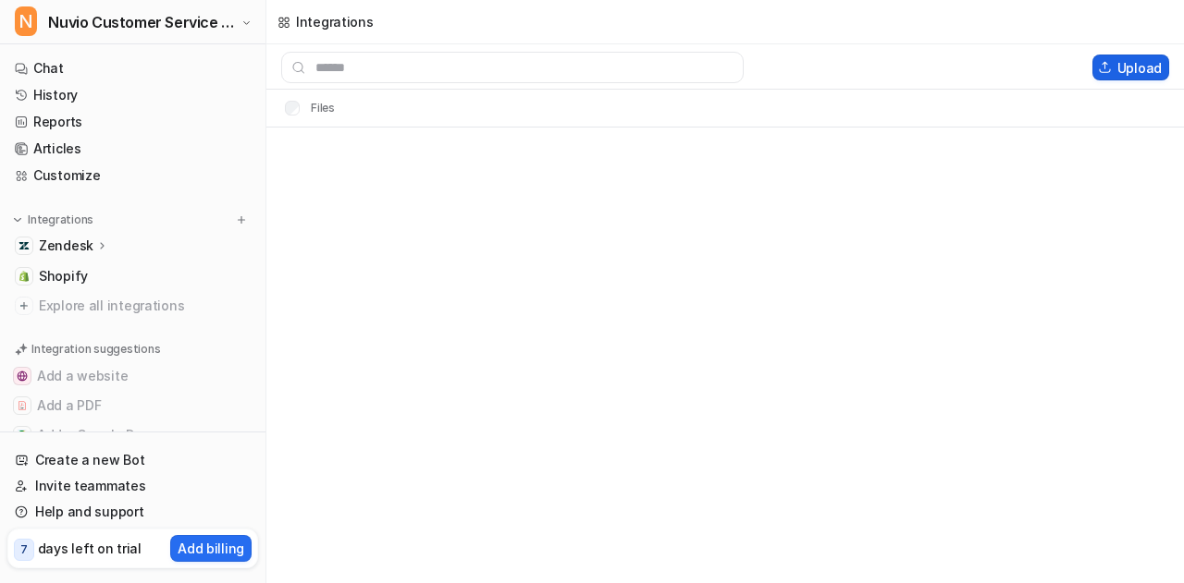
click at [1121, 79] on button "Upload" at bounding box center [1130, 68] width 77 height 26
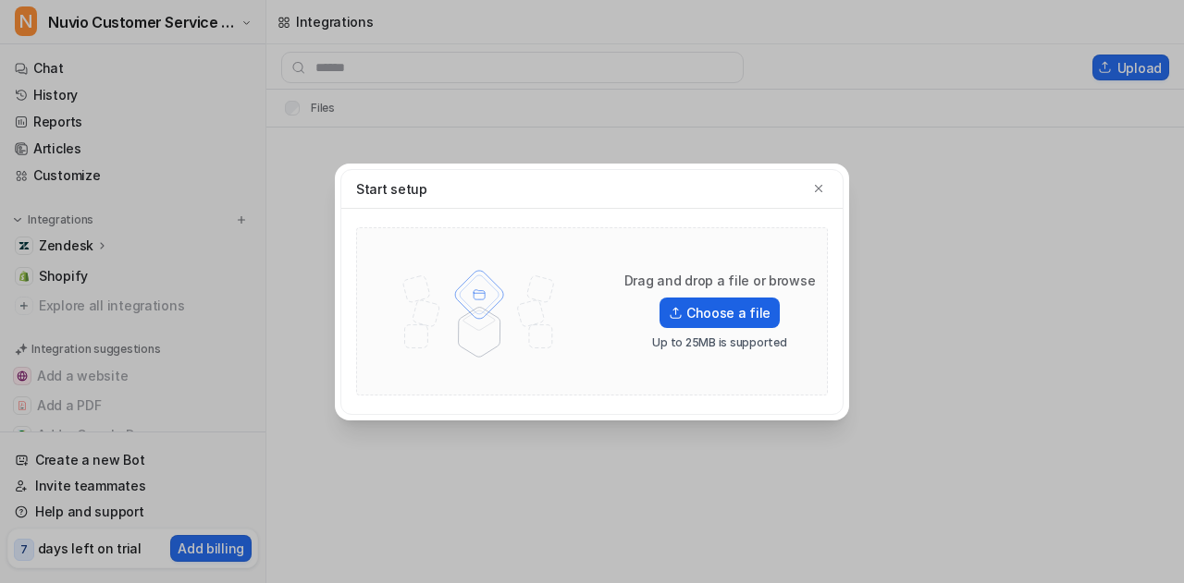
click at [754, 316] on label "Choose a file" at bounding box center [719, 313] width 120 height 31
click at [0, 0] on input "Choose a file" at bounding box center [0, 0] width 0 height 0
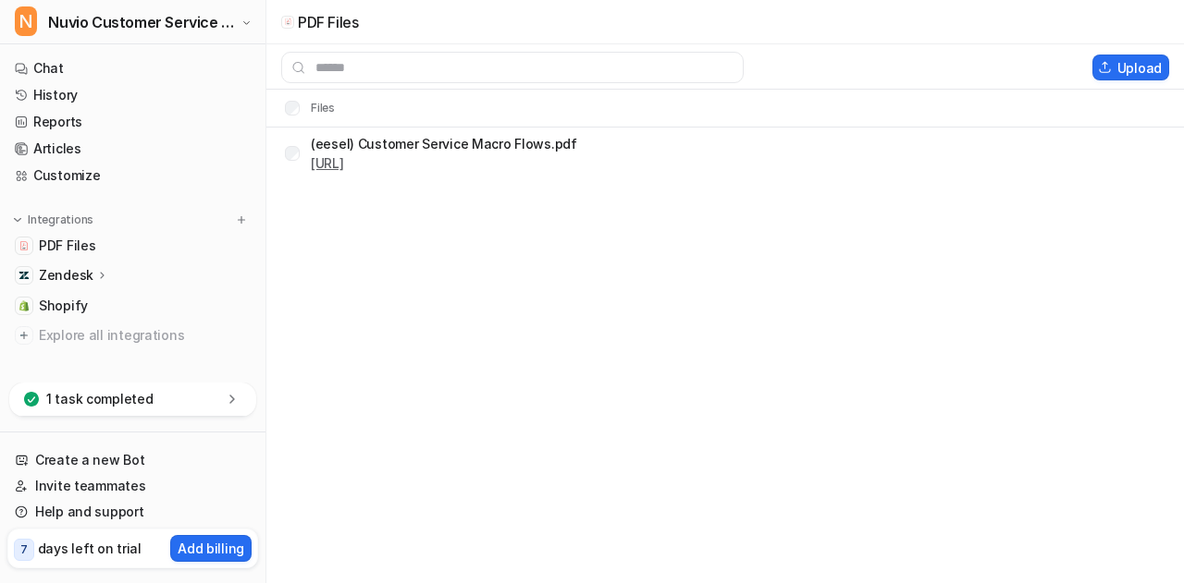
drag, startPoint x: 433, startPoint y: 141, endPoint x: 416, endPoint y: 161, distance: 25.6
click at [416, 161] on div "(eesel) Customer Service Macro Flows.pdf https://dashboard.eesel.ai/.../(eesel)…" at bounding box center [444, 153] width 266 height 39
click at [344, 161] on link "[URL]" at bounding box center [327, 163] width 33 height 16
click at [73, 90] on link "History" at bounding box center [132, 95] width 251 height 26
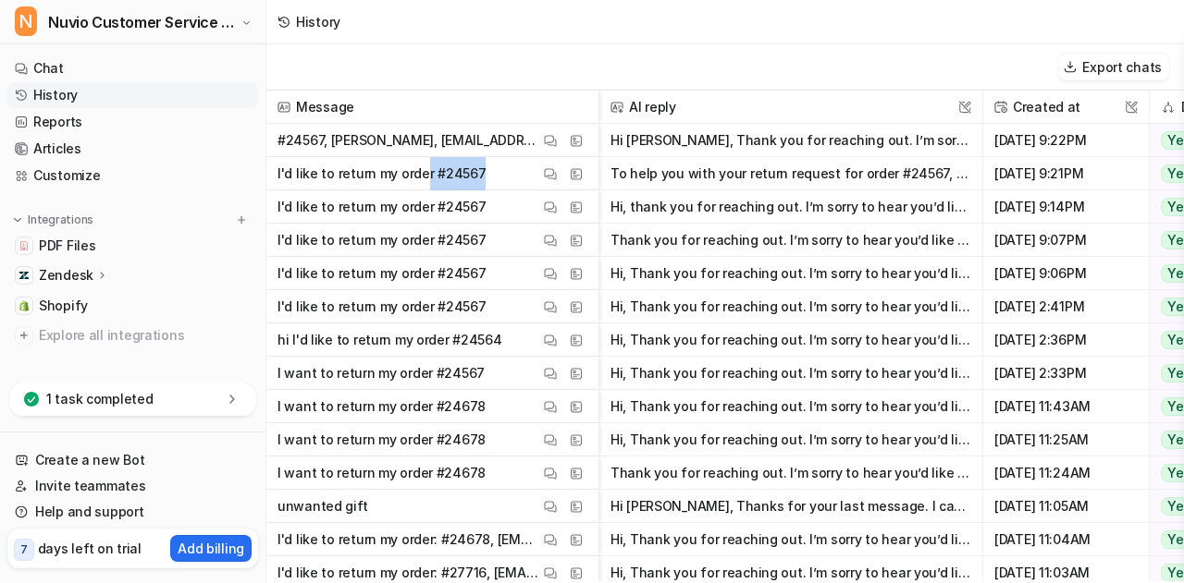
drag, startPoint x: 497, startPoint y: 178, endPoint x: 418, endPoint y: 178, distance: 79.5
click at [418, 178] on span "I'd like to return my order #24567 View Thread View Sources" at bounding box center [432, 173] width 317 height 33
click at [277, 140] on p "#24567, Wilmer Hernandez, wilmerhernandez89@hotmail.com" at bounding box center [408, 140] width 262 height 33
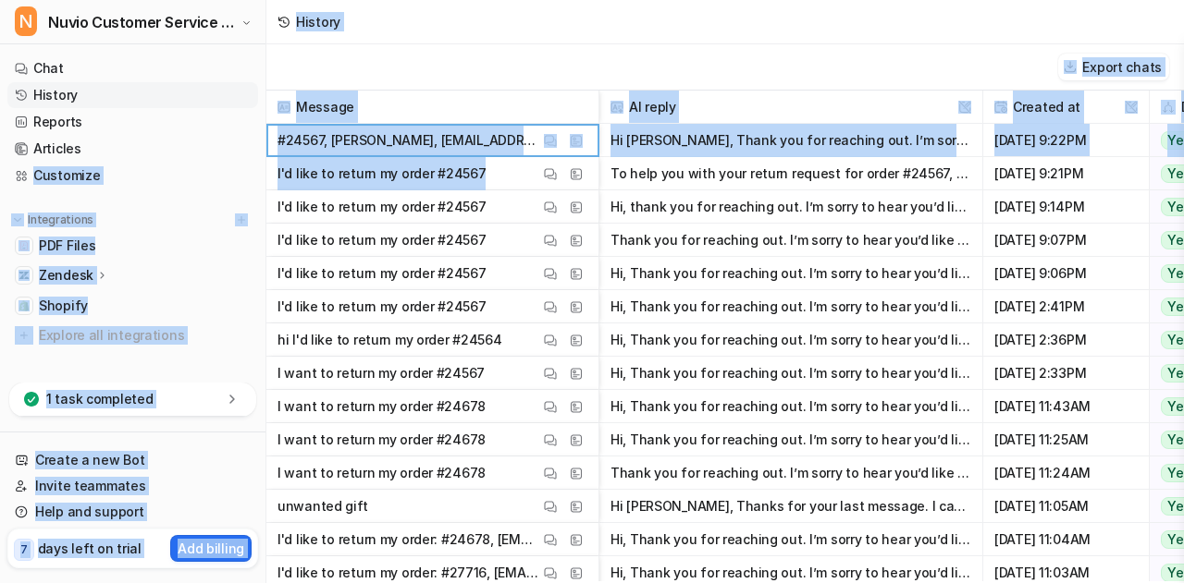
drag, startPoint x: 503, startPoint y: 177, endPoint x: 264, endPoint y: 166, distance: 238.8
click at [264, 166] on div "N Nuvio Customer Service Expert Bot Chat History Reports Articles Customize Int…" at bounding box center [592, 291] width 1184 height 583
click at [338, 169] on p "I'd like to return my order #24567" at bounding box center [381, 173] width 208 height 33
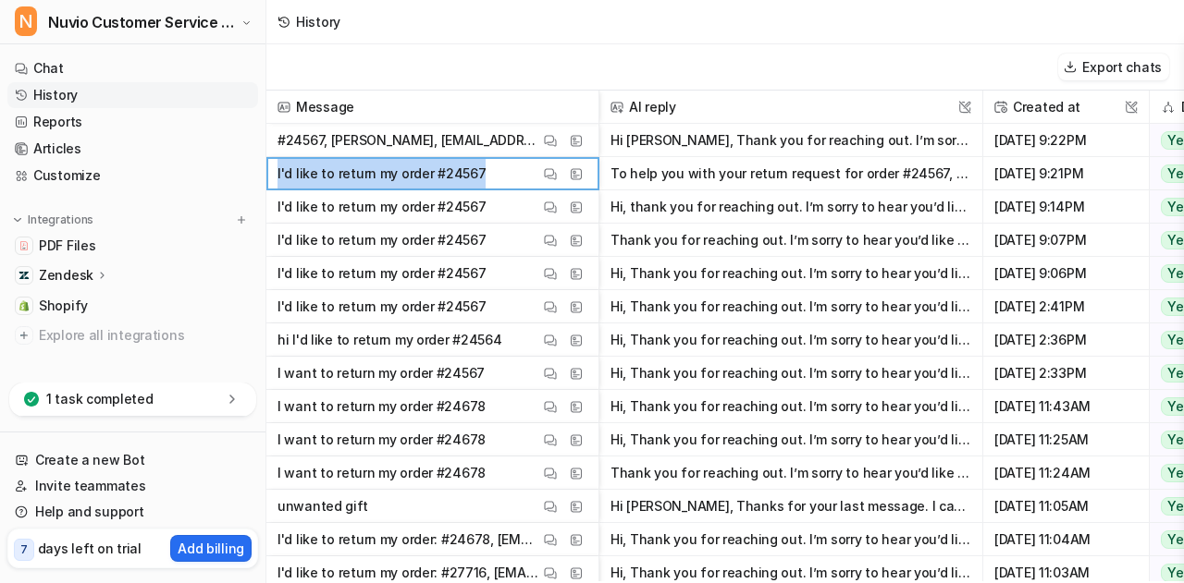
drag, startPoint x: 496, startPoint y: 182, endPoint x: 271, endPoint y: 184, distance: 224.7
click at [271, 184] on div "I'd like to return my order #24567 View Thread View Sources" at bounding box center [432, 173] width 333 height 33
copy p "I'd like to return my order #24567"
click at [83, 61] on link "Chat" at bounding box center [132, 68] width 251 height 26
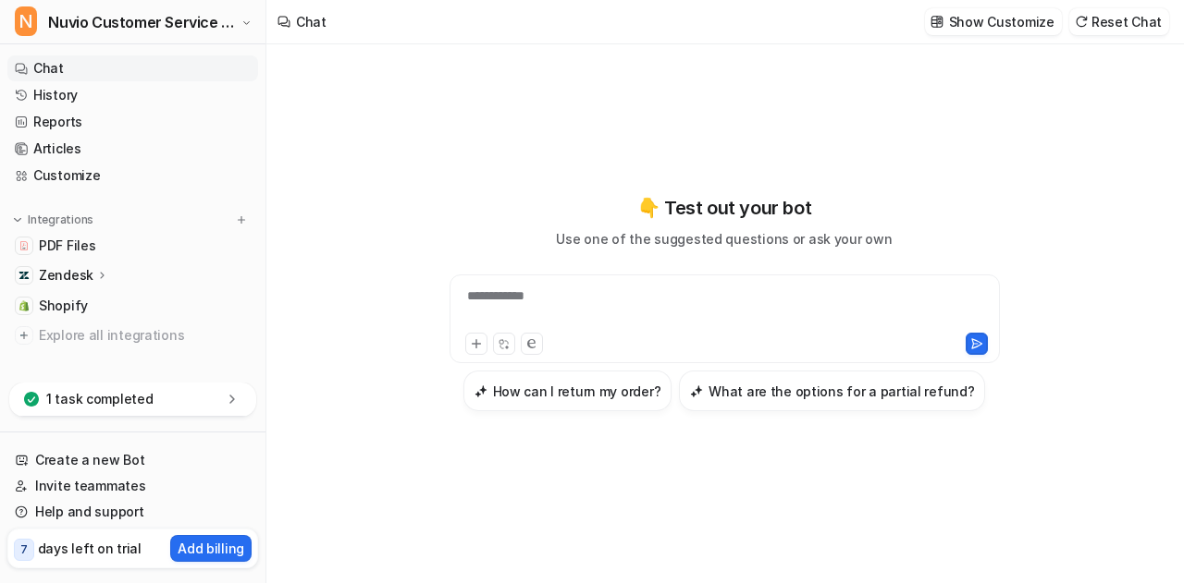
paste div
click at [651, 309] on div "**********" at bounding box center [725, 308] width 542 height 43
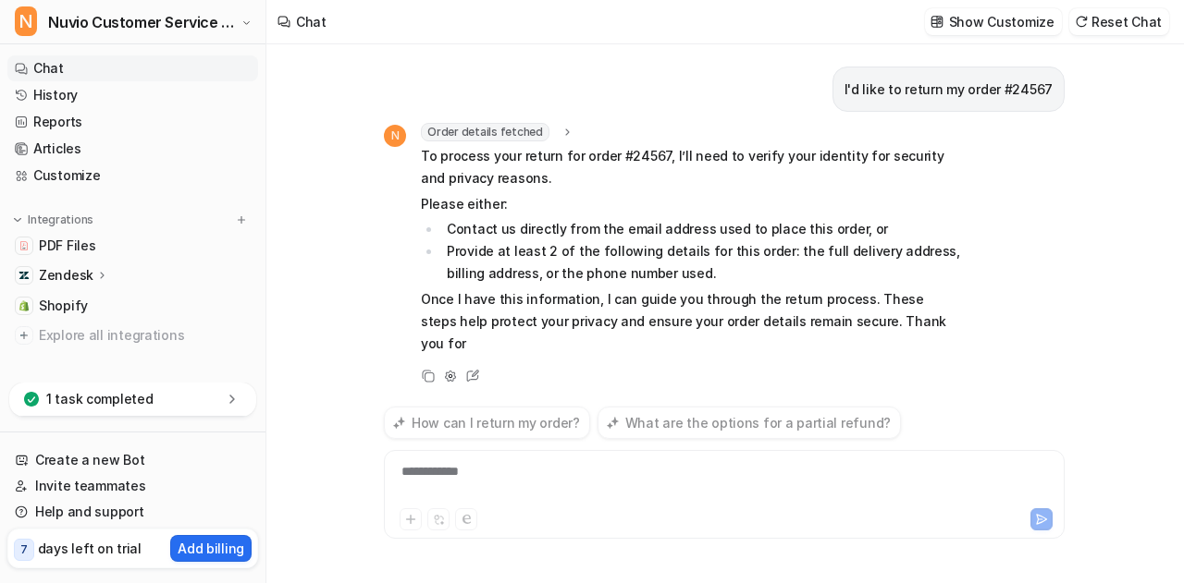
scroll to position [7, 0]
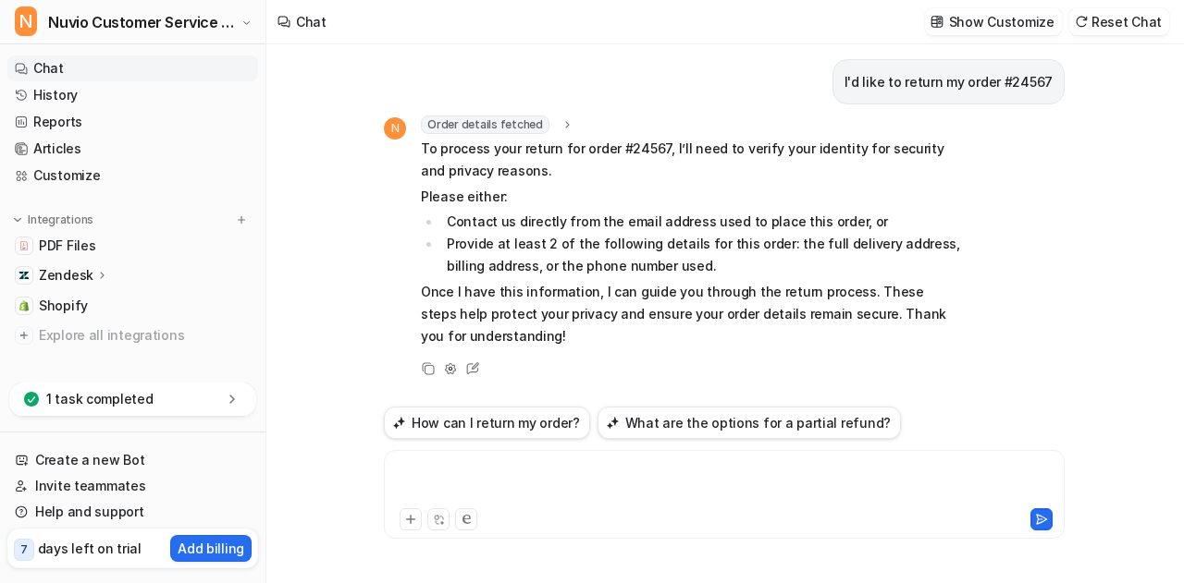
click at [460, 467] on div at bounding box center [724, 483] width 672 height 43
paste div
copy div "**********"
click at [793, 478] on div "**********" at bounding box center [724, 483] width 672 height 43
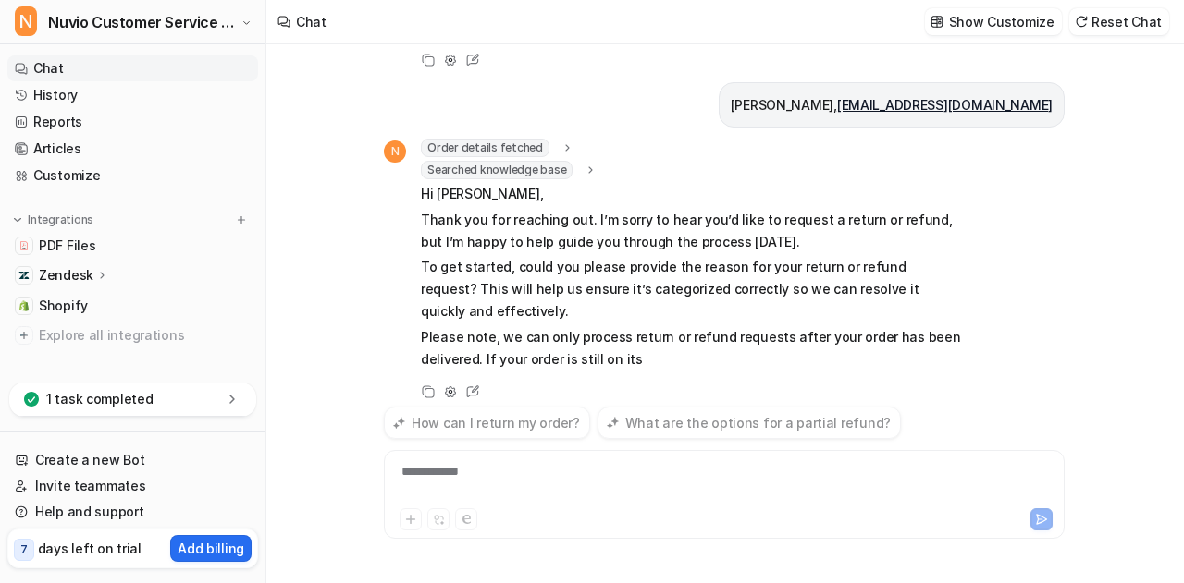
scroll to position [363, 0]
